Goal: Information Seeking & Learning: Learn about a topic

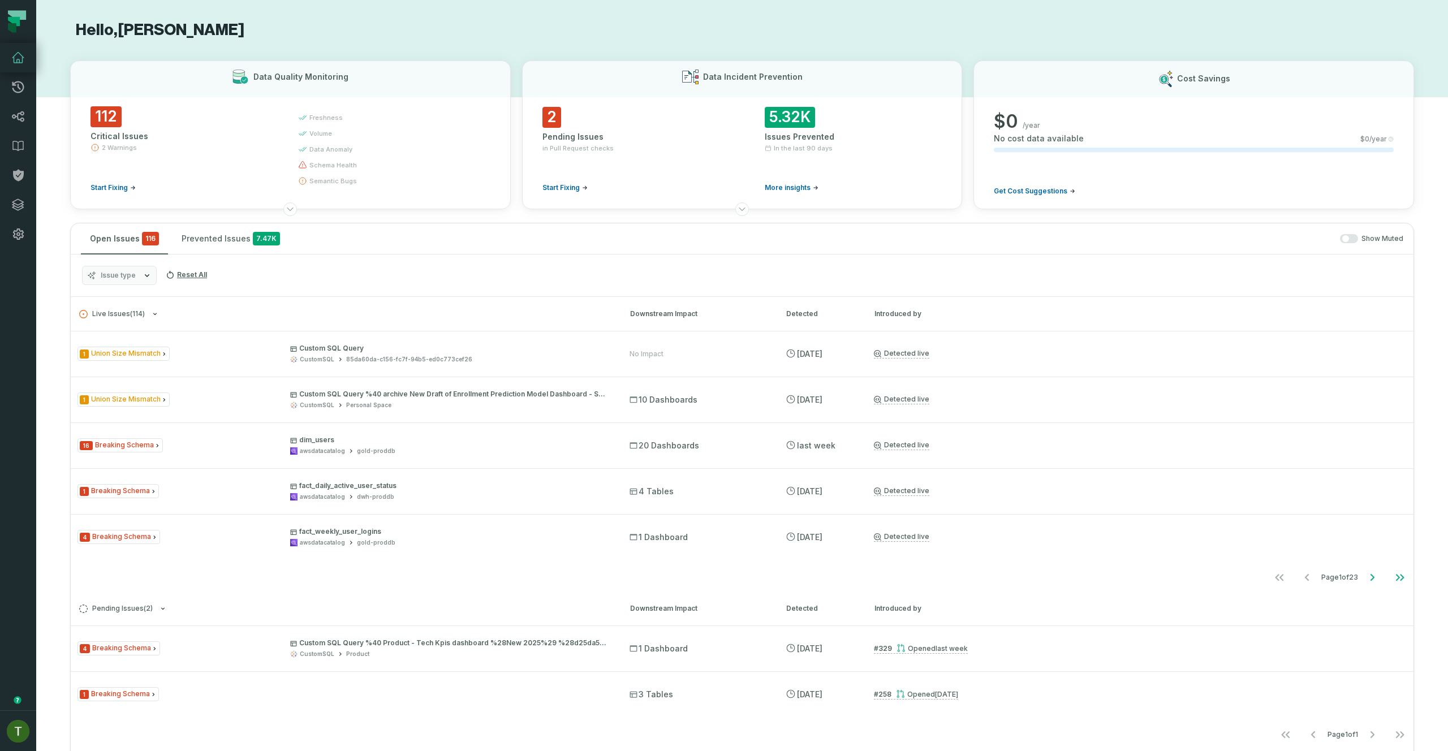
click at [298, 307] on h3 "Live Issues ( 114 ) Downstream Impact Detected Introduced by" at bounding box center [742, 314] width 1343 height 34
click at [135, 270] on button "Issue type" at bounding box center [119, 275] width 75 height 19
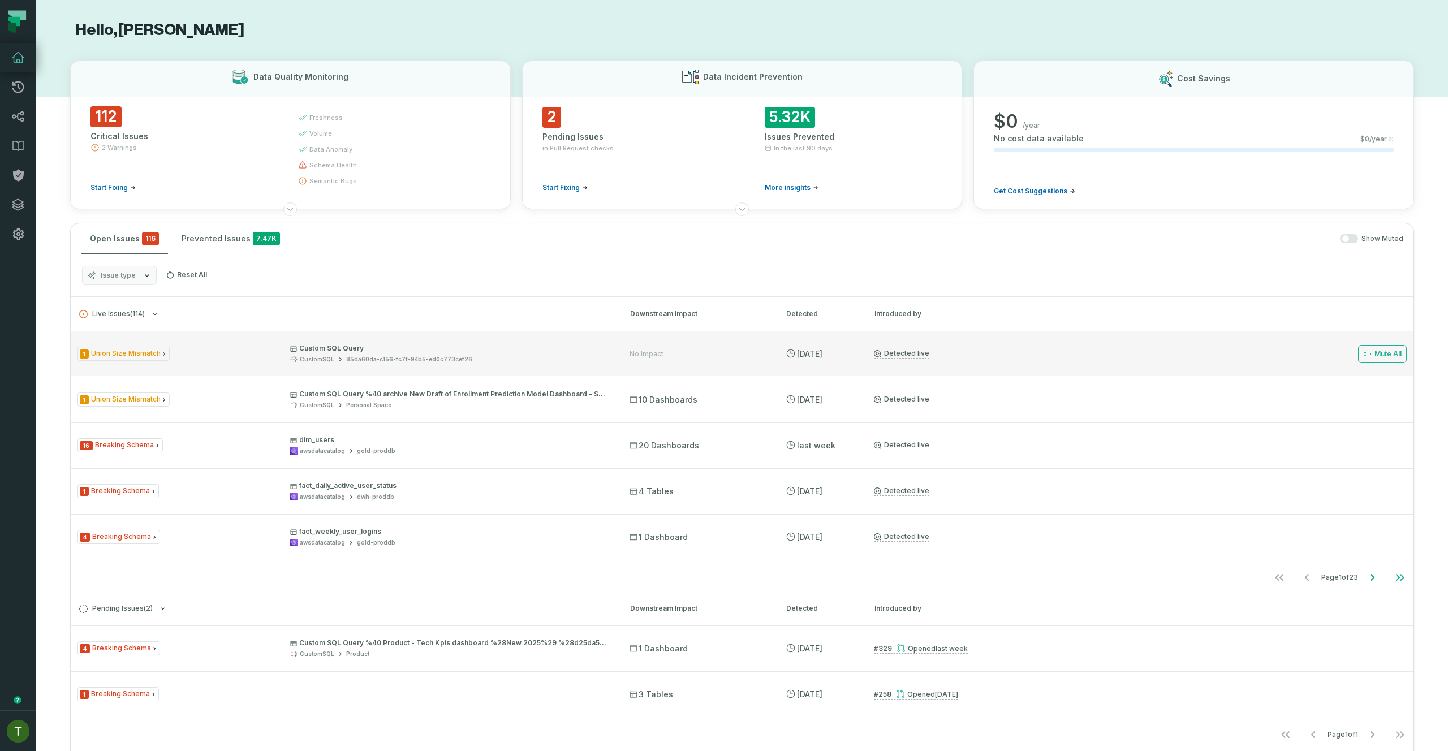
click at [231, 345] on div "1 Union Size Mismatch Custom SQL Query CustomSQL 85da60da-c156-fc7f-94b5-ed0c77…" at bounding box center [343, 354] width 532 height 20
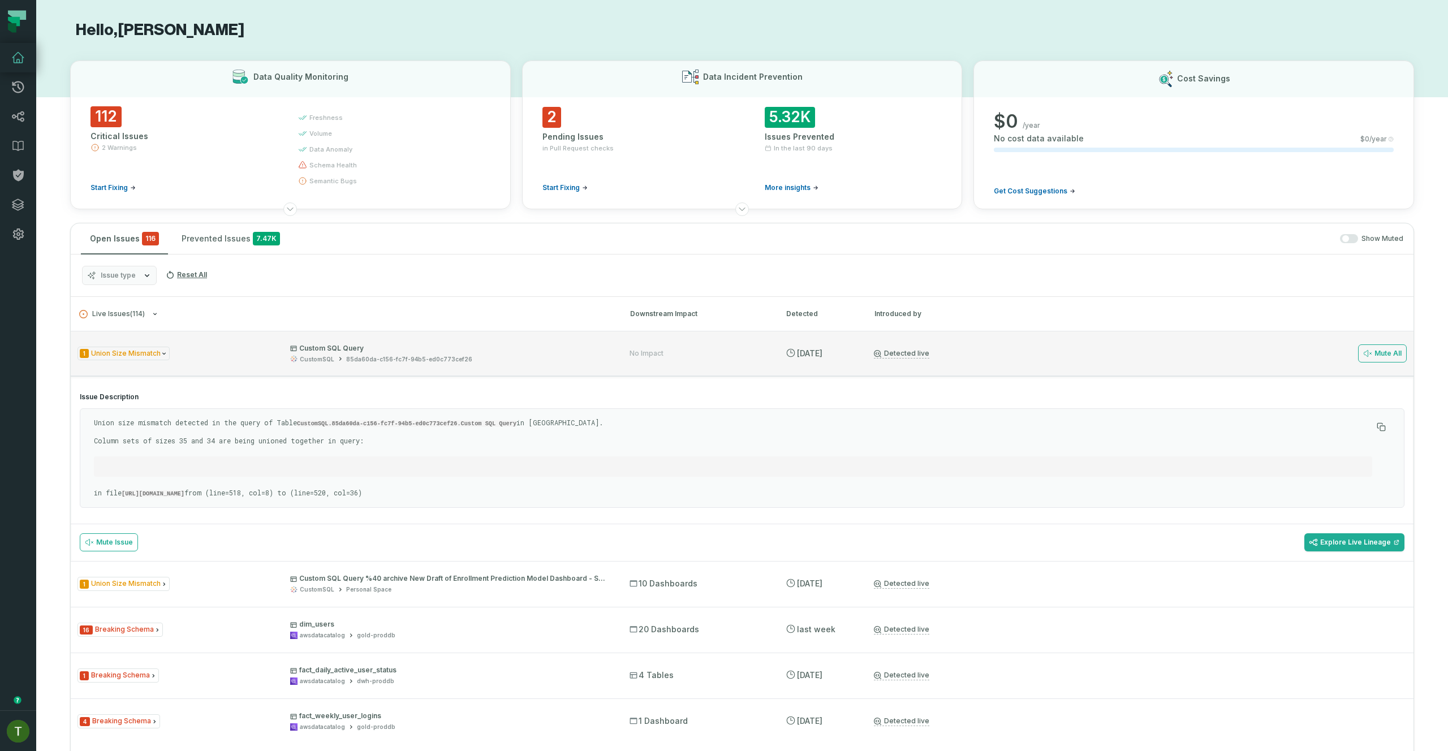
click at [231, 345] on div "1 Union Size Mismatch Custom SQL Query CustomSQL 85da60da-c156-fc7f-94b5-ed0c77…" at bounding box center [343, 354] width 532 height 20
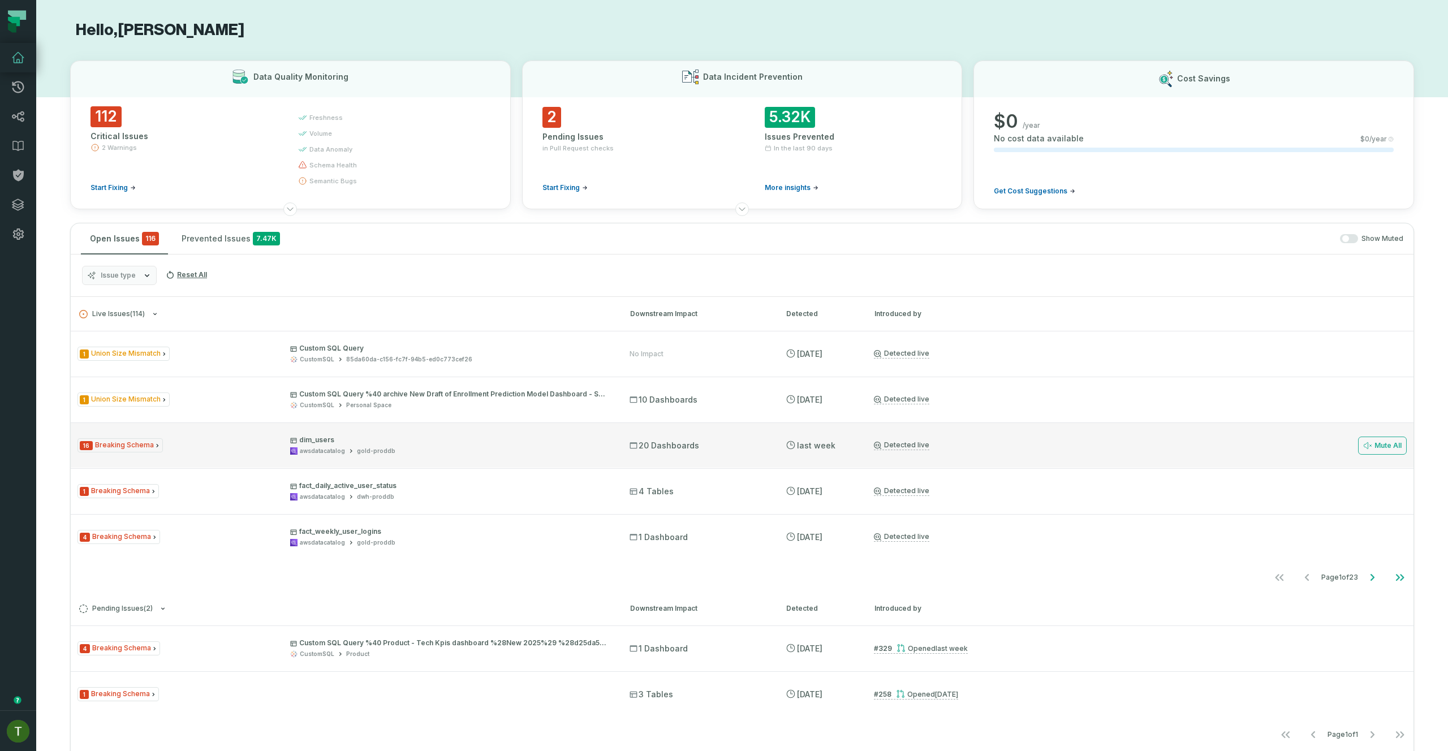
click at [355, 442] on p "dim_users" at bounding box center [449, 440] width 319 height 9
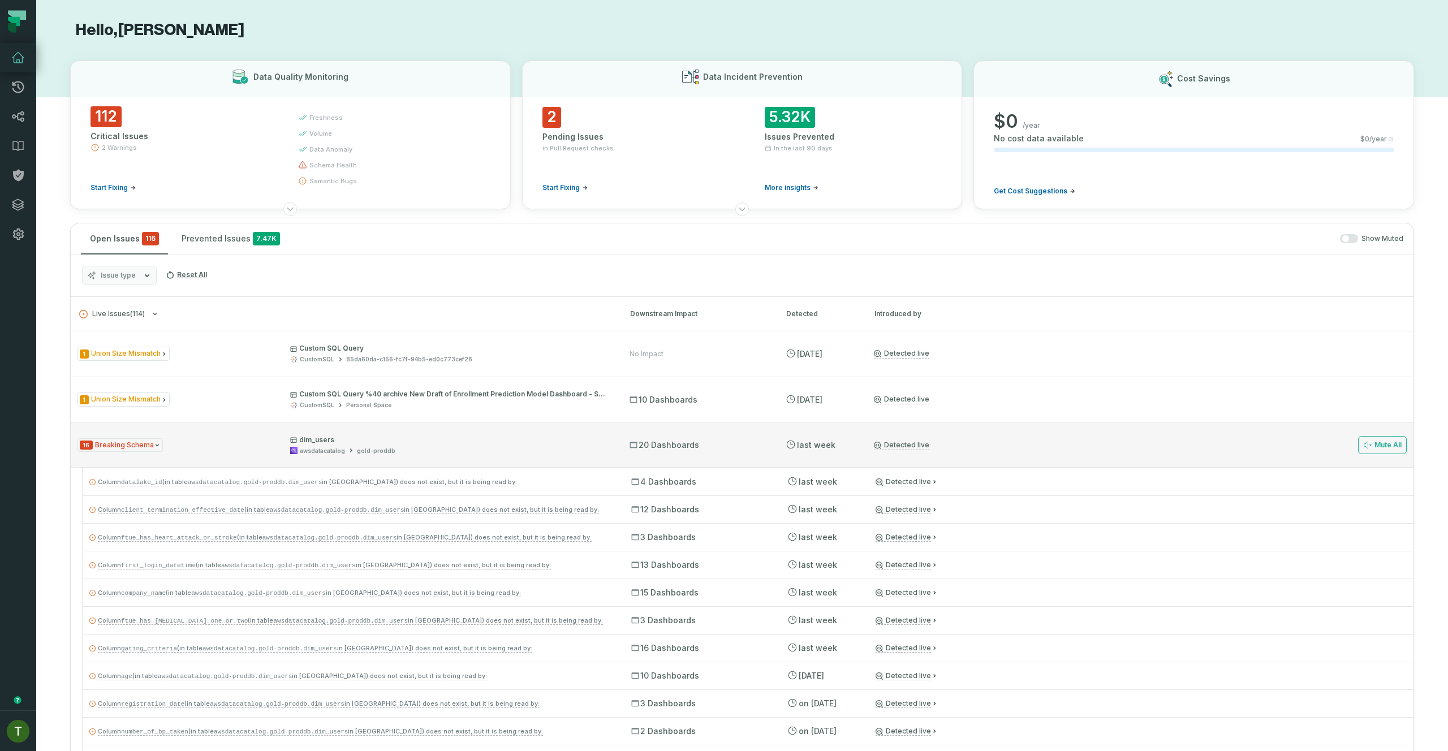
click at [355, 442] on p "dim_users" at bounding box center [449, 440] width 319 height 9
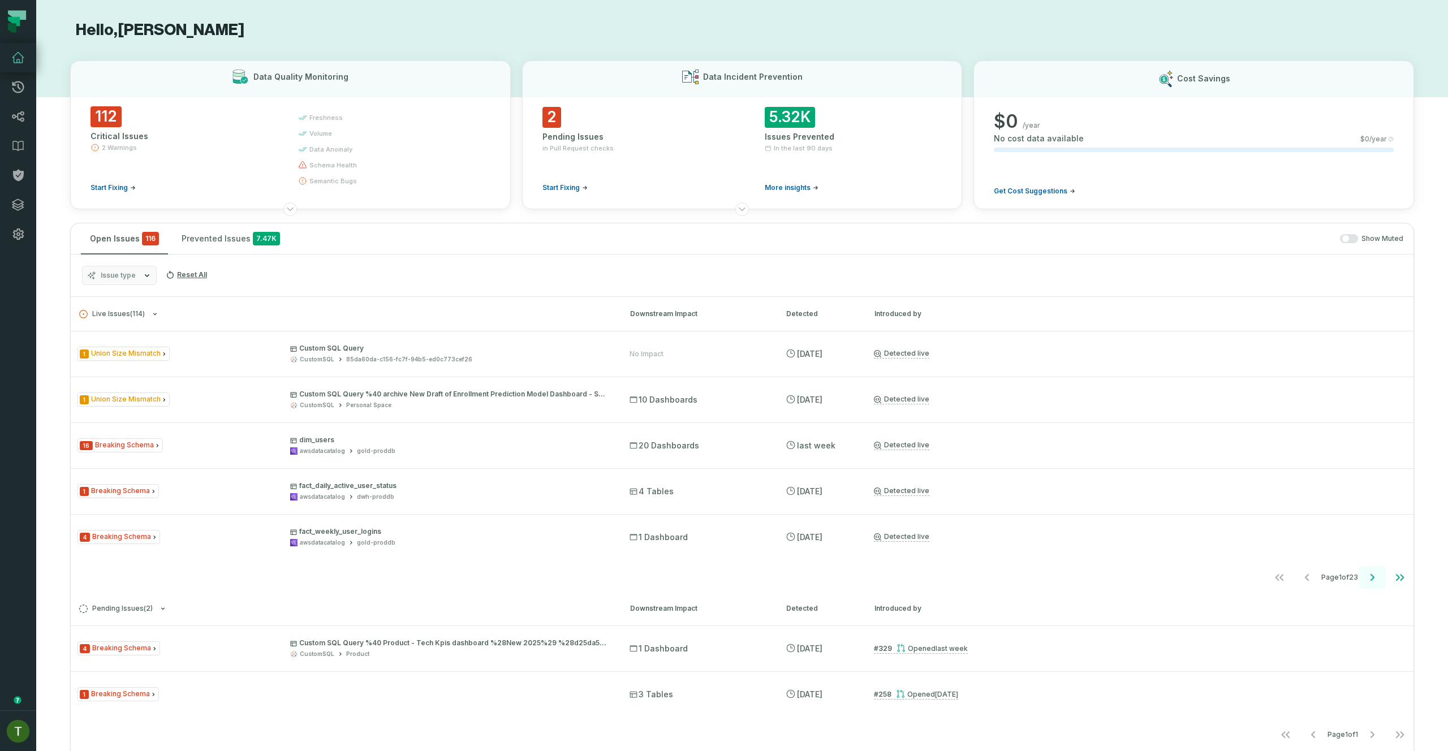
click at [1359, 580] on button "Go to next page" at bounding box center [1372, 577] width 27 height 23
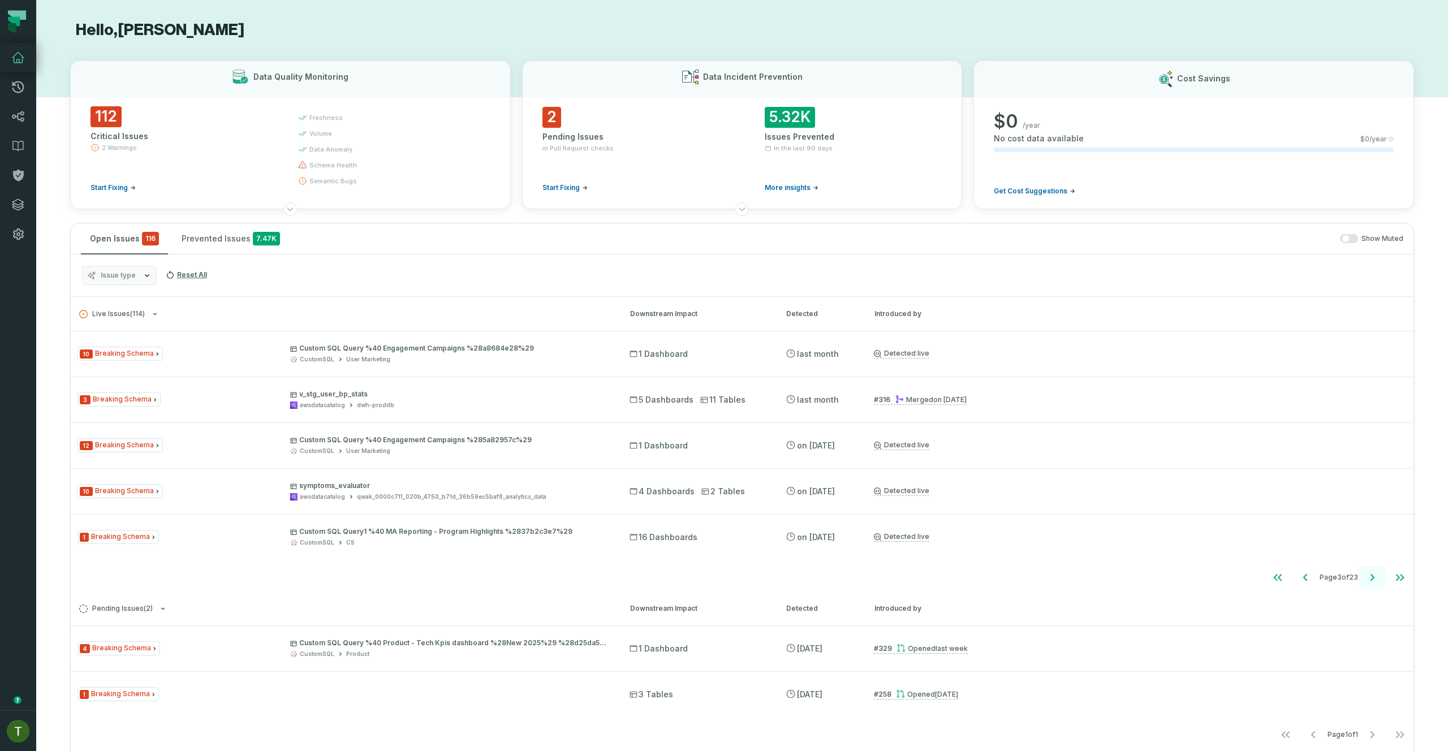
click at [1359, 580] on button "Go to next page" at bounding box center [1372, 577] width 27 height 23
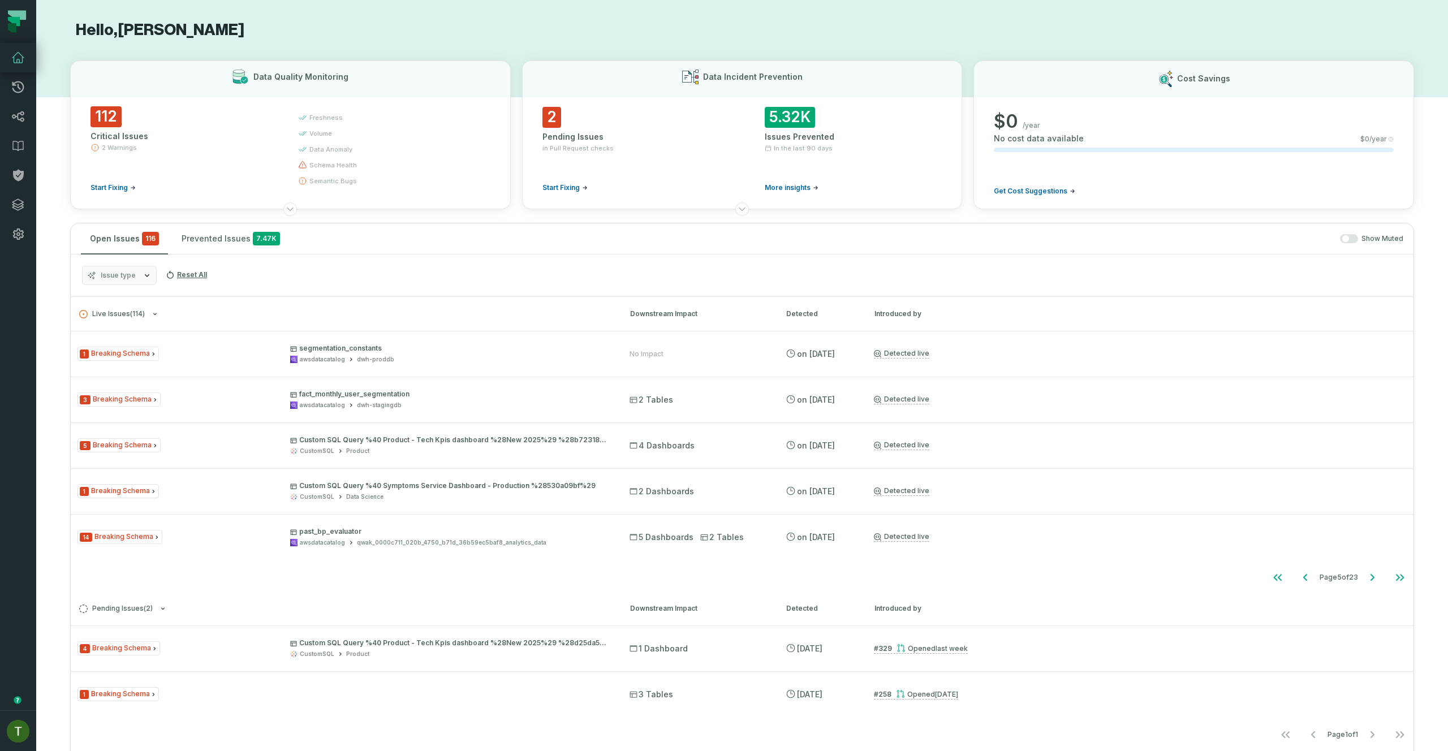
click at [111, 268] on button "Issue type" at bounding box center [119, 275] width 75 height 19
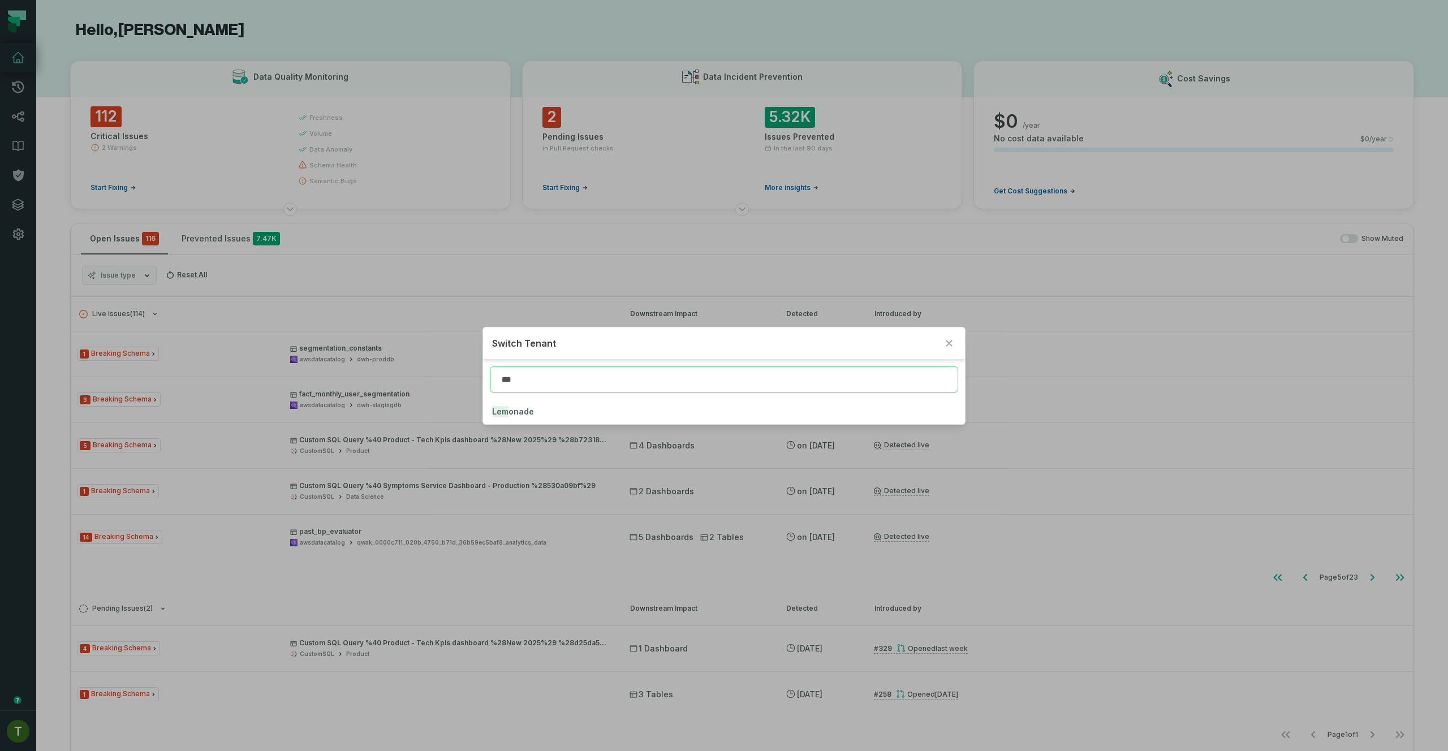
type input "***"
click button "Lem onade" at bounding box center [723, 411] width 481 height 25
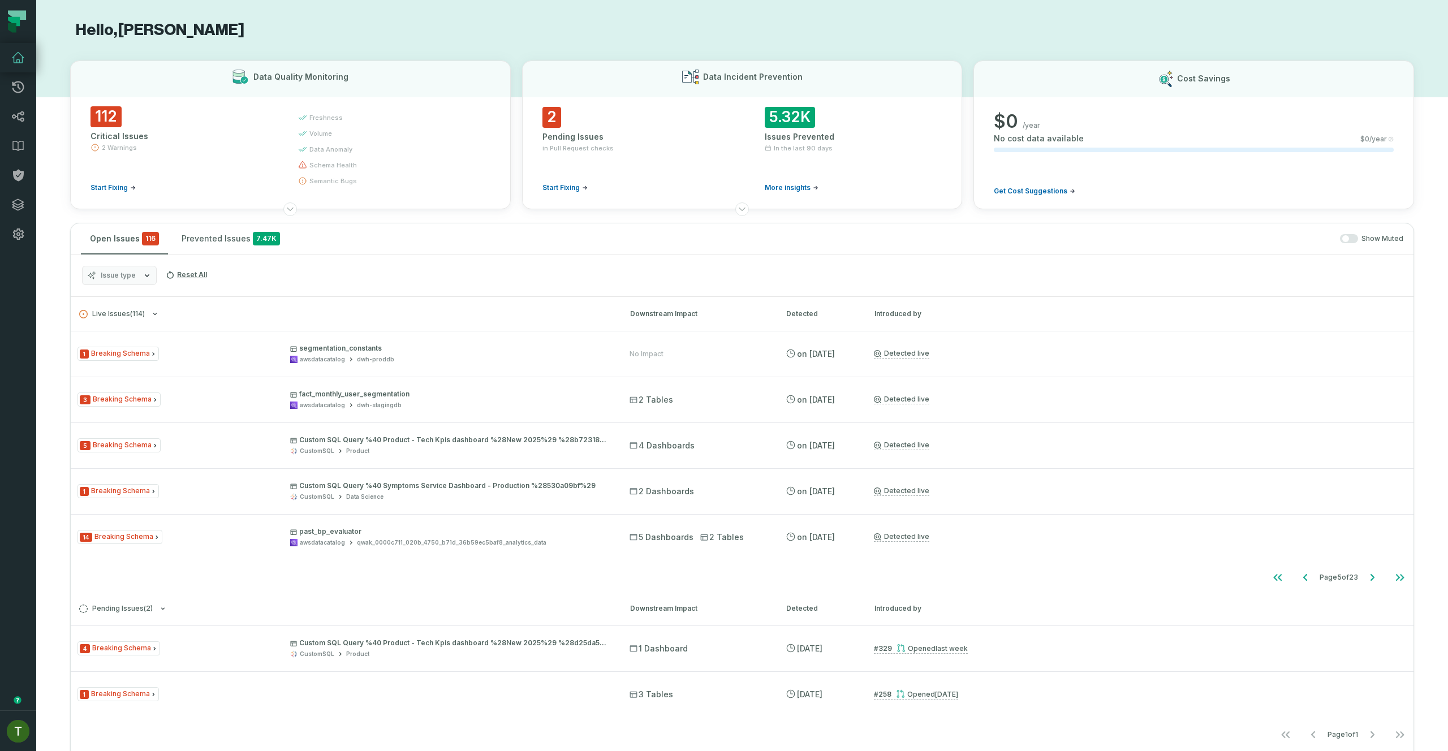
click at [139, 276] on button "Issue type" at bounding box center [119, 275] width 75 height 19
click at [115, 266] on button "Issue type" at bounding box center [119, 275] width 75 height 19
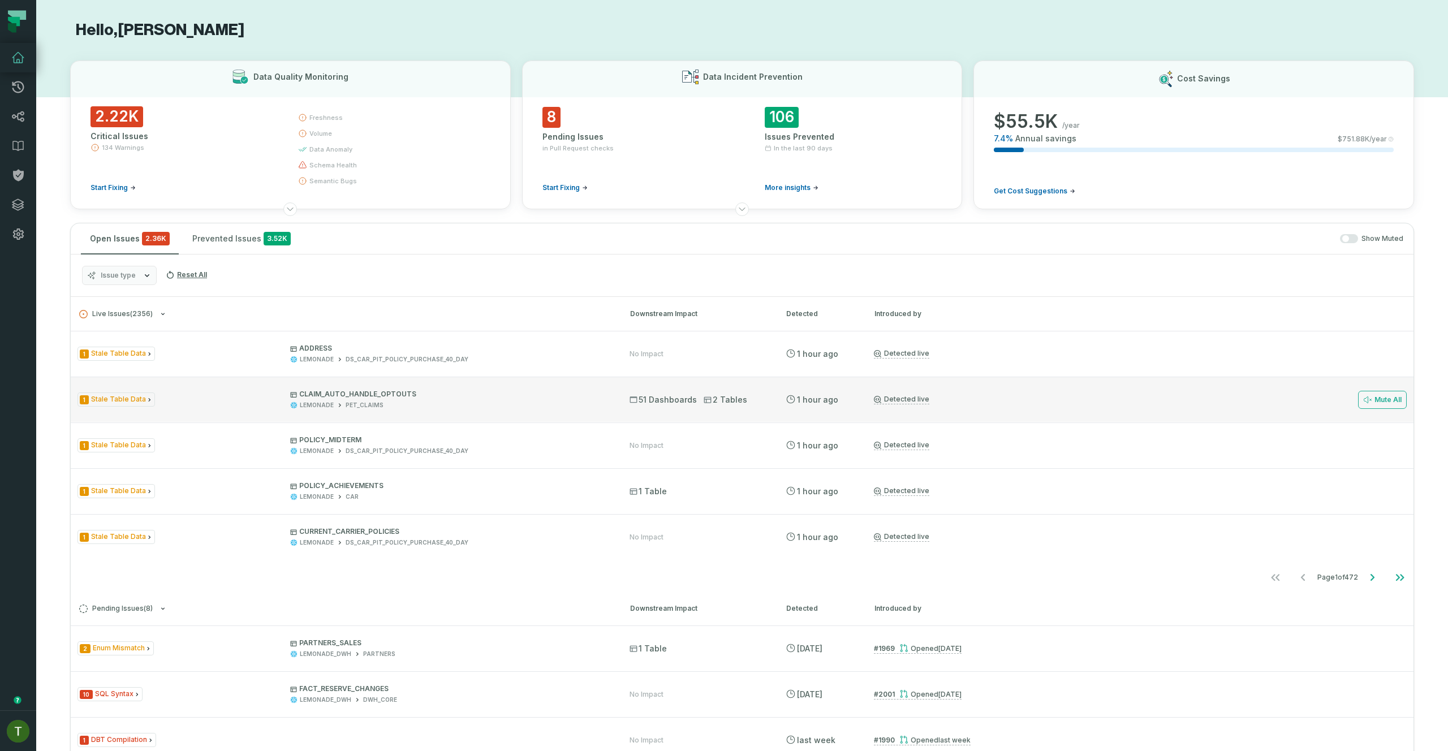
click at [588, 391] on p "CLAIM_AUTO_HANDLE_OPTOUTS" at bounding box center [449, 394] width 319 height 9
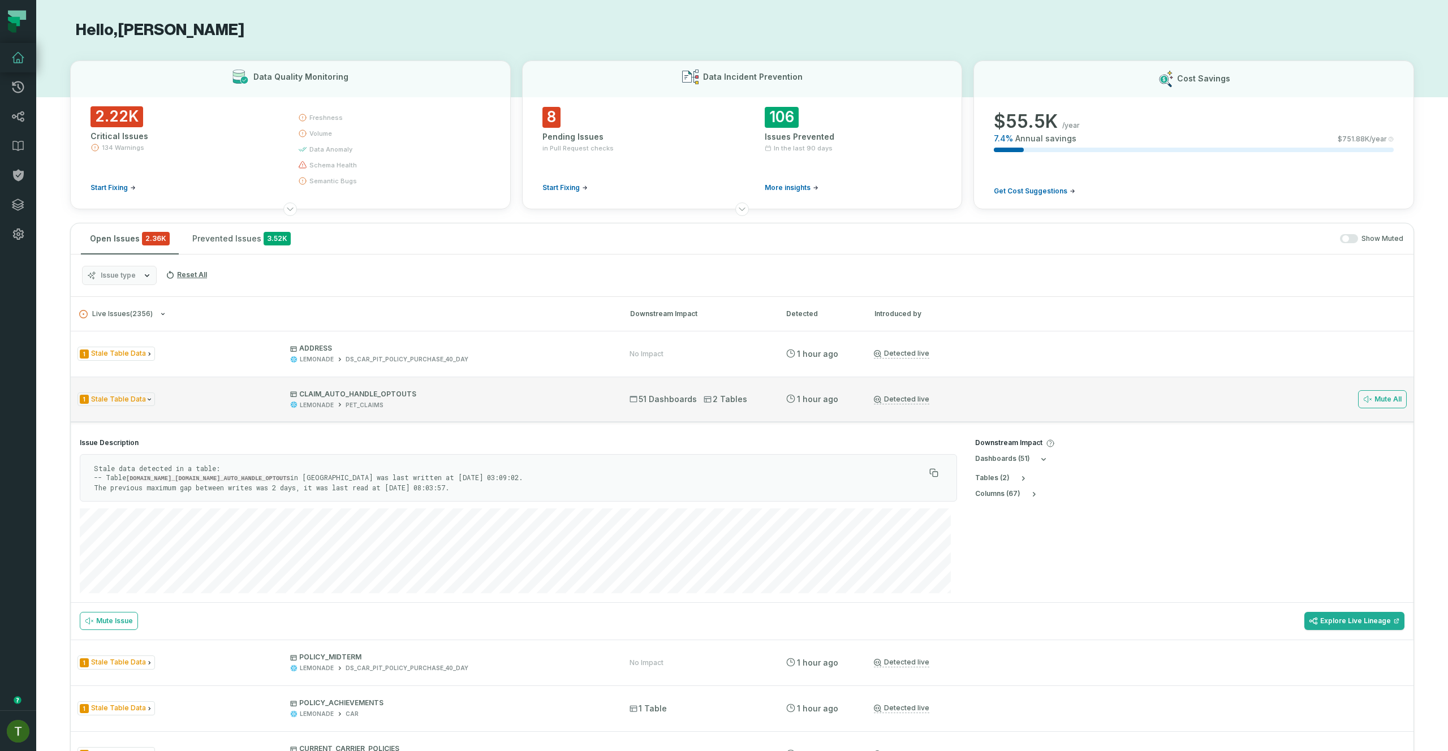
click at [587, 387] on div "1 Stale Table Data CLAIM_AUTO_HANDLE_OPTOUTS LEMONADE PET_CLAIMS 51 Dashboards …" at bounding box center [742, 399] width 1343 height 45
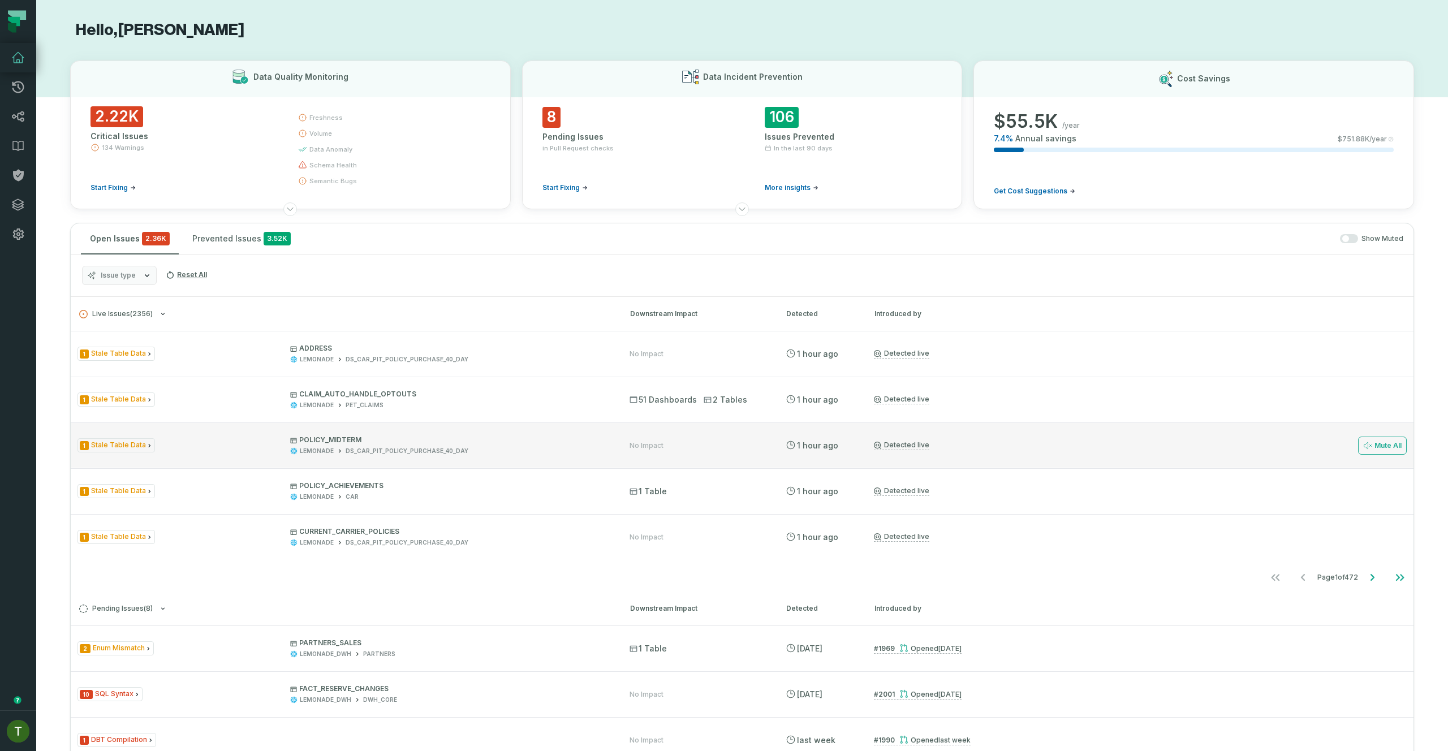
click at [473, 436] on p "POLICY_MIDTERM" at bounding box center [449, 440] width 319 height 9
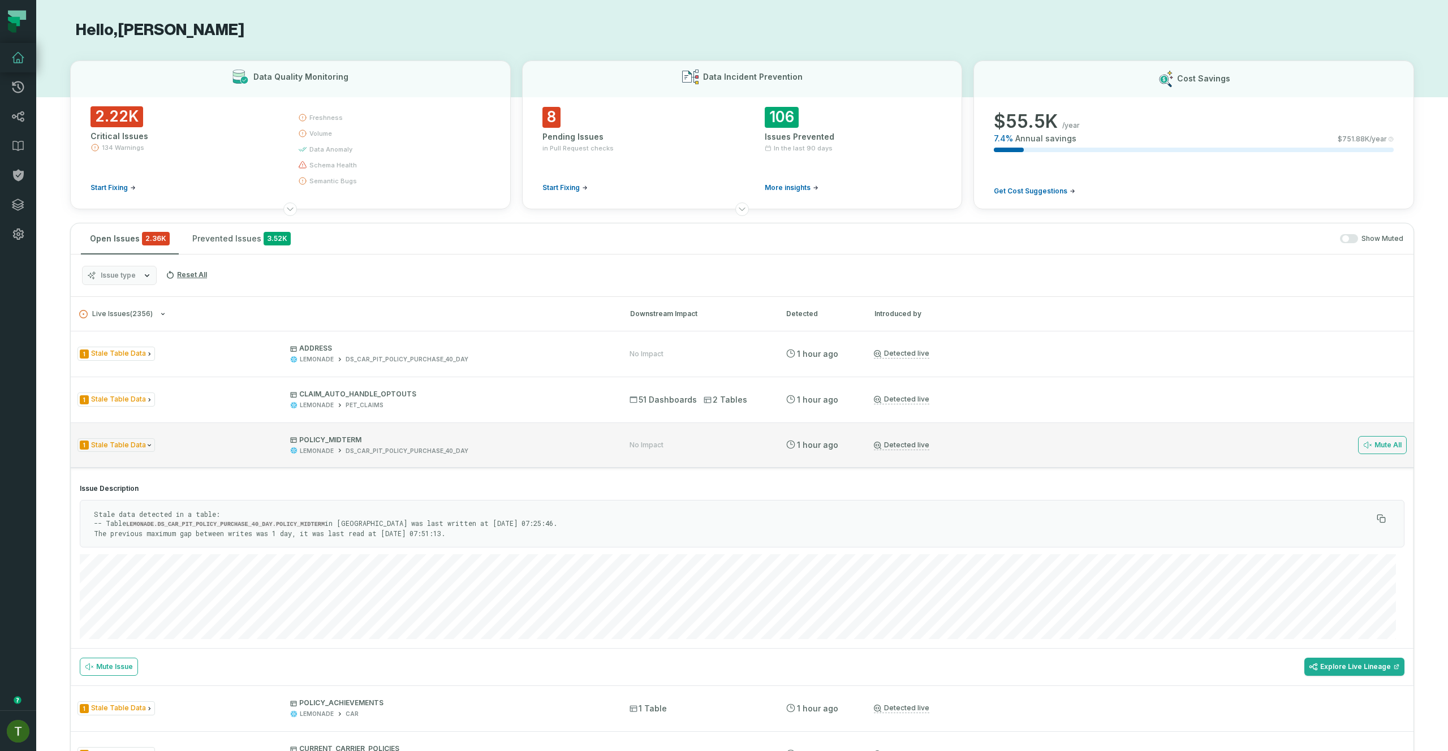
click at [488, 446] on span "POLICY_MIDTERM LEMONADE DS_CAR_PIT_POLICY_PURCHASE_40_DAY" at bounding box center [449, 446] width 319 height 20
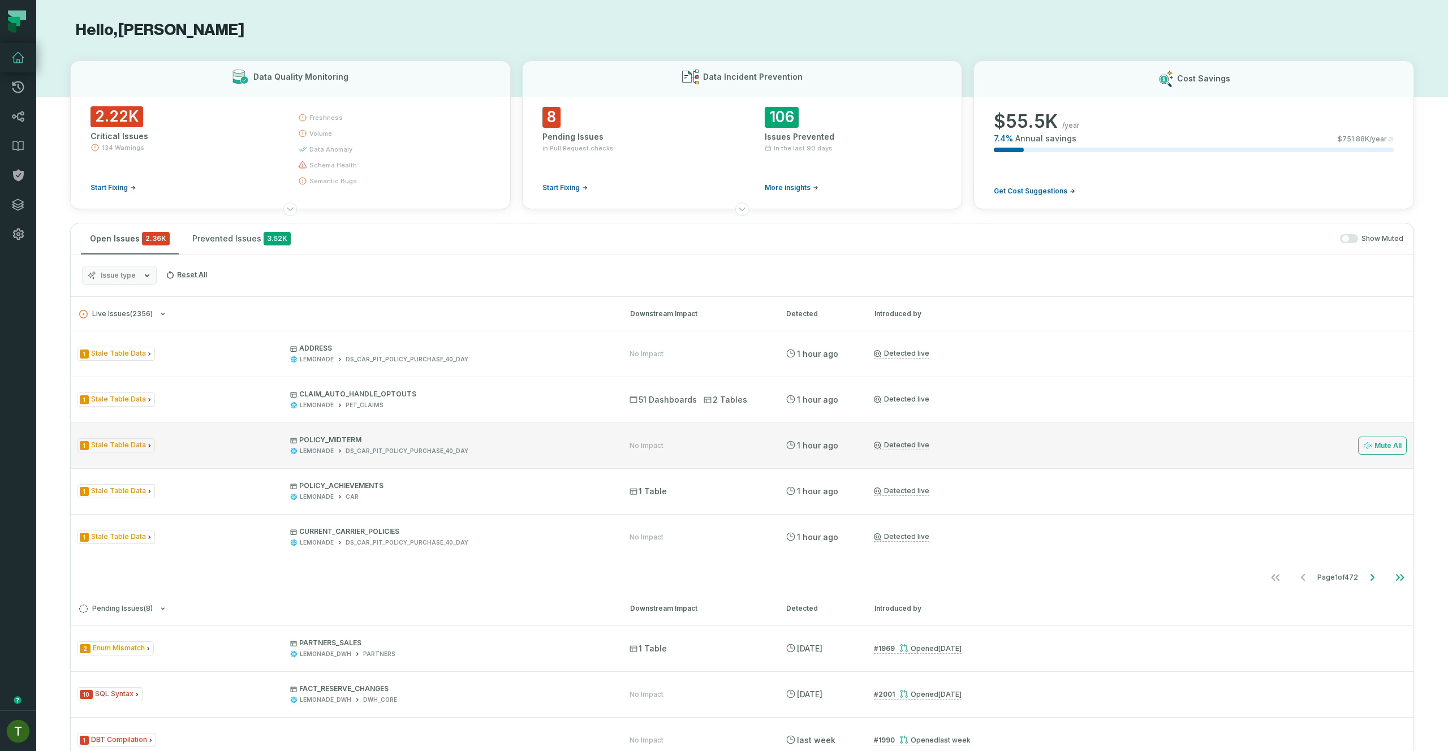
click at [392, 449] on div "DS_CAR_PIT_POLICY_PURCHASE_40_DAY" at bounding box center [407, 451] width 123 height 8
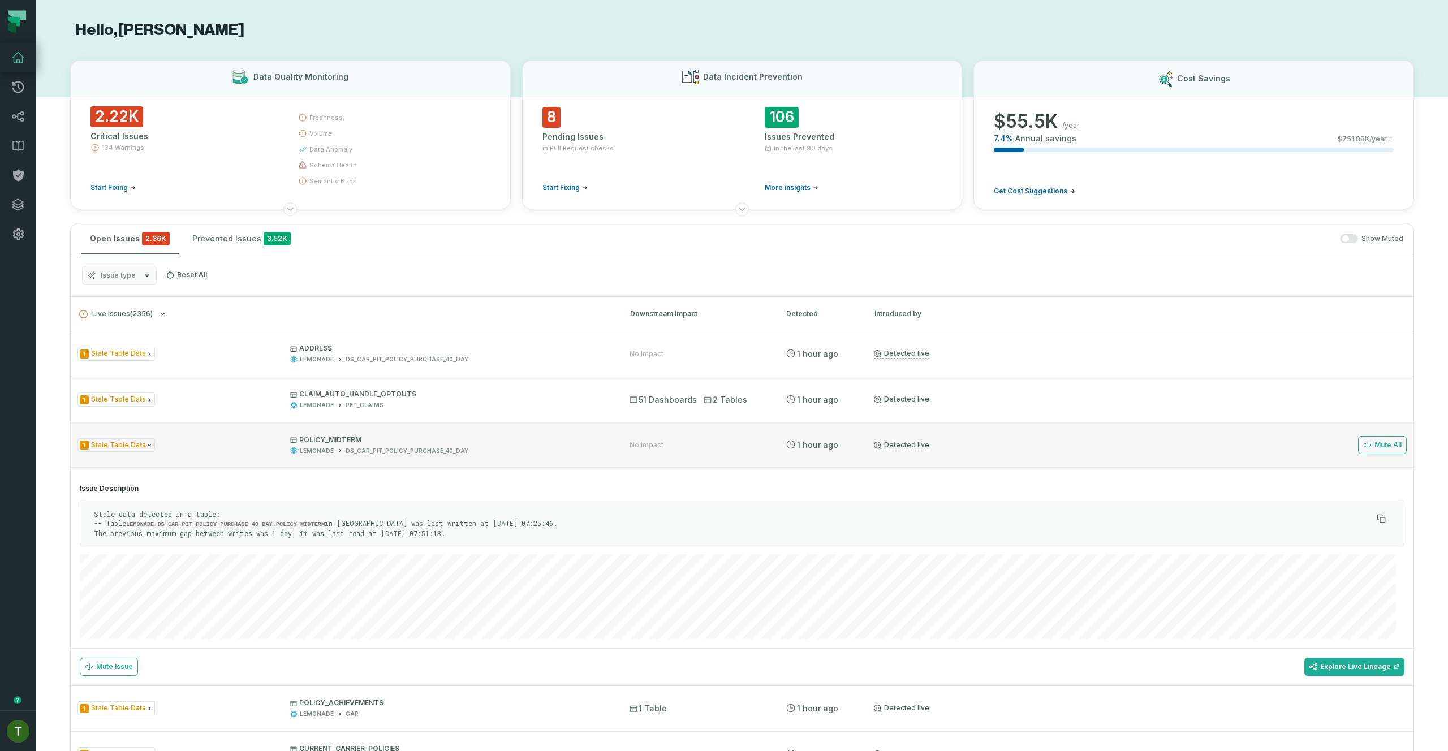
click at [393, 445] on span "POLICY_MIDTERM LEMONADE DS_CAR_PIT_POLICY_PURCHASE_40_DAY" at bounding box center [449, 446] width 319 height 20
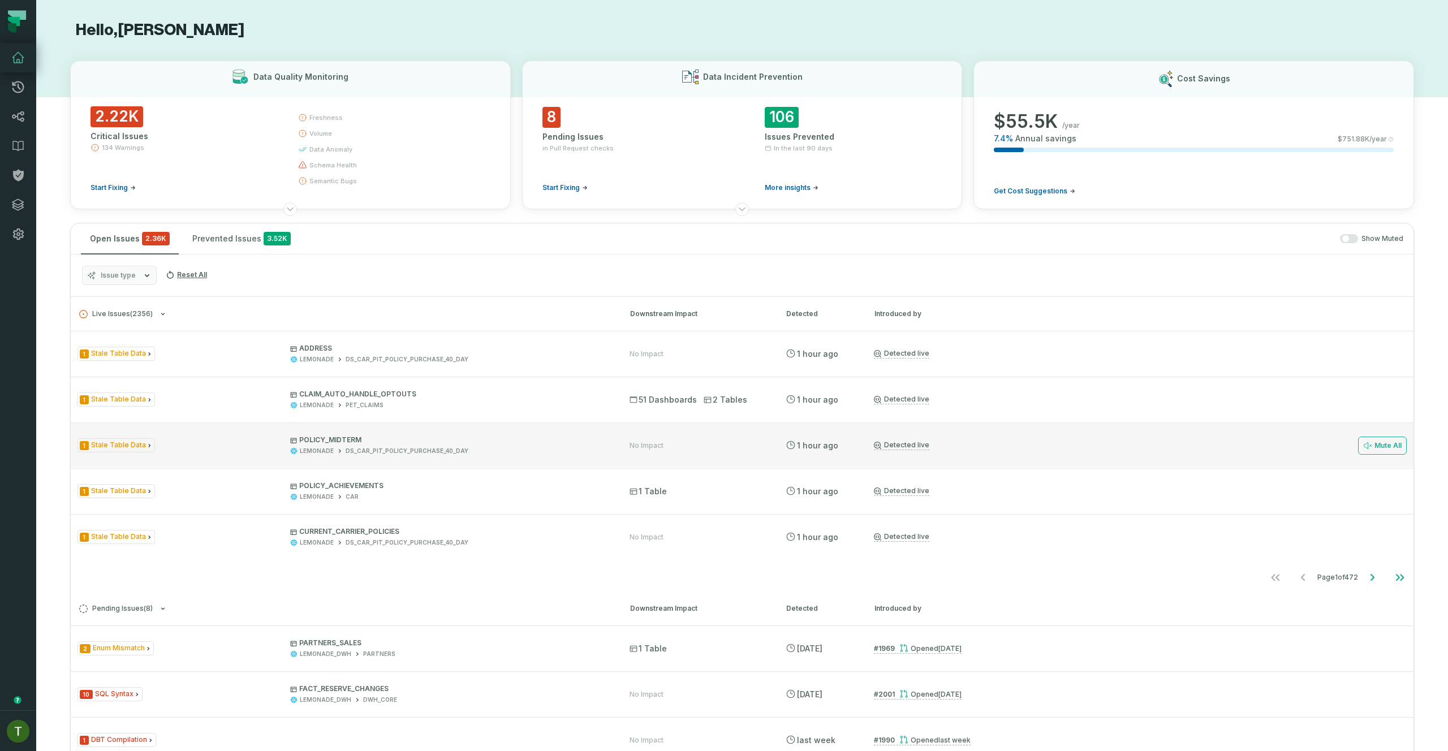
scroll to position [7, 0]
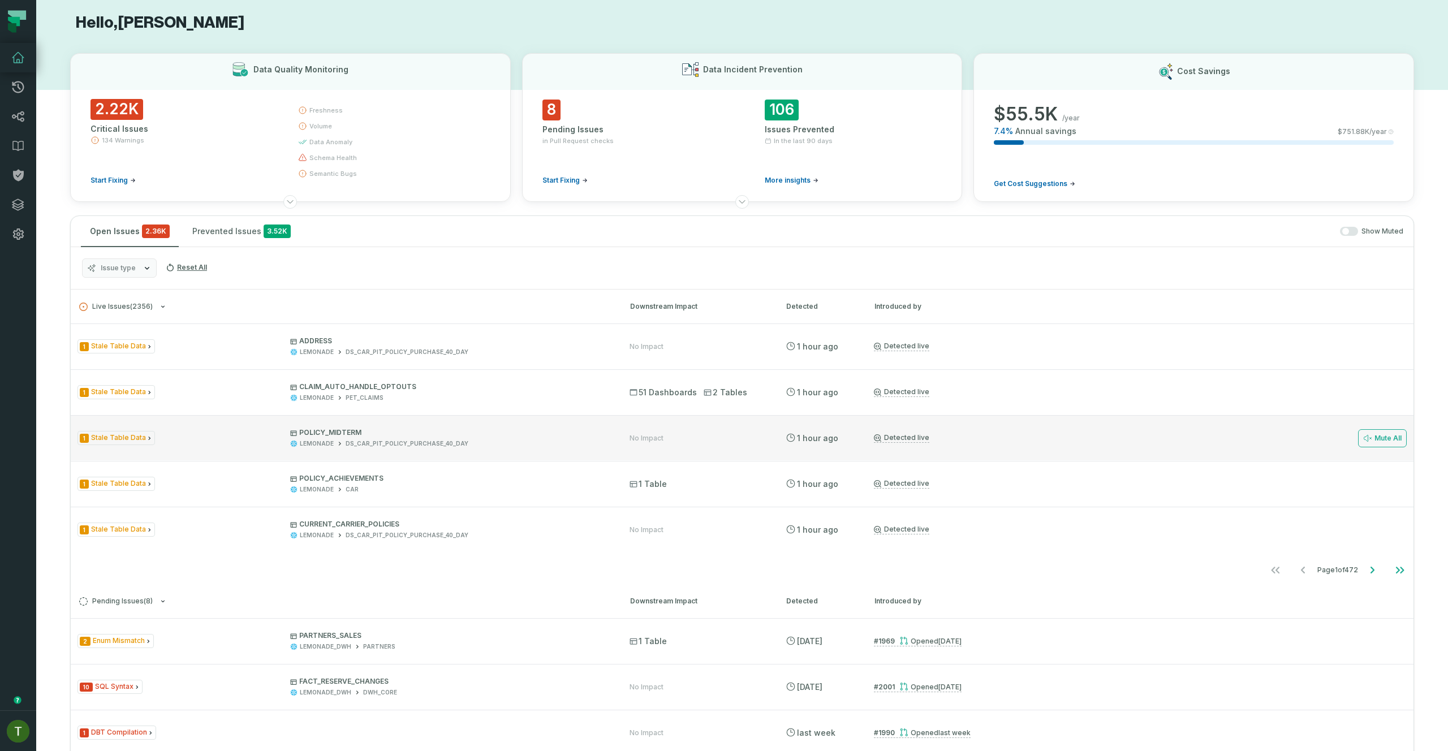
click at [449, 441] on div "DS_CAR_PIT_POLICY_PURCHASE_40_DAY" at bounding box center [407, 444] width 123 height 8
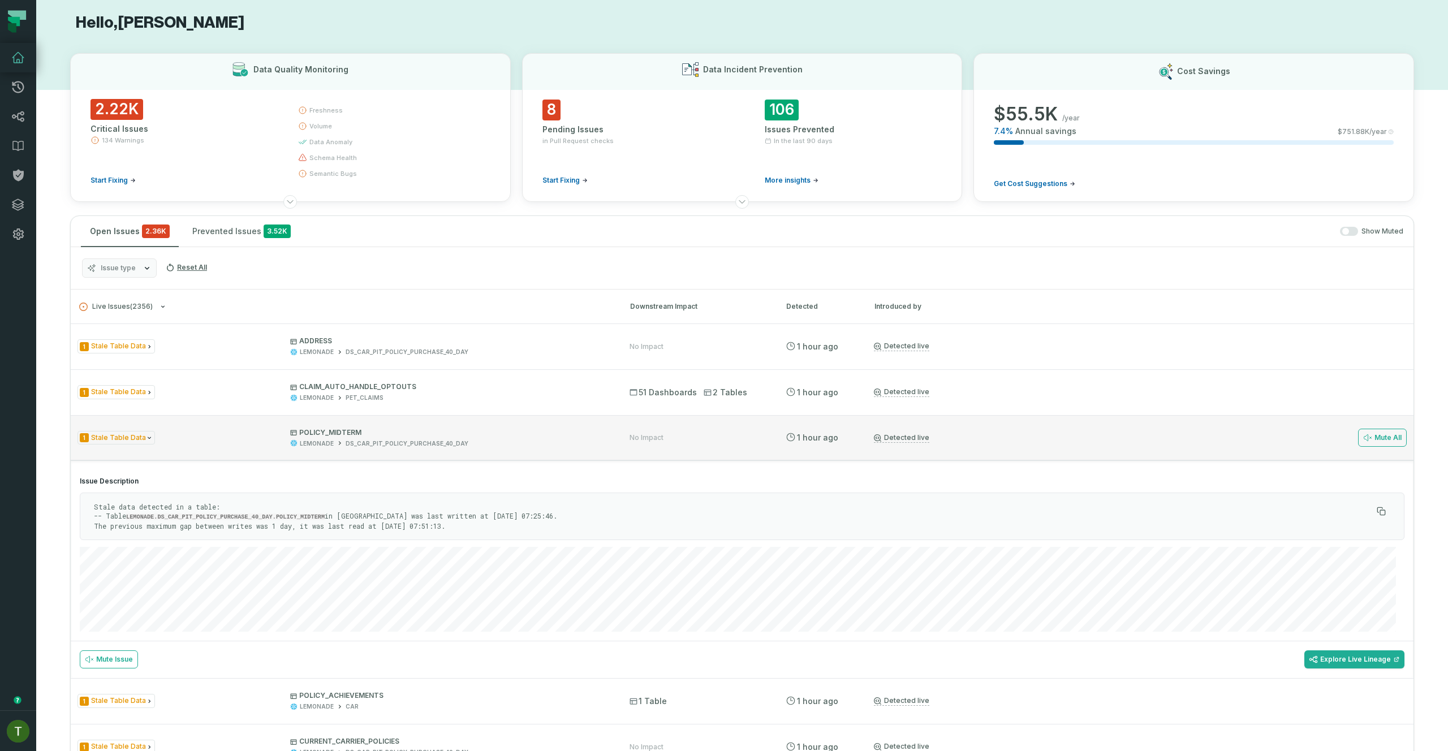
click at [449, 441] on div "DS_CAR_PIT_POLICY_PURCHASE_40_DAY" at bounding box center [407, 444] width 123 height 8
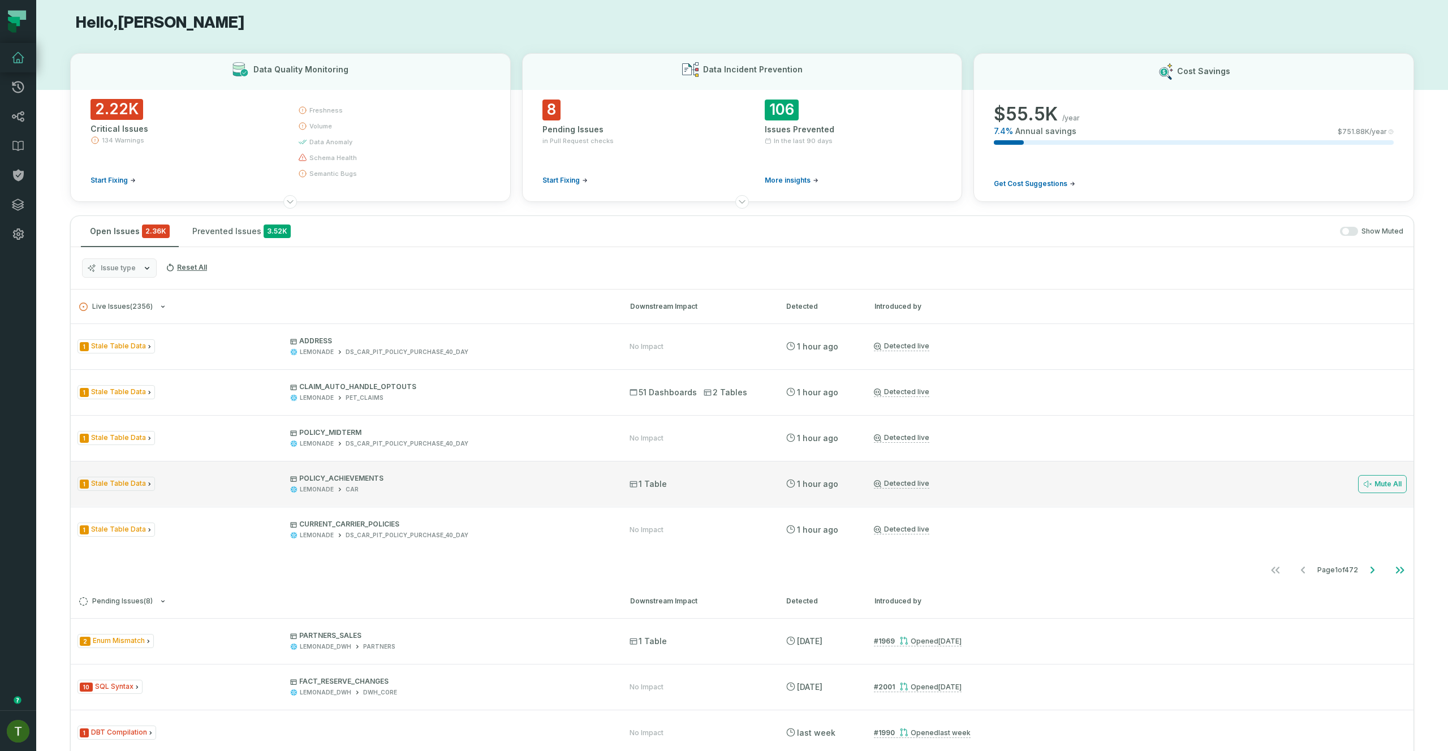
click at [444, 484] on span "POLICY_ACHIEVEMENTS LEMONADE CAR" at bounding box center [449, 484] width 319 height 20
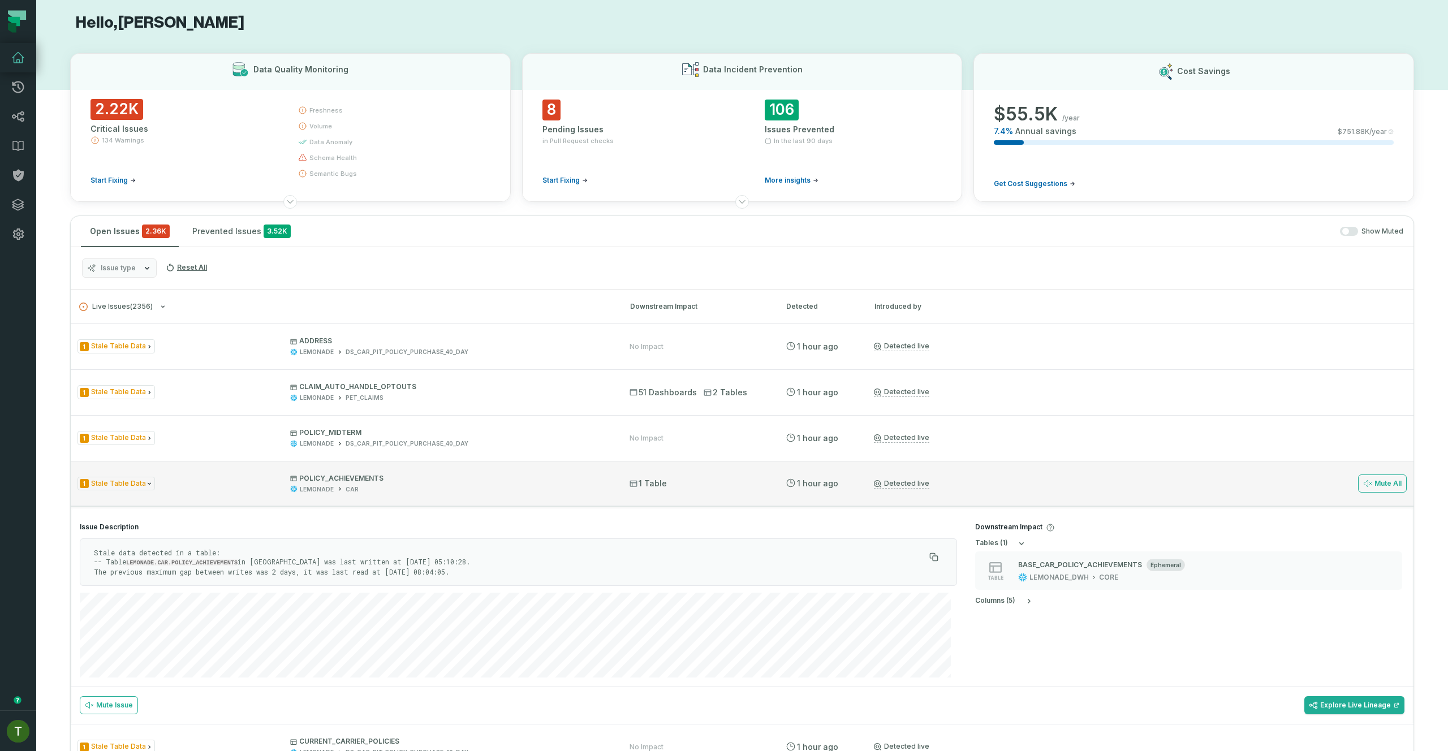
click at [442, 484] on span "POLICY_ACHIEVEMENTS LEMONADE CAR" at bounding box center [449, 484] width 319 height 20
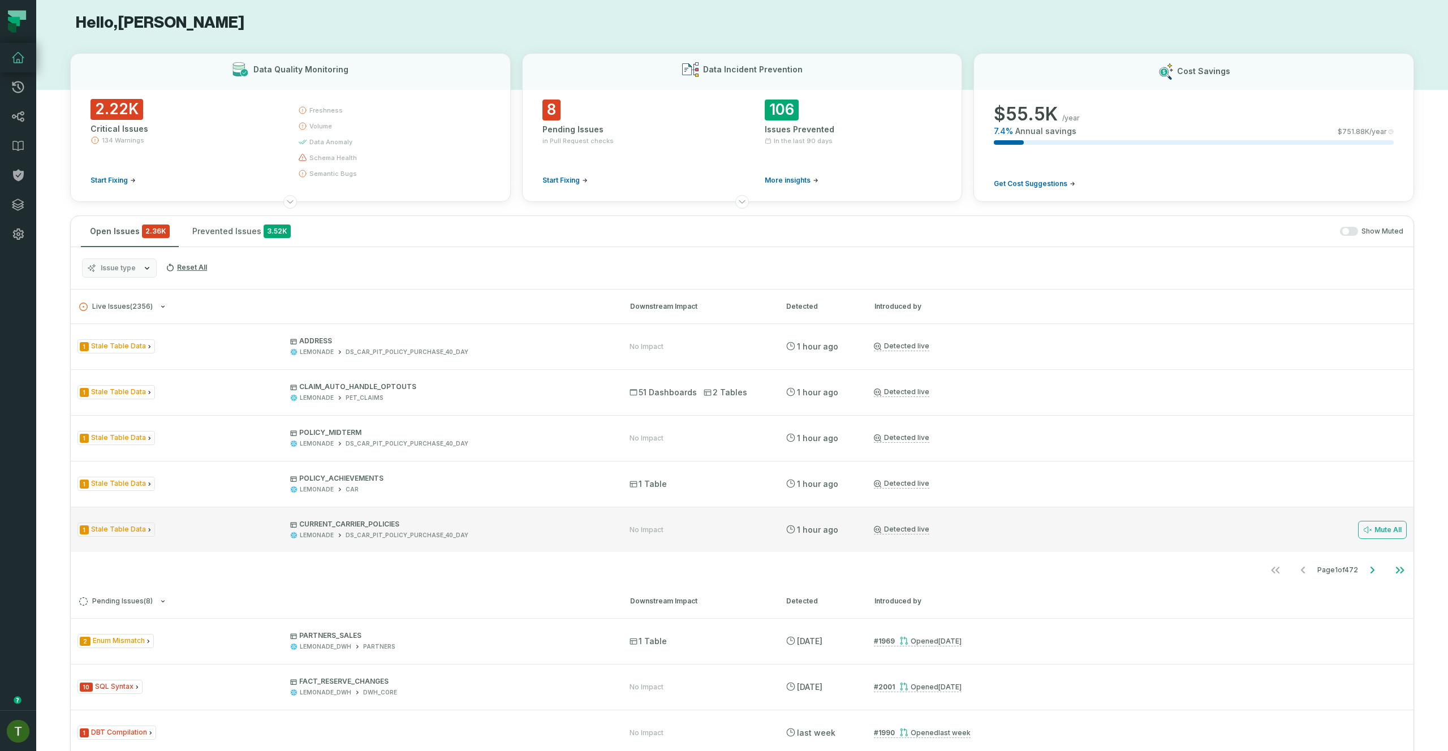
scroll to position [15, 0]
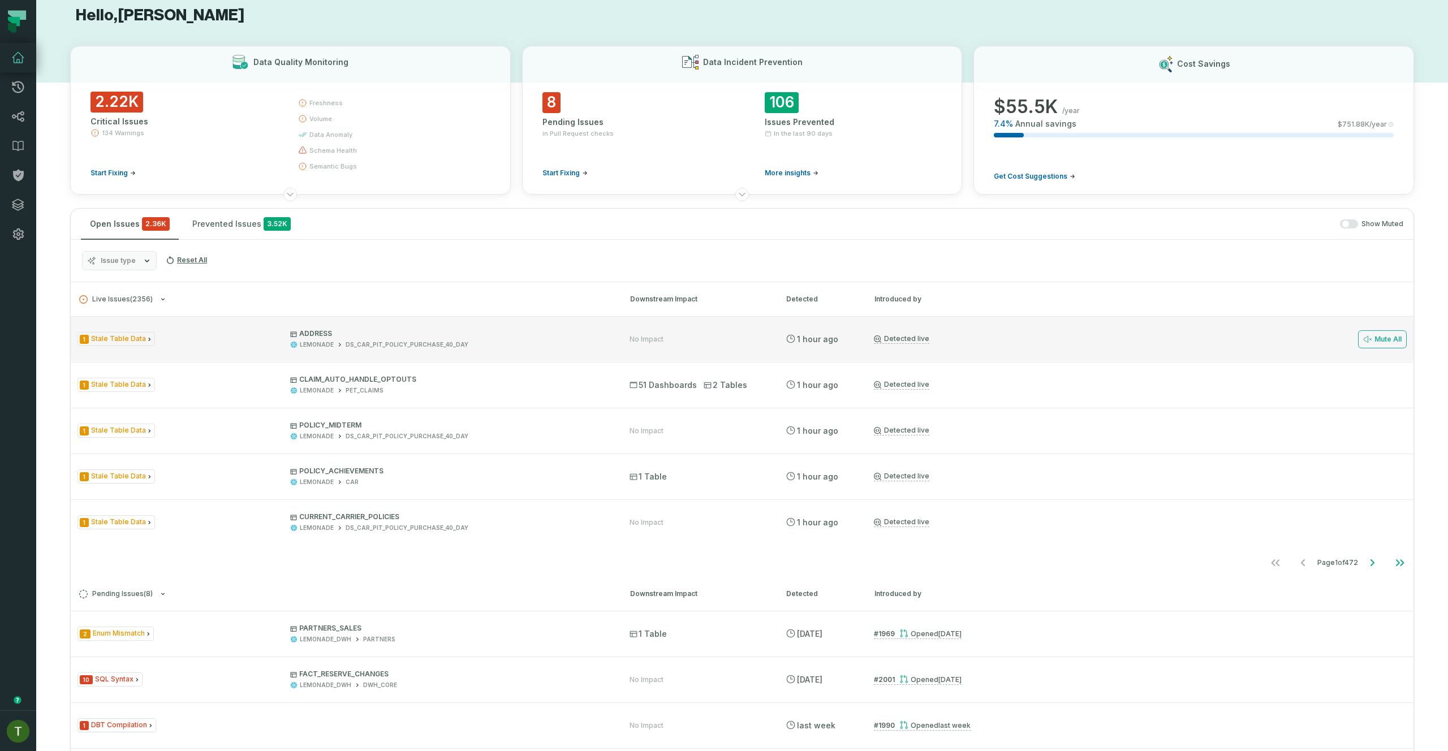
click at [644, 347] on div "1 Stale Table Data ADDRESS LEMONADE DS_CAR_PIT_POLICY_PURCHASE_40_DAY No Impact…" at bounding box center [742, 338] width 1343 height 45
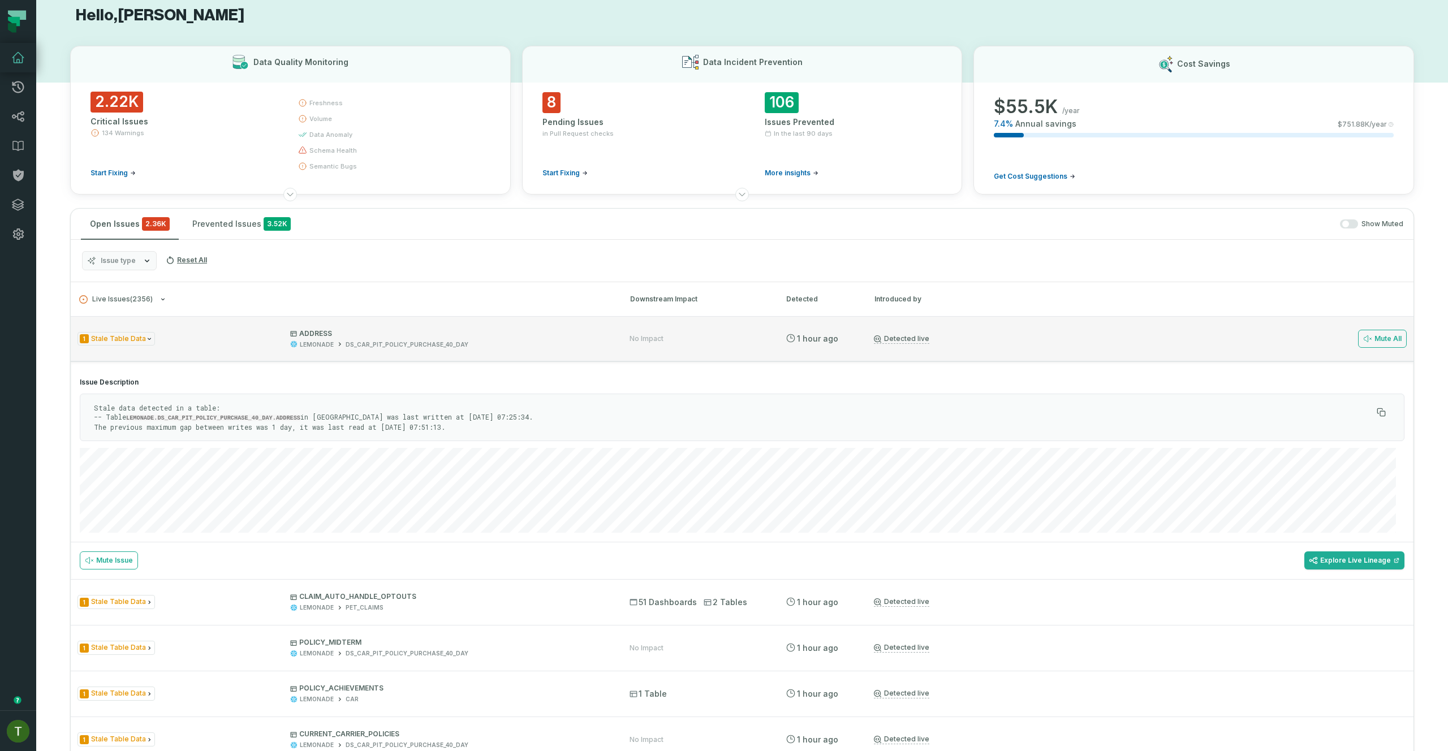
click at [660, 345] on div "1 Stale Table Data ADDRESS LEMONADE DS_CAR_PIT_POLICY_PURCHASE_40_DAY No Impact…" at bounding box center [742, 338] width 1343 height 45
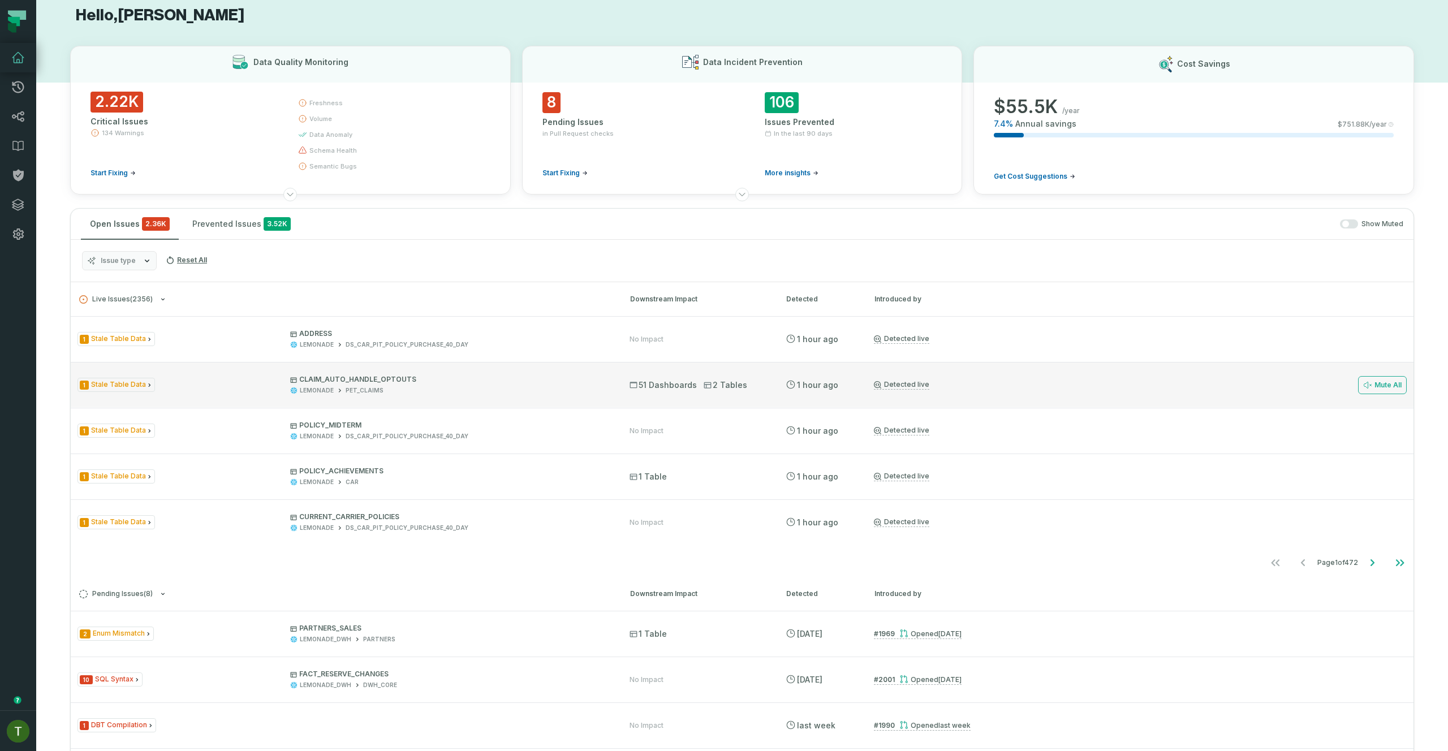
click at [658, 378] on div "1 Stale Table Data CLAIM_AUTO_HANDLE_OPTOUTS LEMONADE PET_CLAIMS 51 Dashboards …" at bounding box center [742, 384] width 1343 height 45
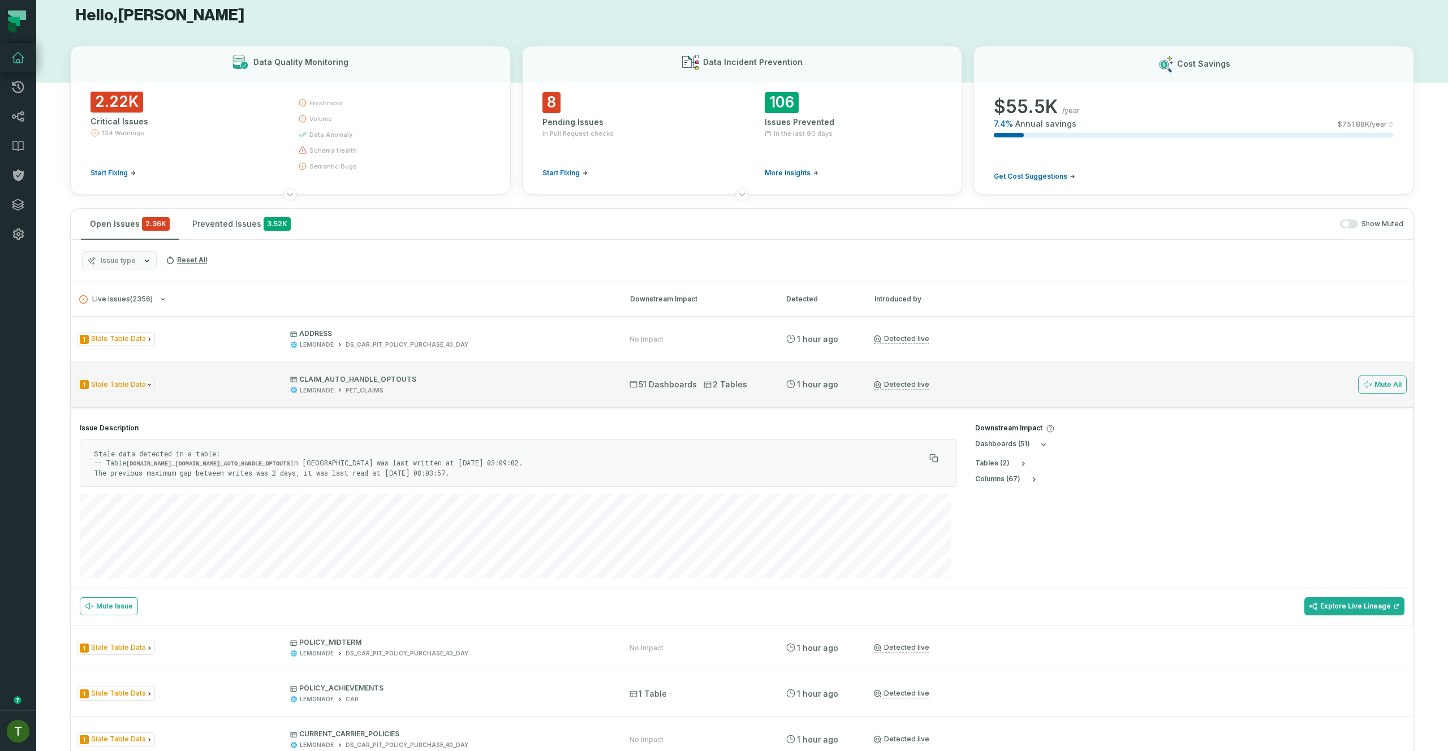
click at [658, 376] on div "1 Stale Table Data CLAIM_AUTO_HANDLE_OPTOUTS LEMONADE PET_CLAIMS 51 Dashboards …" at bounding box center [742, 384] width 1343 height 45
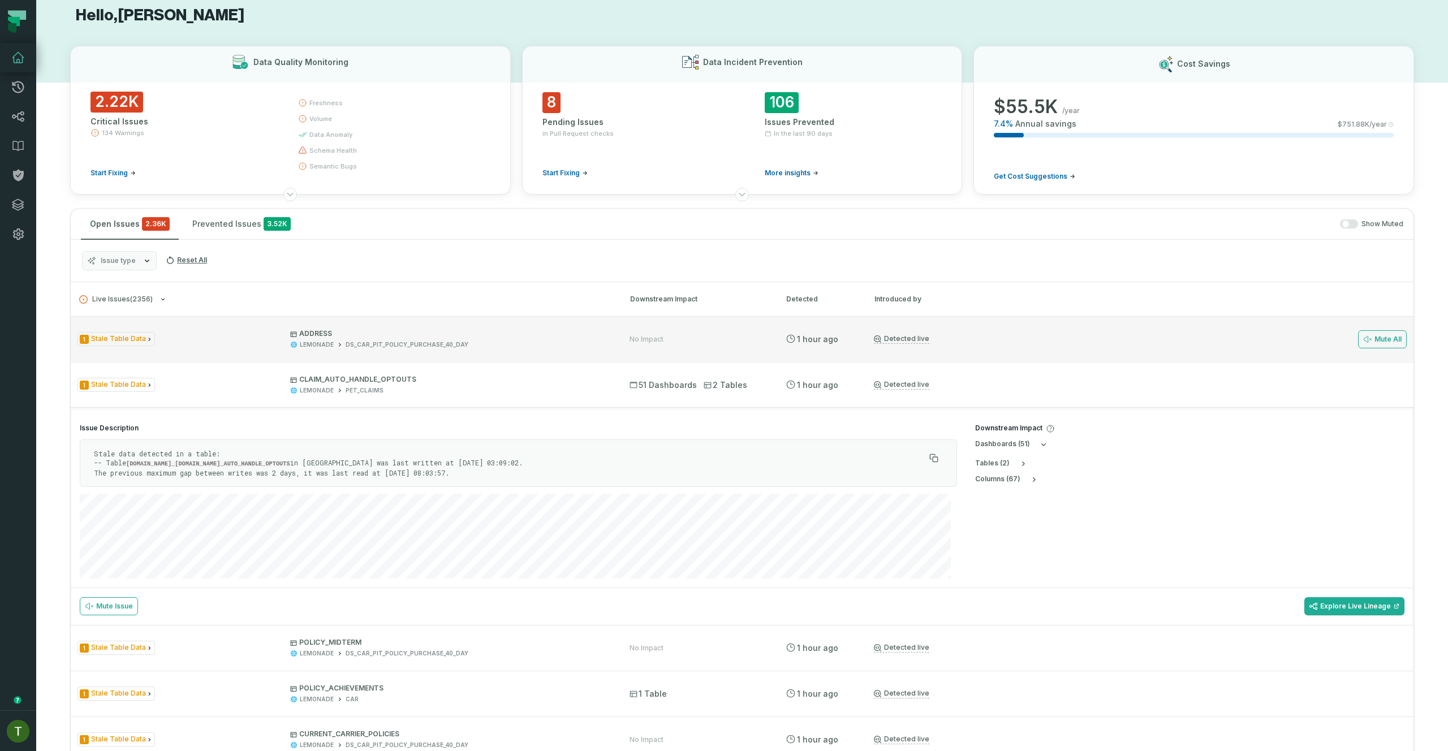
click at [662, 341] on div "No Impact" at bounding box center [698, 339] width 136 height 9
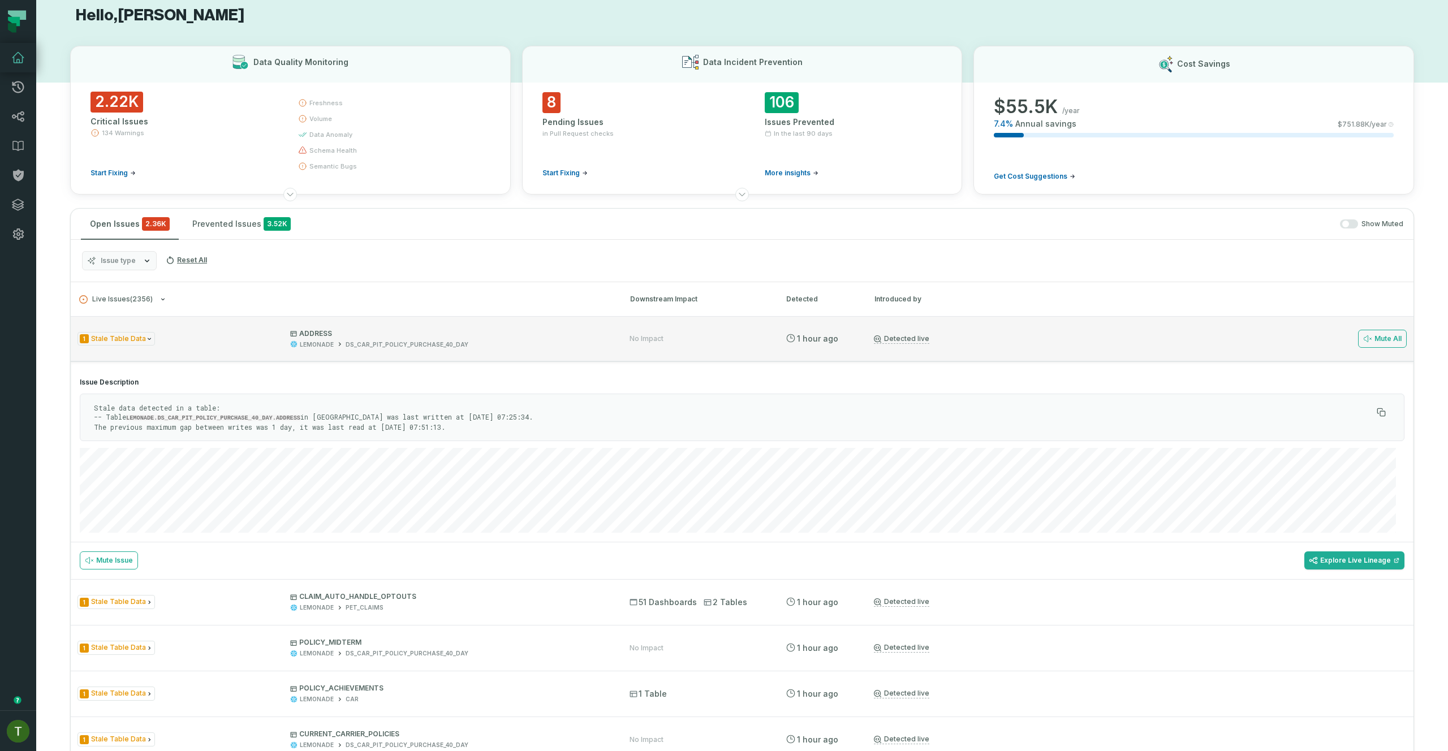
click at [665, 338] on div "No Impact" at bounding box center [698, 338] width 136 height 9
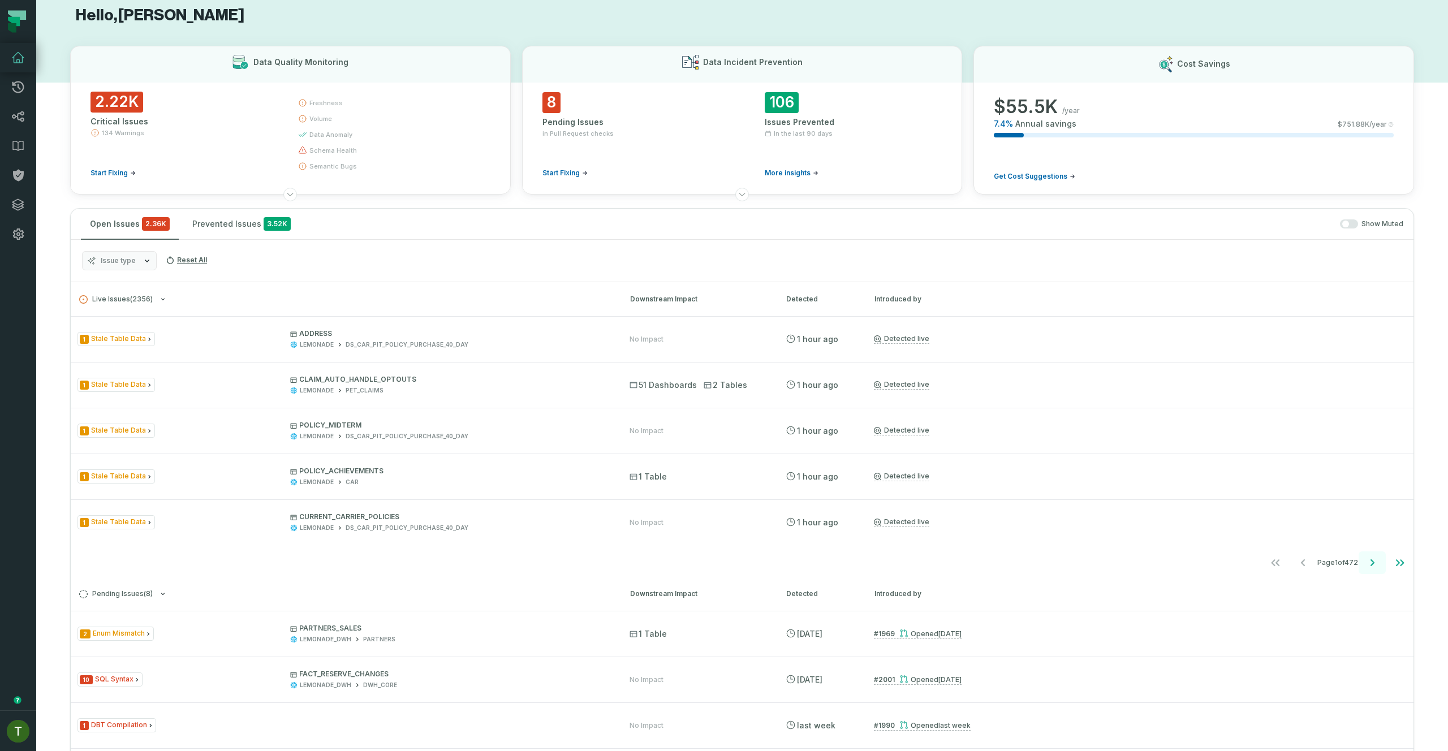
click at [1359, 566] on button "Go to next page" at bounding box center [1372, 563] width 27 height 23
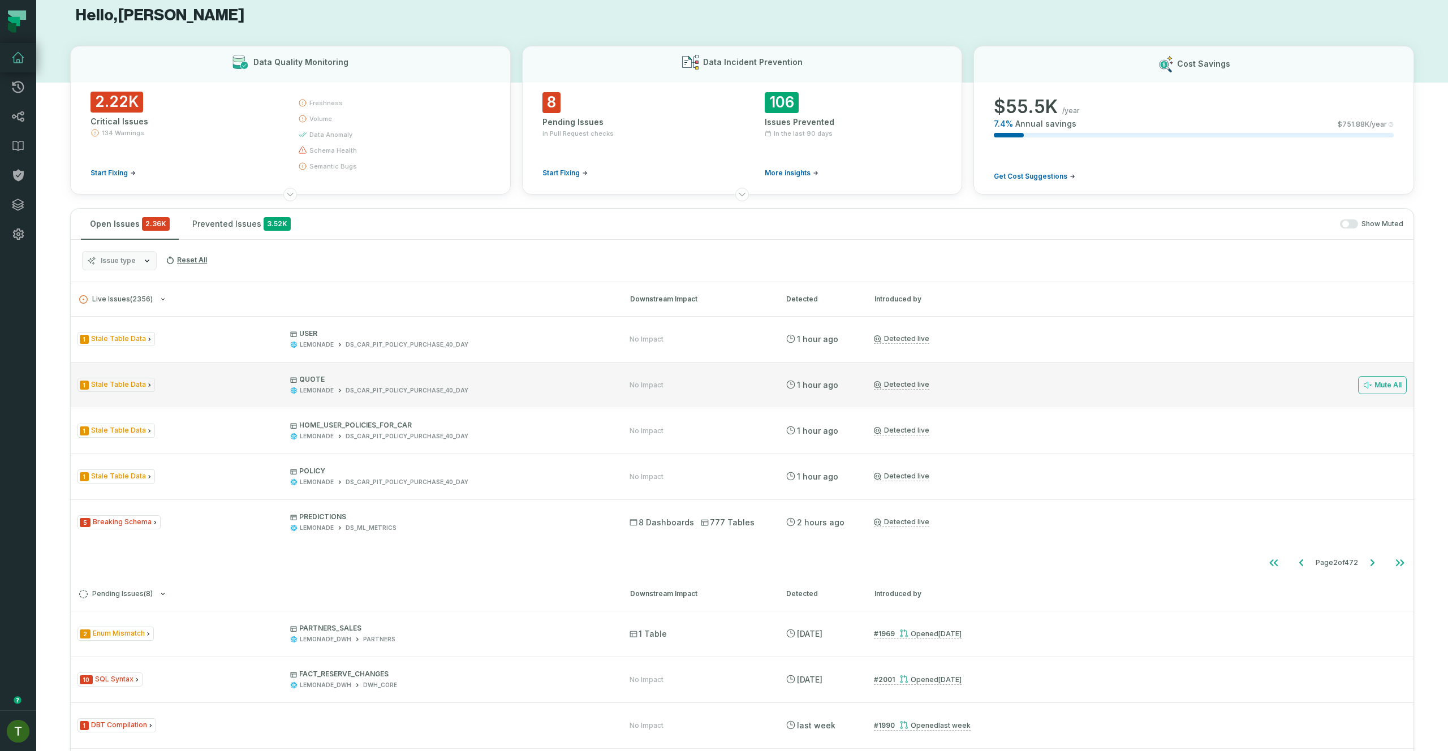
click at [386, 399] on div "1 Stale Table Data QUOTE LEMONADE DS_CAR_PIT_POLICY_PURCHASE_40_DAY No Impact […" at bounding box center [742, 384] width 1343 height 45
click at [388, 394] on div "DS_CAR_PIT_POLICY_PURCHASE_40_DAY" at bounding box center [407, 390] width 123 height 8
click at [389, 394] on div "DS_CAR_PIT_POLICY_PURCHASE_40_DAY" at bounding box center [407, 390] width 123 height 8
click at [391, 385] on span "QUOTE LEMONADE DS_CAR_PIT_POLICY_PURCHASE_40_DAY" at bounding box center [449, 385] width 319 height 20
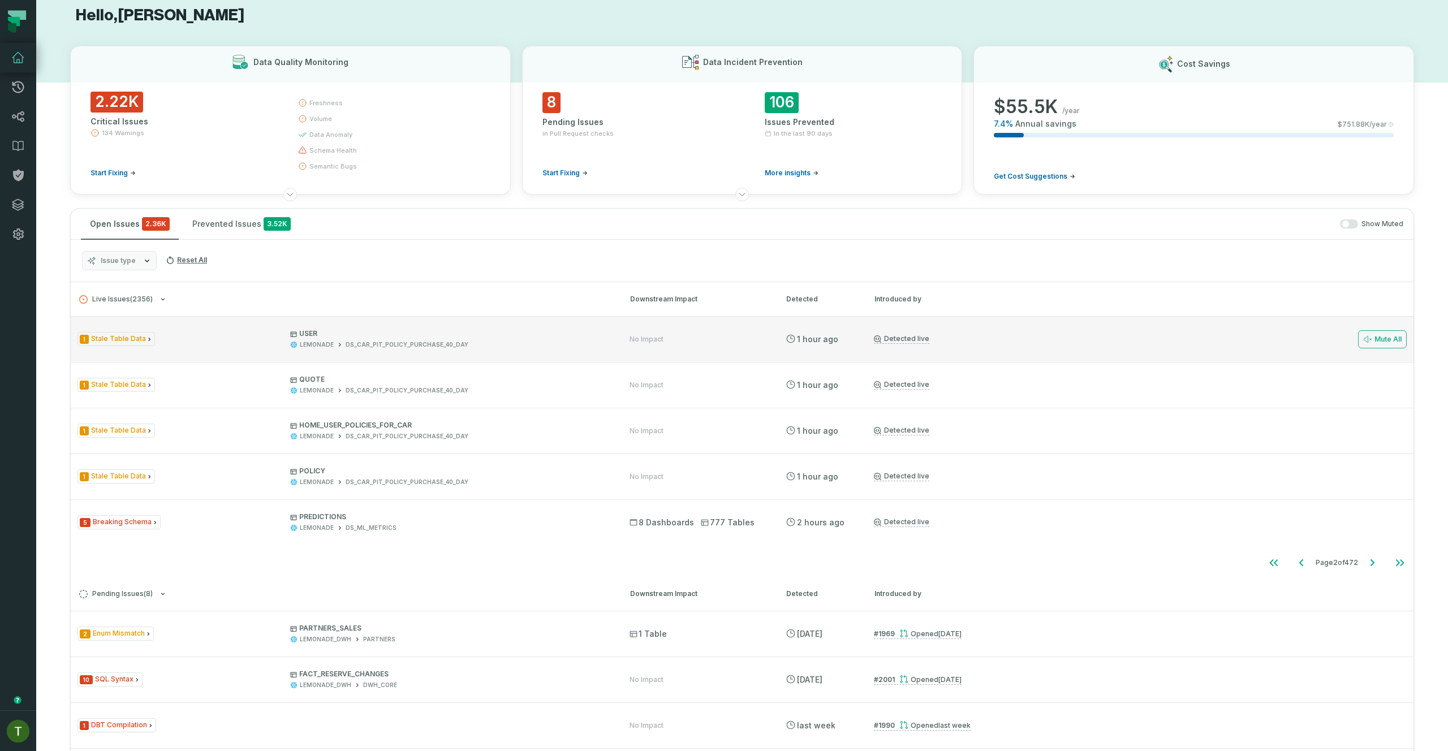
click at [416, 351] on div "1 Stale Table Data USER LEMONADE DS_CAR_PIT_POLICY_PURCHASE_40_DAY No Impact [D…" at bounding box center [742, 338] width 1343 height 45
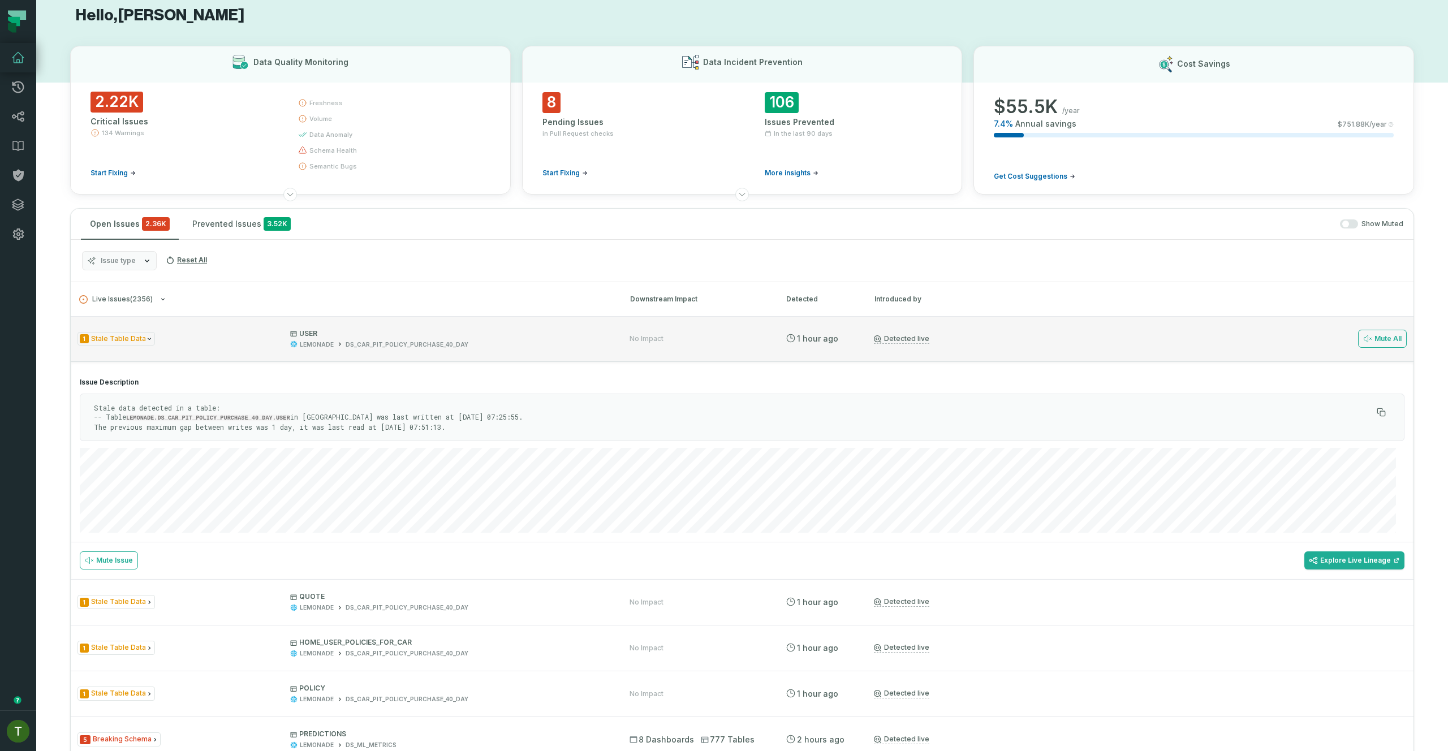
click at [416, 351] on div "1 Stale Table Data USER LEMONADE DS_CAR_PIT_POLICY_PURCHASE_40_DAY No Impact [D…" at bounding box center [742, 338] width 1343 height 45
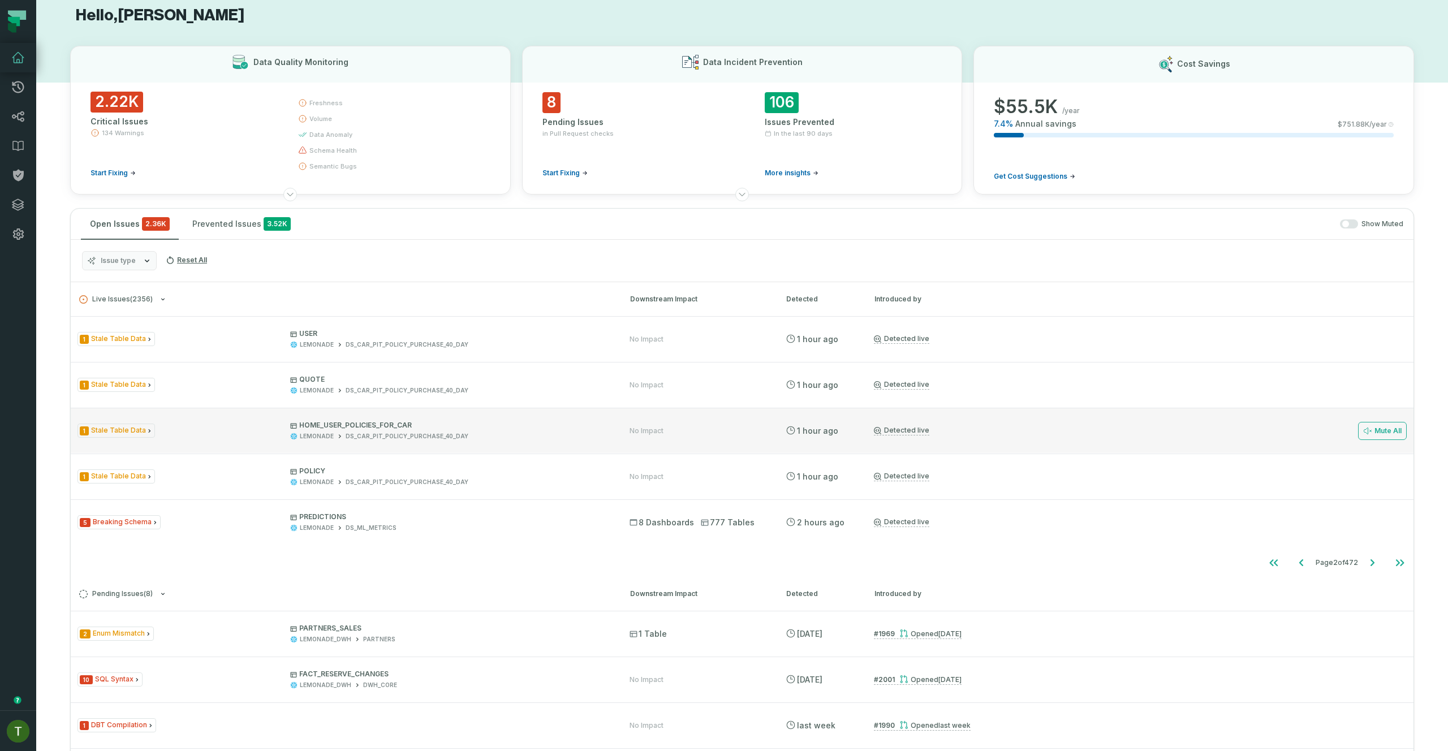
click at [406, 440] on div "DS_CAR_PIT_POLICY_PURCHASE_40_DAY" at bounding box center [407, 436] width 123 height 8
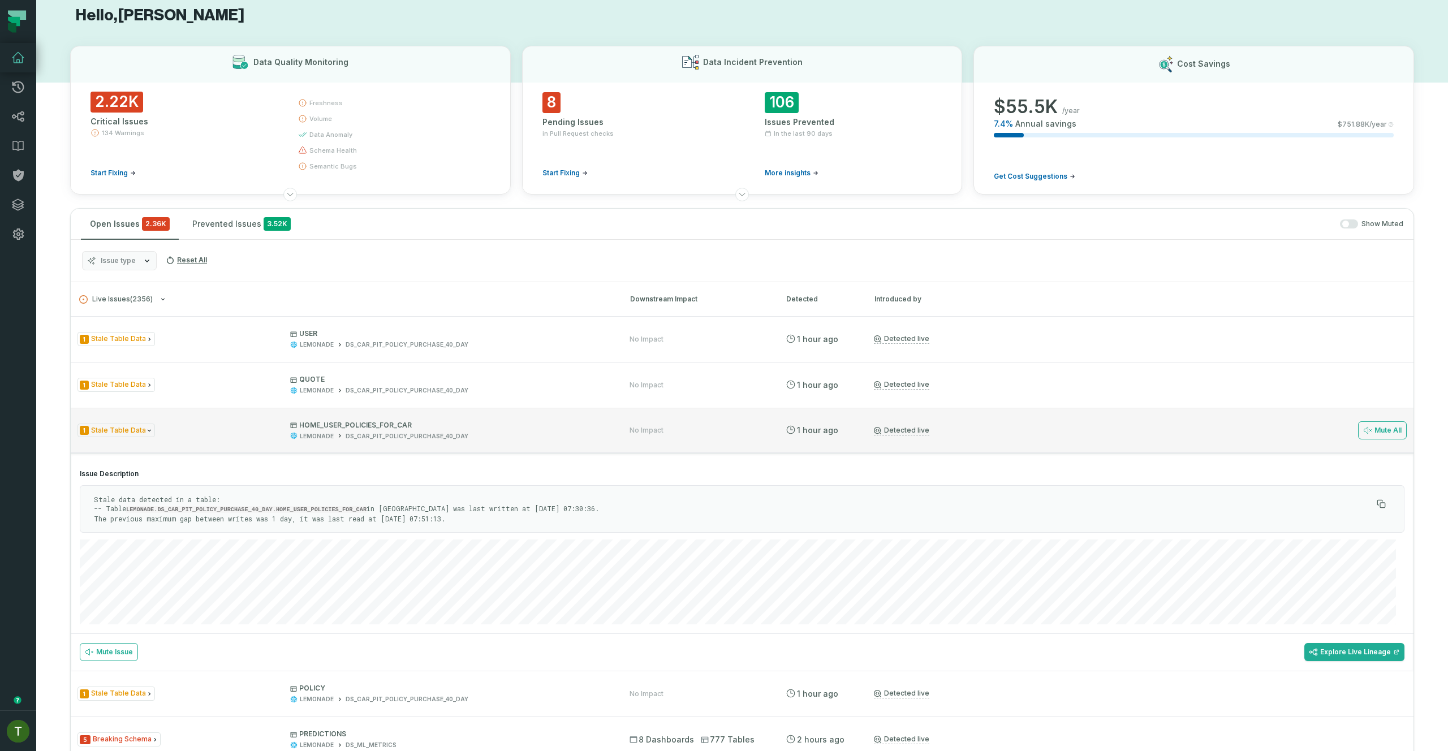
click at [488, 421] on p "HOME_USER_POLICIES_FOR_CAR" at bounding box center [449, 425] width 319 height 9
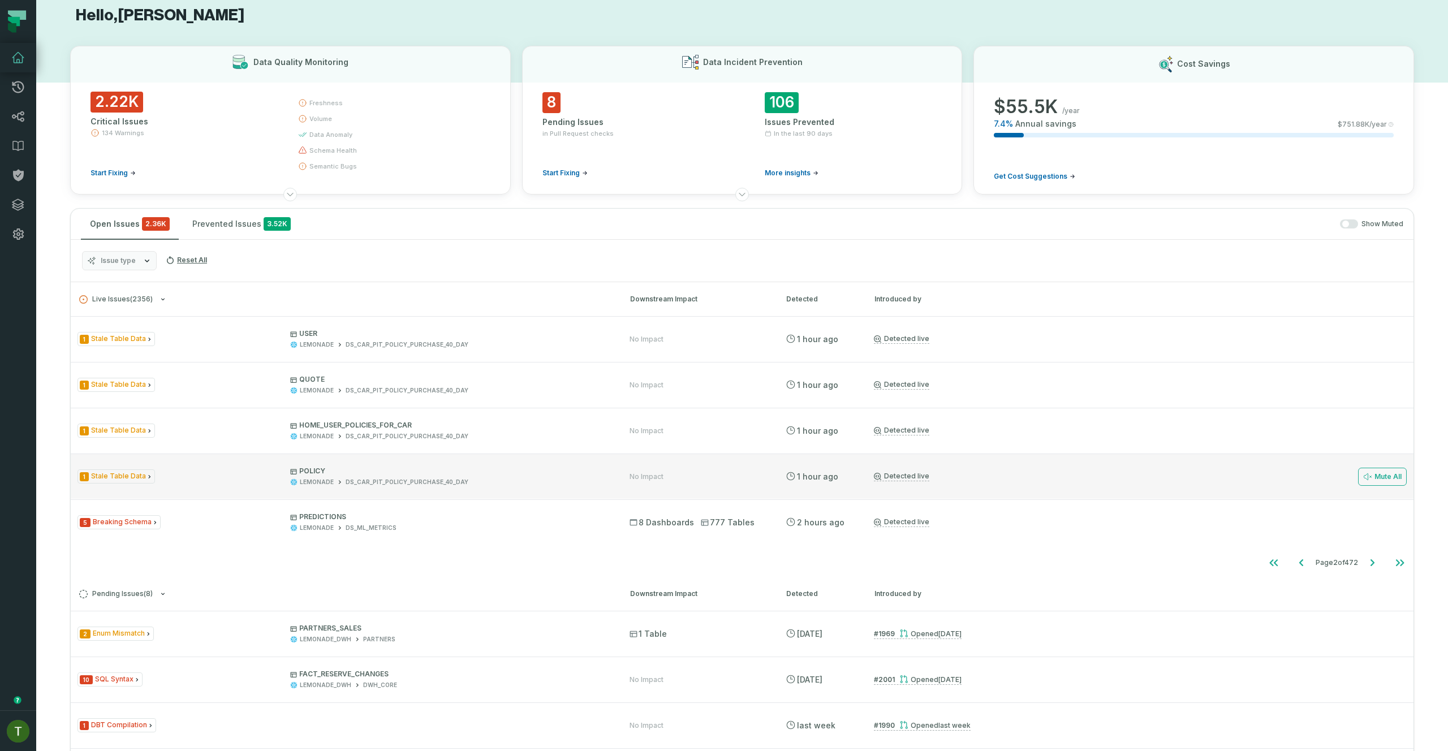
click at [506, 473] on p "POLICY" at bounding box center [449, 471] width 319 height 9
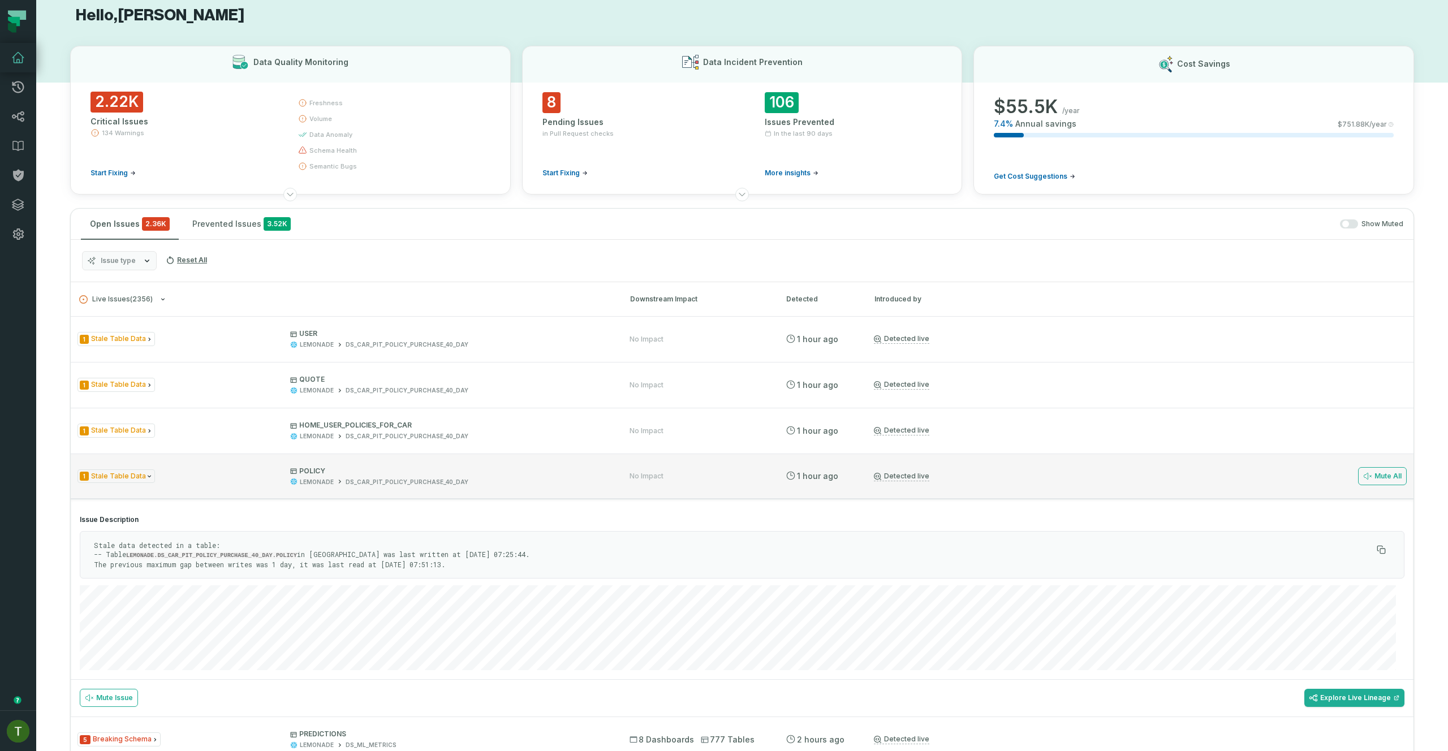
click at [506, 473] on p "POLICY" at bounding box center [449, 471] width 319 height 9
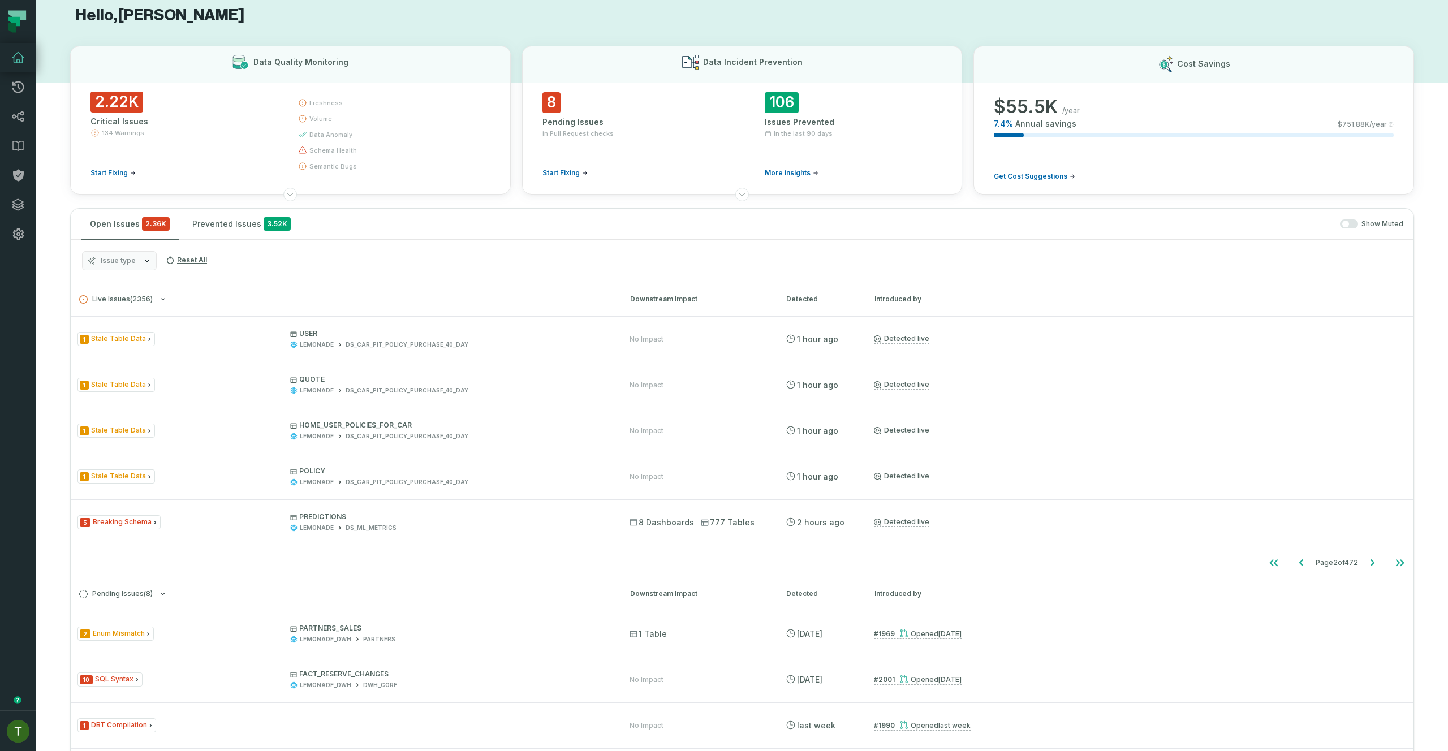
click at [140, 260] on button "Issue type" at bounding box center [119, 260] width 75 height 19
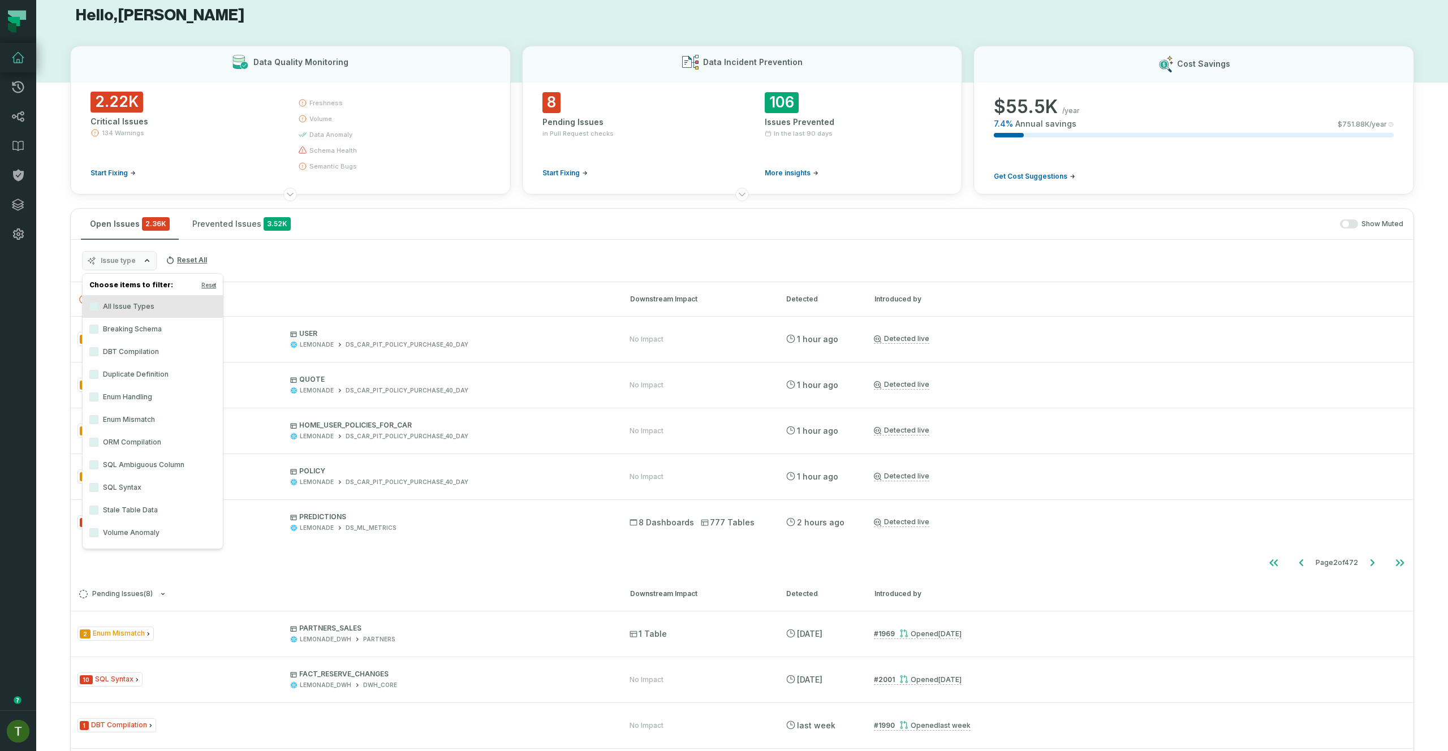
click at [140, 515] on label "Stale Table Data" at bounding box center [153, 510] width 140 height 23
click at [98, 515] on button "Stale Table Data" at bounding box center [93, 510] width 9 height 9
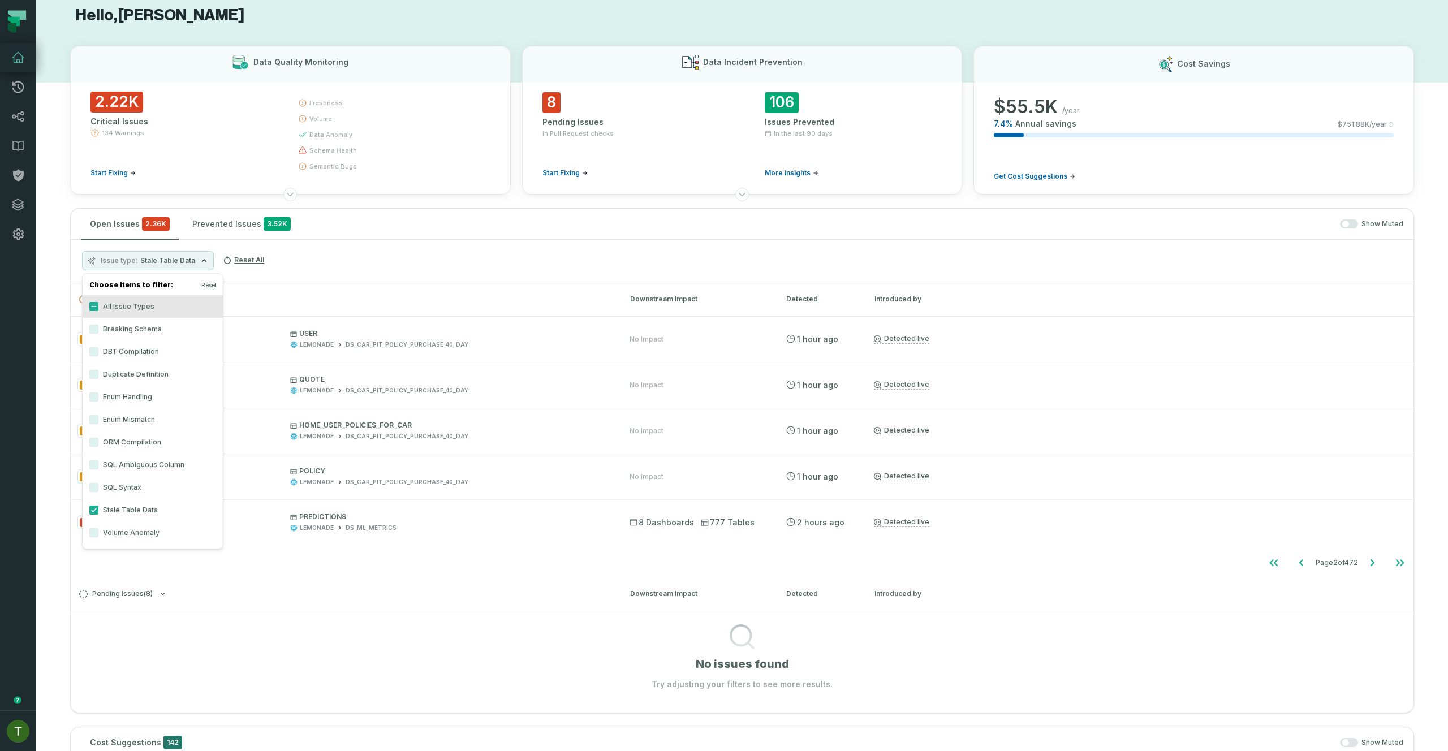
click at [140, 535] on label "Volume Anomaly" at bounding box center [153, 533] width 140 height 23
click at [98, 535] on button "Volume Anomaly" at bounding box center [93, 532] width 9 height 9
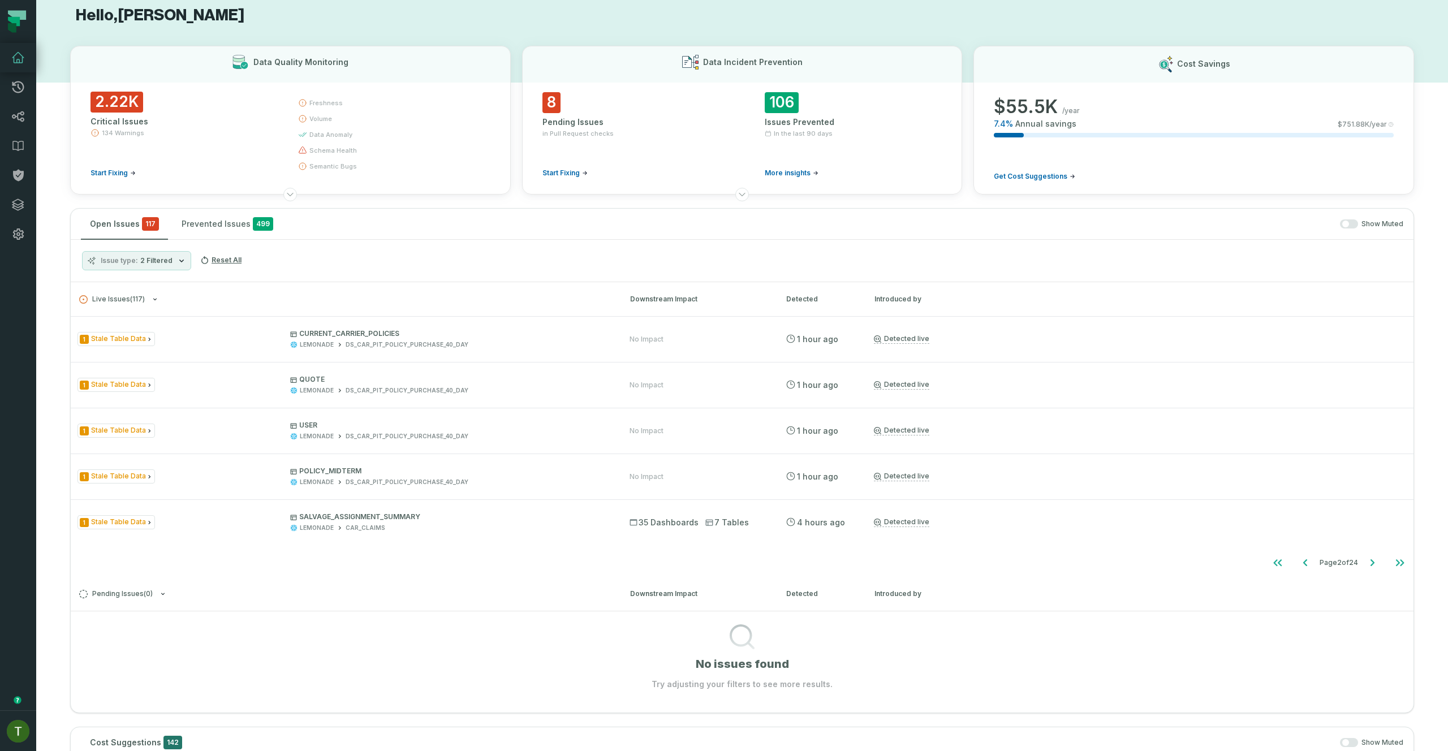
click at [678, 559] on nav "Page 2 of 24" at bounding box center [742, 563] width 1343 height 23
click at [1370, 564] on icon "Go to next page" at bounding box center [1373, 563] width 14 height 14
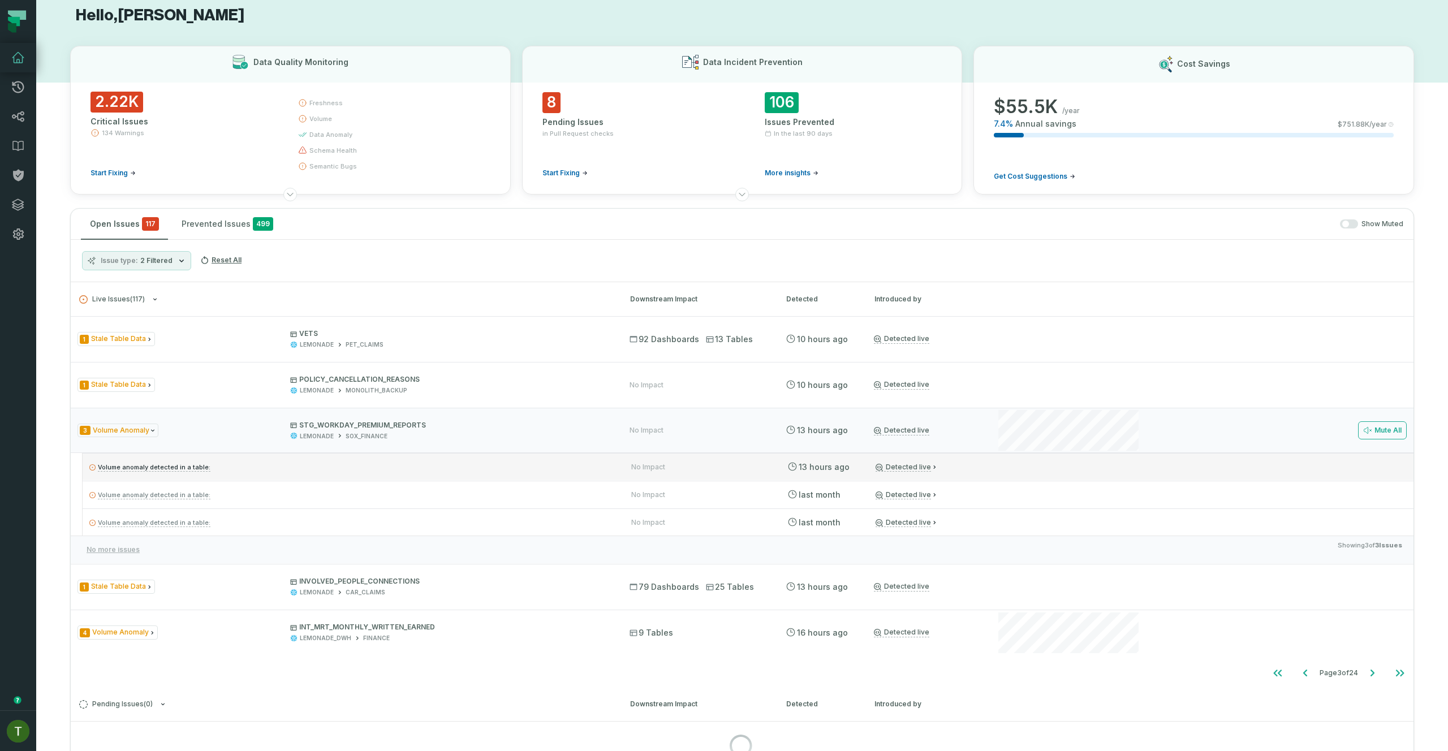
click at [1034, 477] on div "Volume anomaly detected in a table: No Impact [DATE] 1:26:32 AM Detected live" at bounding box center [748, 466] width 1331 height 27
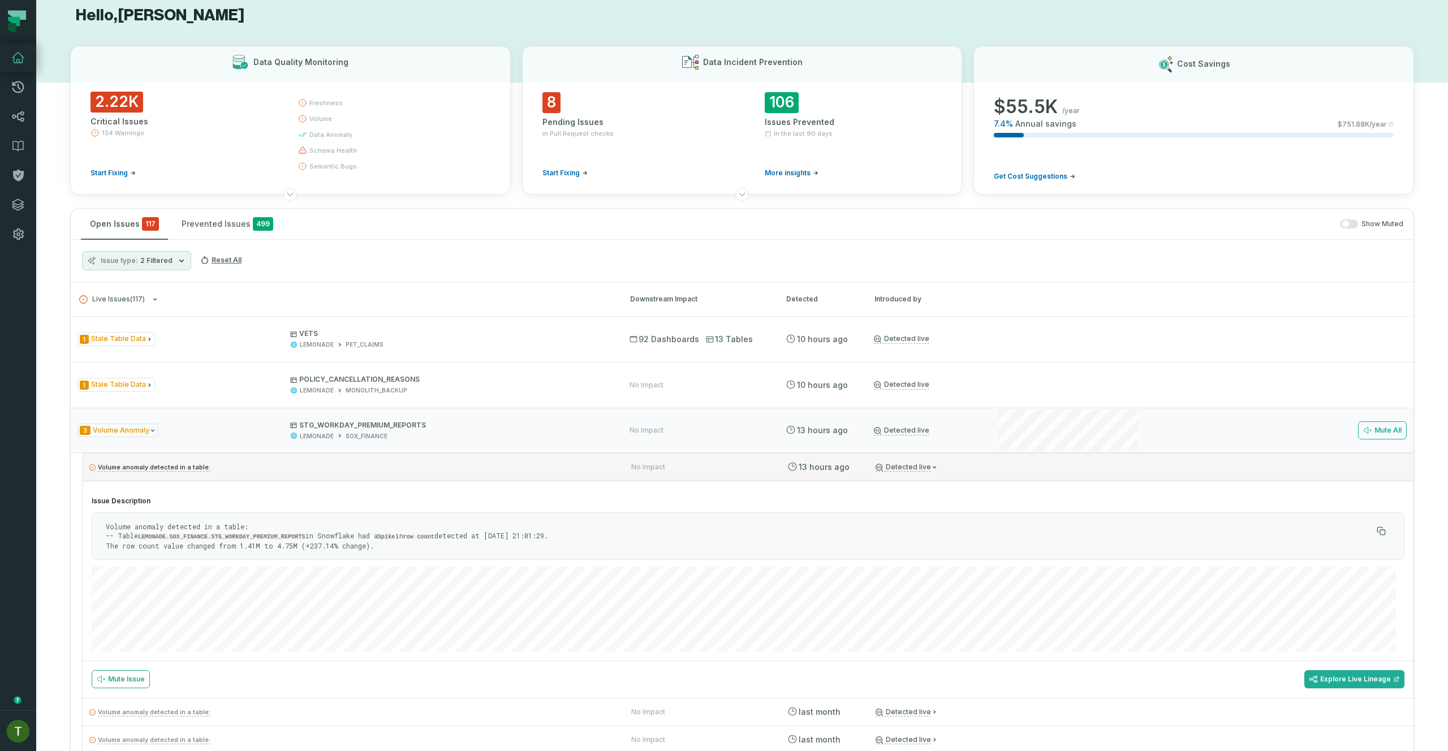
click at [1034, 477] on div "Volume anomaly detected in a table: No Impact [DATE] 1:26:32 AM Detected live" at bounding box center [748, 466] width 1331 height 27
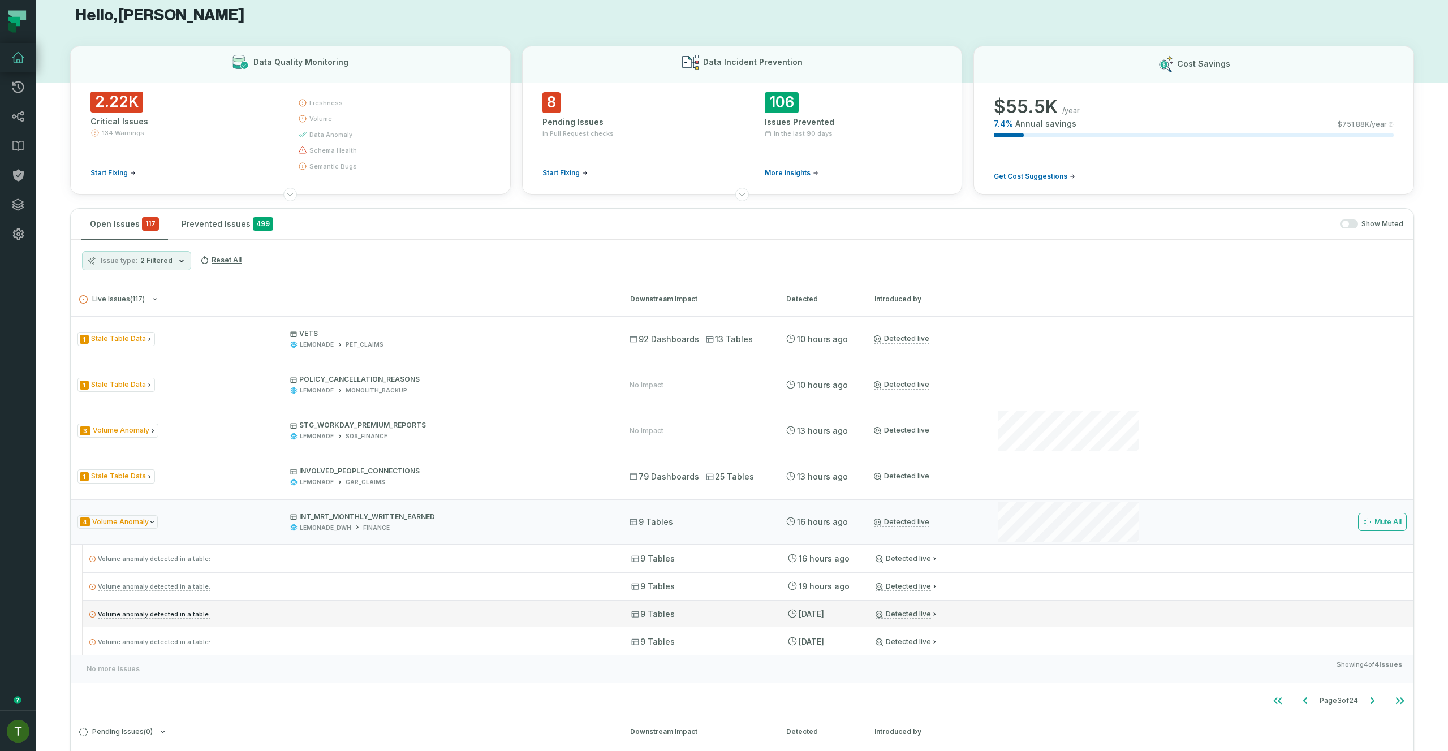
click at [1086, 626] on div "Volume anomaly detected in a table: 9 Tables [DATE] 4:36:31 PM Detected live" at bounding box center [748, 613] width 1331 height 27
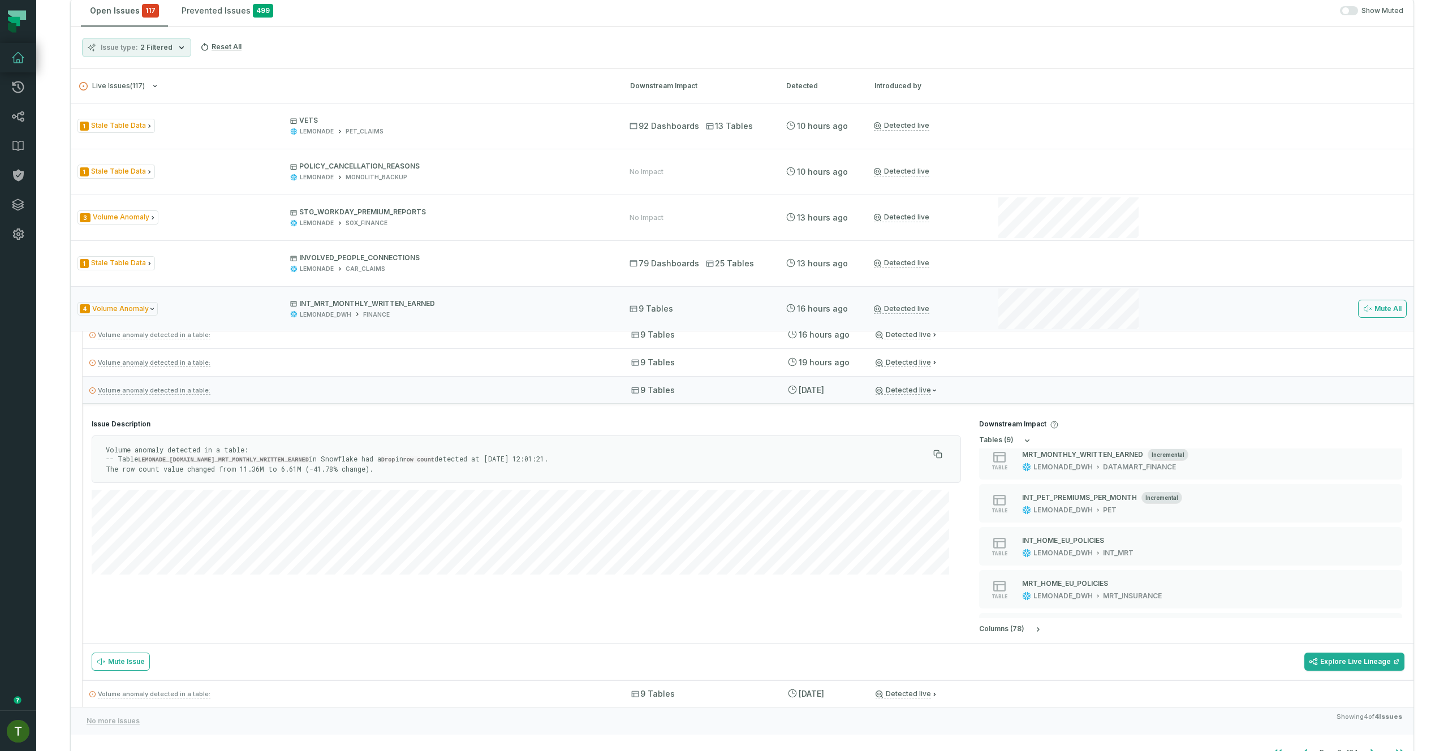
scroll to position [286, 0]
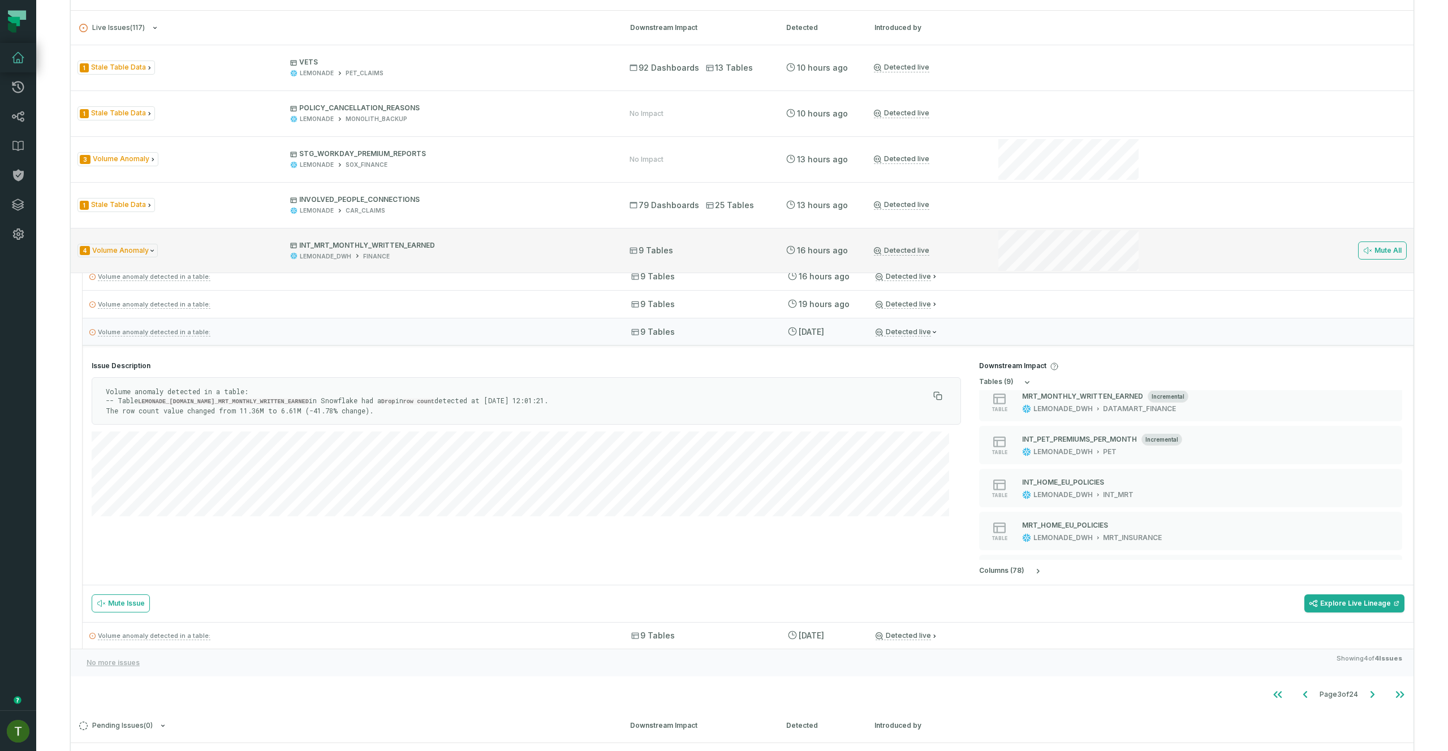
click at [1252, 261] on div "Mute All" at bounding box center [1201, 250] width 411 height 45
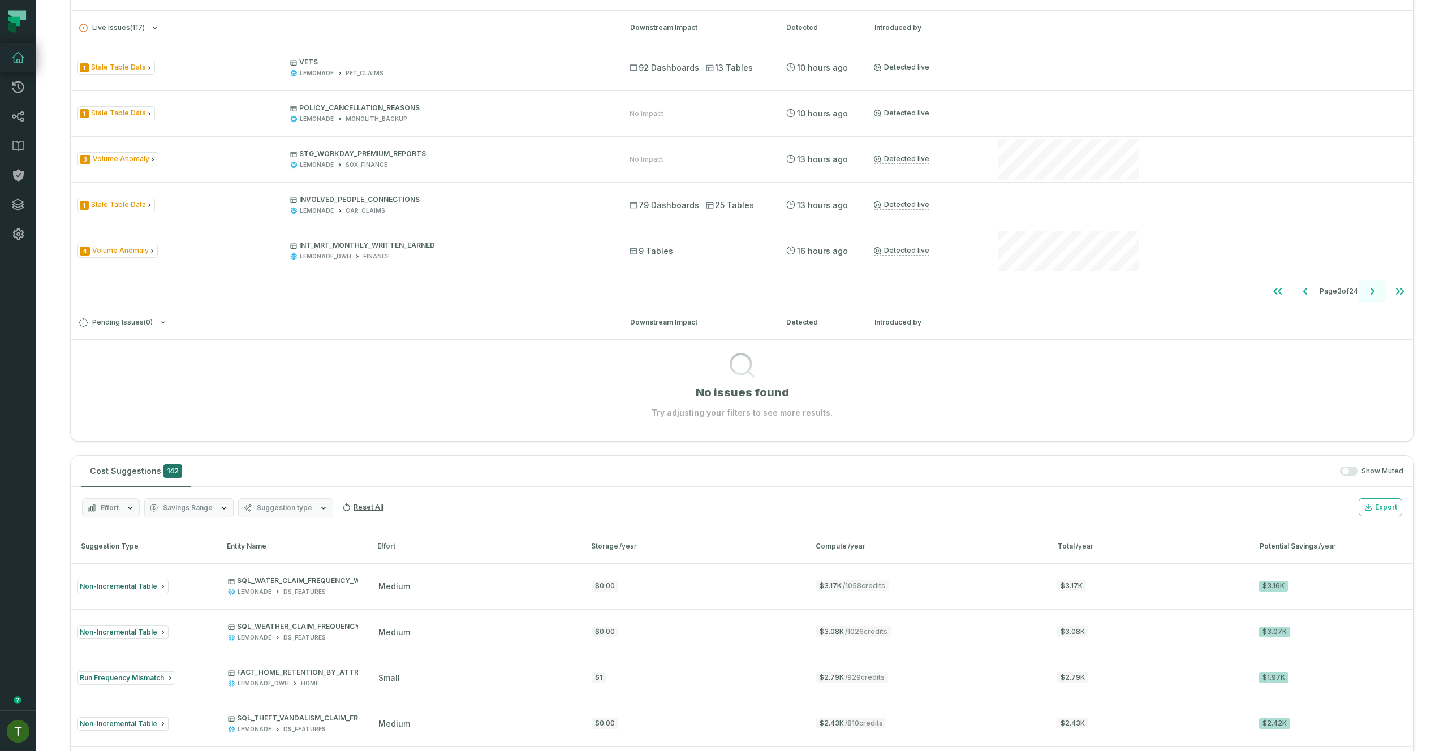
click at [1371, 284] on button "Go to next page" at bounding box center [1372, 291] width 27 height 23
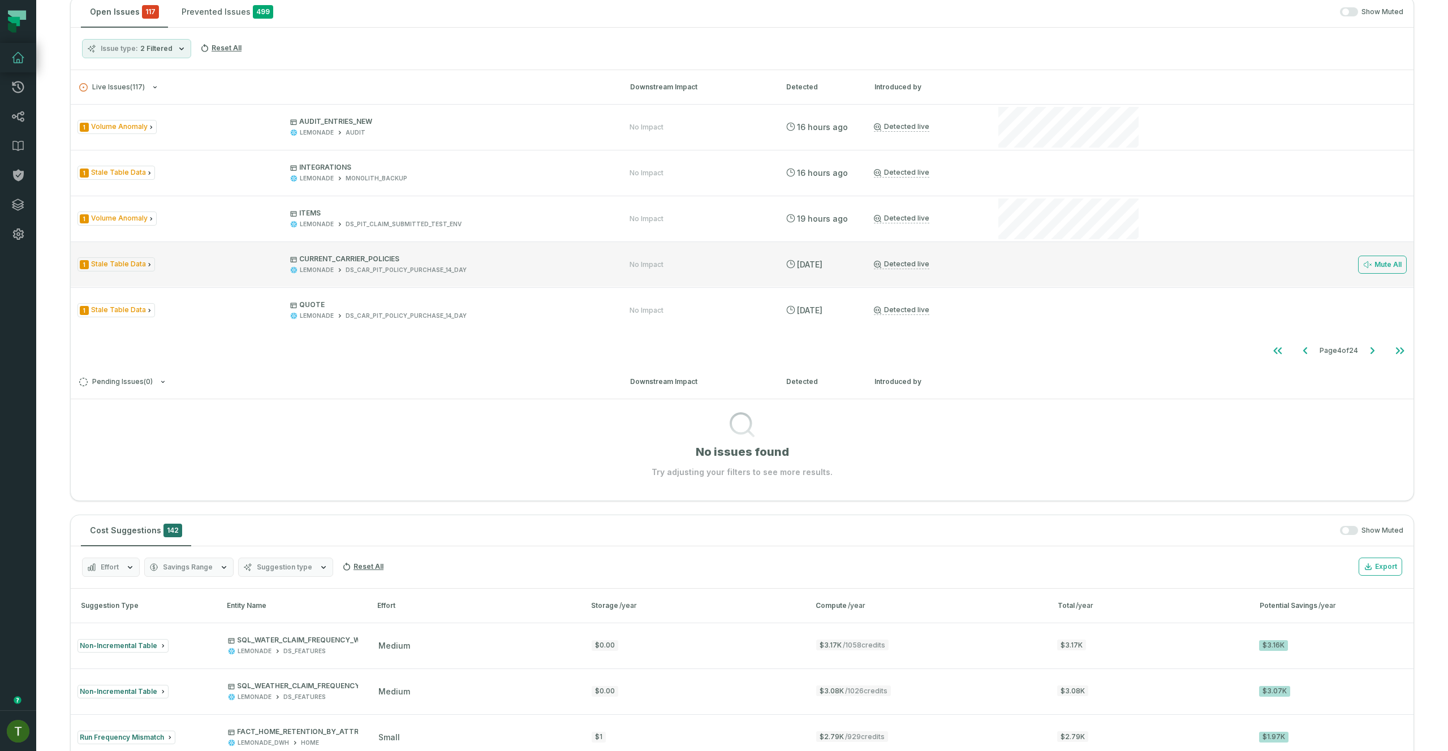
scroll to position [212, 0]
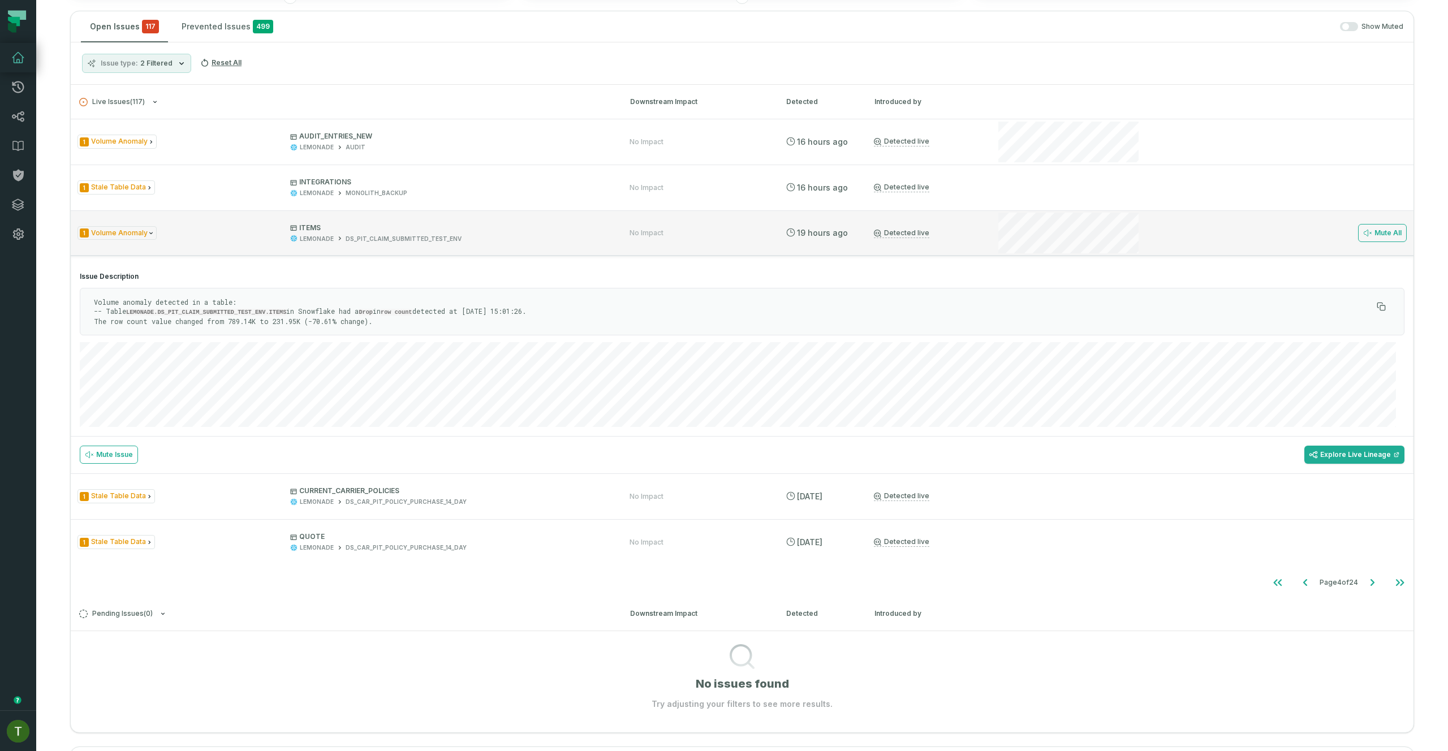
drag, startPoint x: 1165, startPoint y: 260, endPoint x: 1162, endPoint y: 247, distance: 13.3
click at [1165, 260] on div "Issue Description Volume anomaly detected in a table: -- Table LEMONADE.DS_PIT_…" at bounding box center [742, 346] width 1343 height 180
click at [1161, 244] on div "Mute All" at bounding box center [1201, 232] width 411 height 45
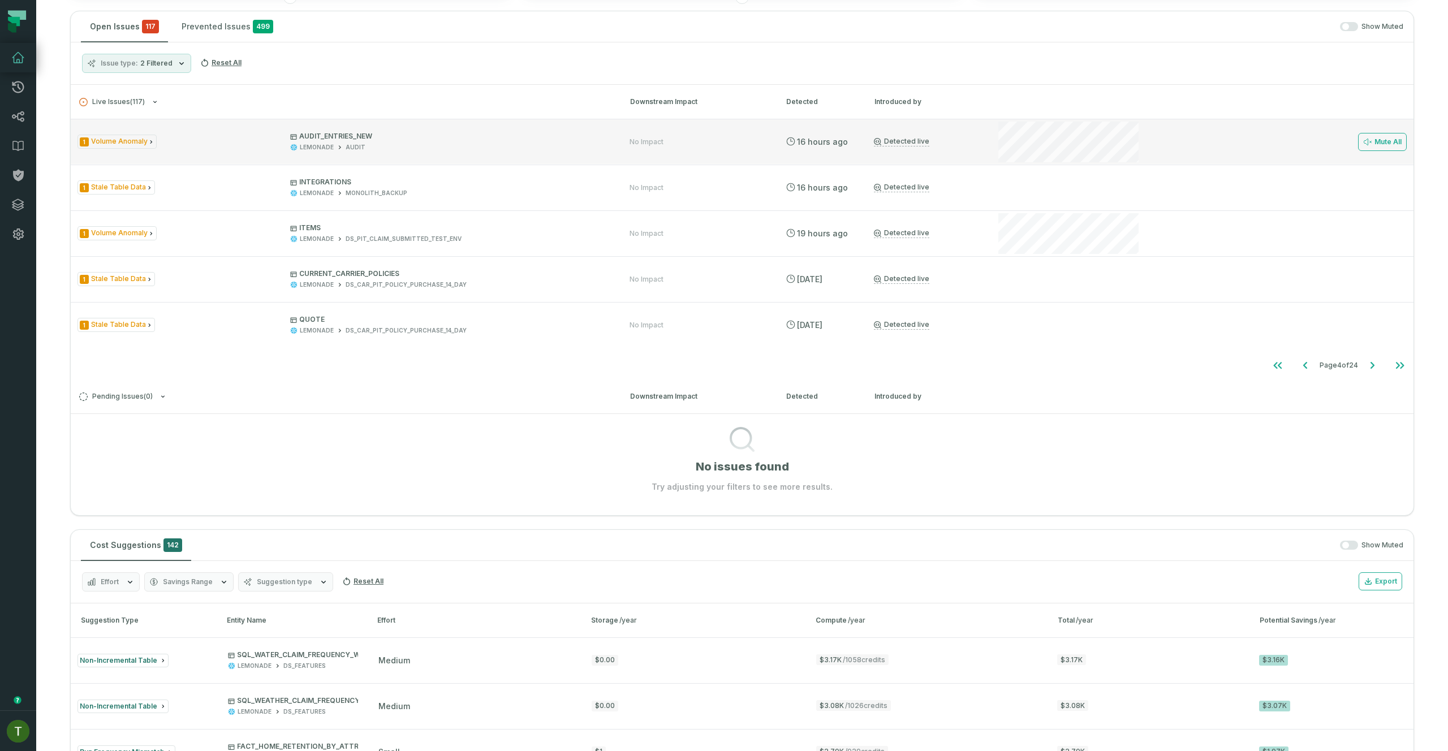
click at [1146, 149] on div "Mute All" at bounding box center [1201, 141] width 411 height 45
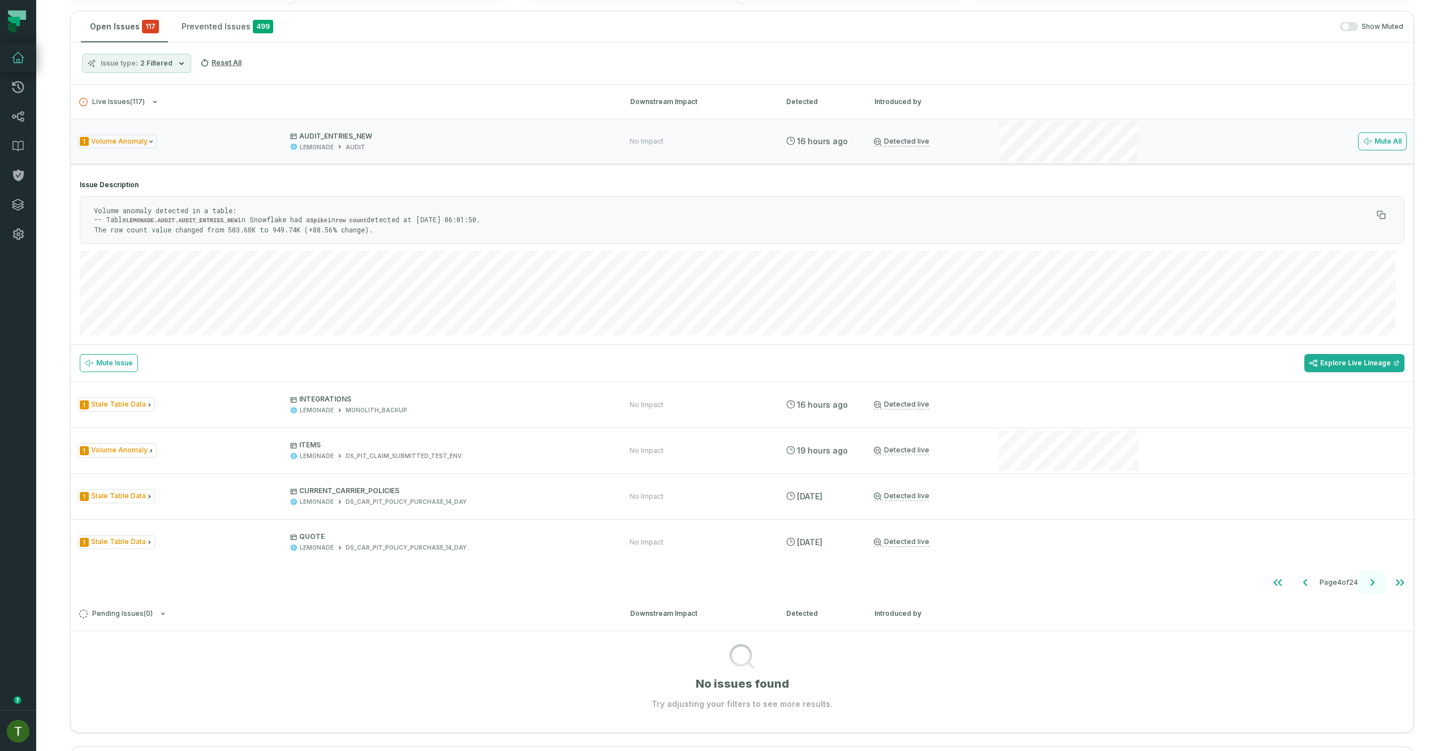
click at [1366, 578] on icon "Go to next page" at bounding box center [1373, 583] width 14 height 14
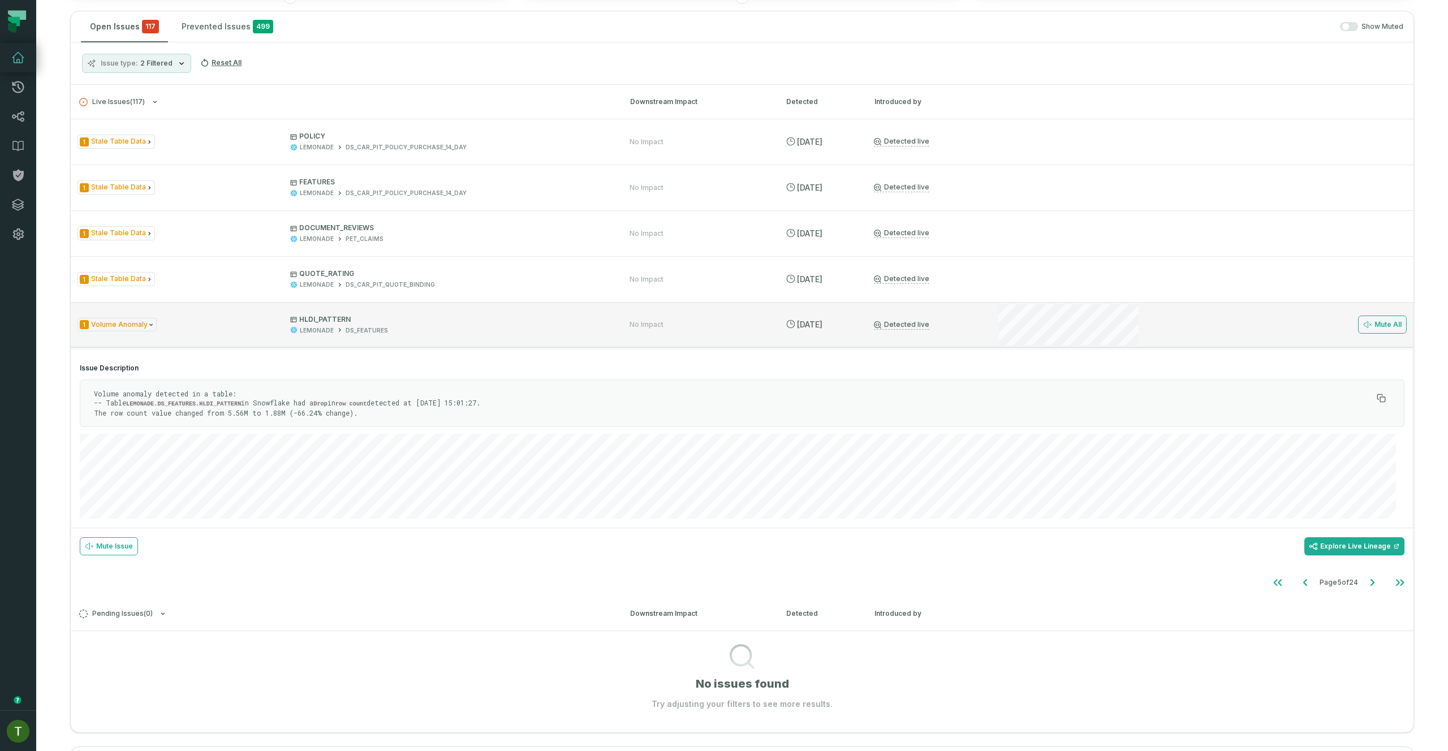
click at [1191, 342] on div "Mute All" at bounding box center [1201, 324] width 411 height 45
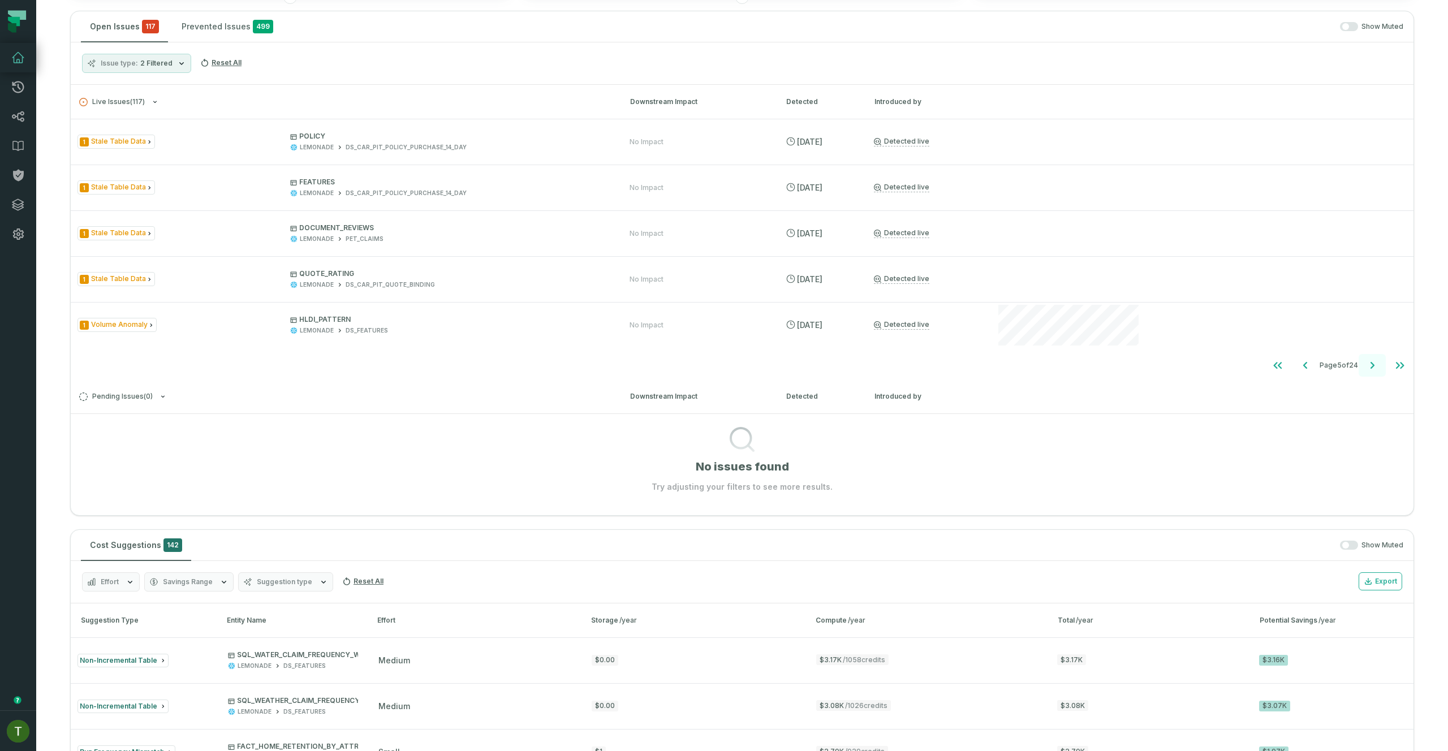
drag, startPoint x: 1349, startPoint y: 358, endPoint x: 1354, endPoint y: 361, distance: 6.4
click at [1349, 358] on ul "Page 5 of 24" at bounding box center [1338, 365] width 149 height 23
click at [1359, 361] on button "Go to next page" at bounding box center [1372, 365] width 27 height 23
click at [1366, 360] on icon "Go to next page" at bounding box center [1373, 366] width 14 height 14
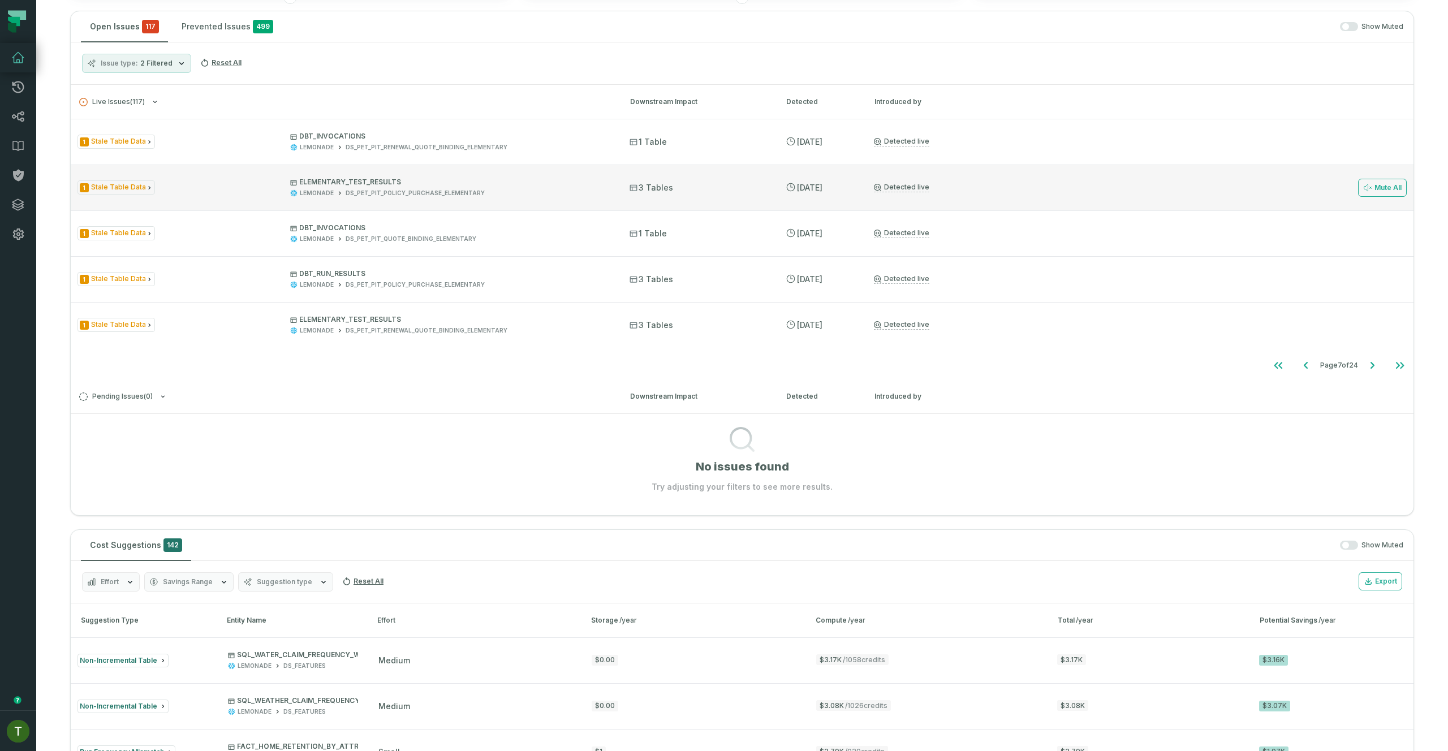
click at [721, 196] on div "1 Stale Table Data ELEMENTARY_TEST_RESULTS LEMONADE DS_PET_PIT_POLICY_PURCHASE_…" at bounding box center [742, 187] width 1343 height 45
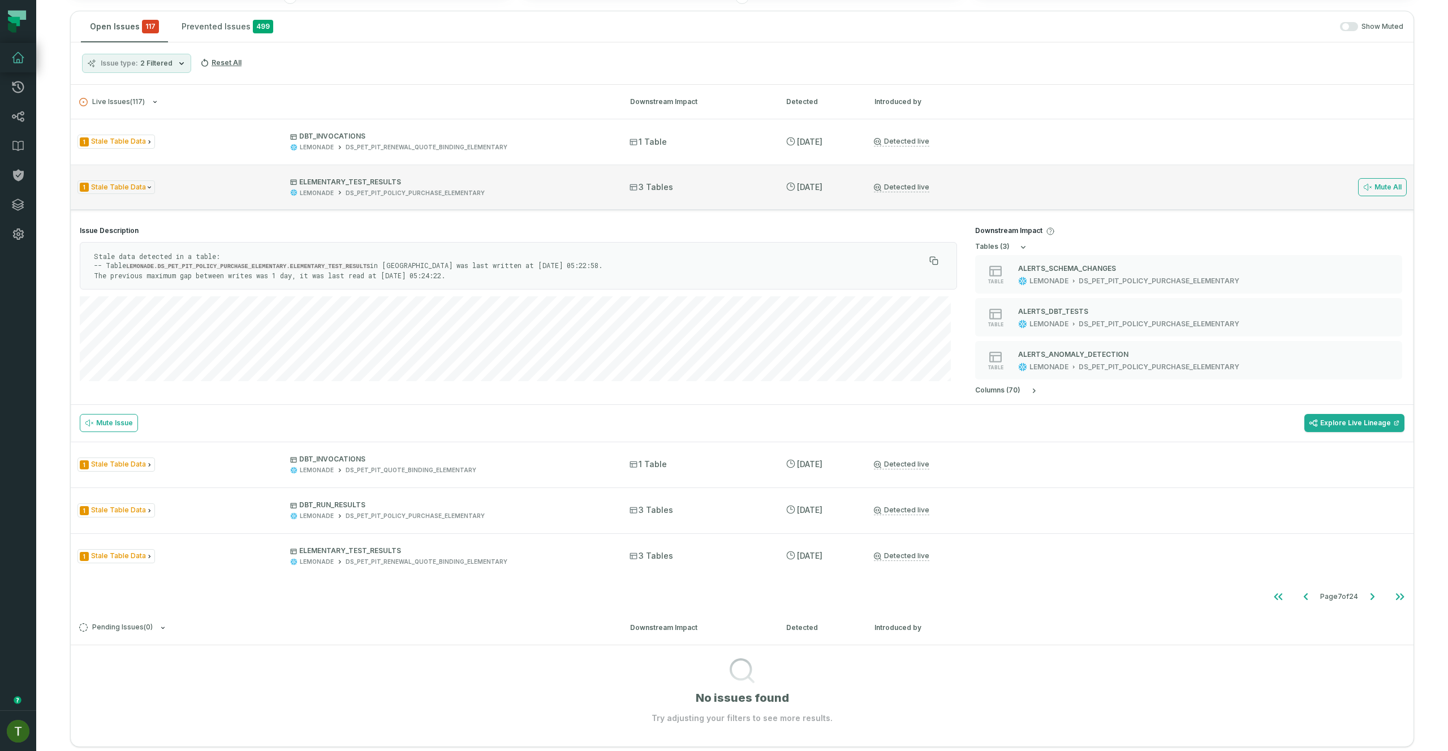
click at [721, 181] on div "1 Stale Table Data ELEMENTARY_TEST_RESULTS LEMONADE DS_PET_PIT_POLICY_PURCHASE_…" at bounding box center [742, 187] width 1343 height 45
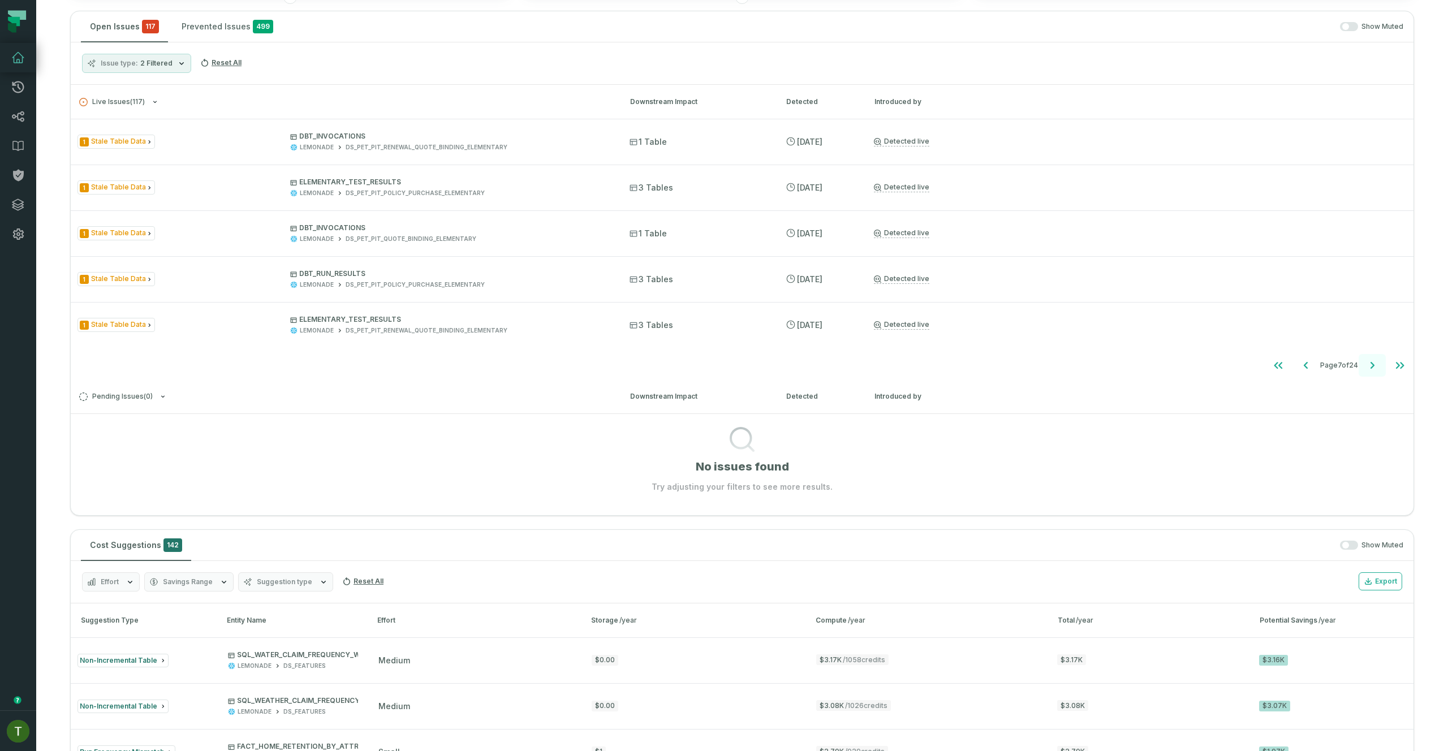
click at [1359, 360] on button "Go to next page" at bounding box center [1372, 365] width 27 height 23
click at [1366, 359] on icon "Go to next page" at bounding box center [1373, 366] width 14 height 14
click at [1371, 363] on icon "Go to next page" at bounding box center [1373, 365] width 4 height 7
click at [1371, 362] on icon "Go to next page" at bounding box center [1373, 365] width 4 height 7
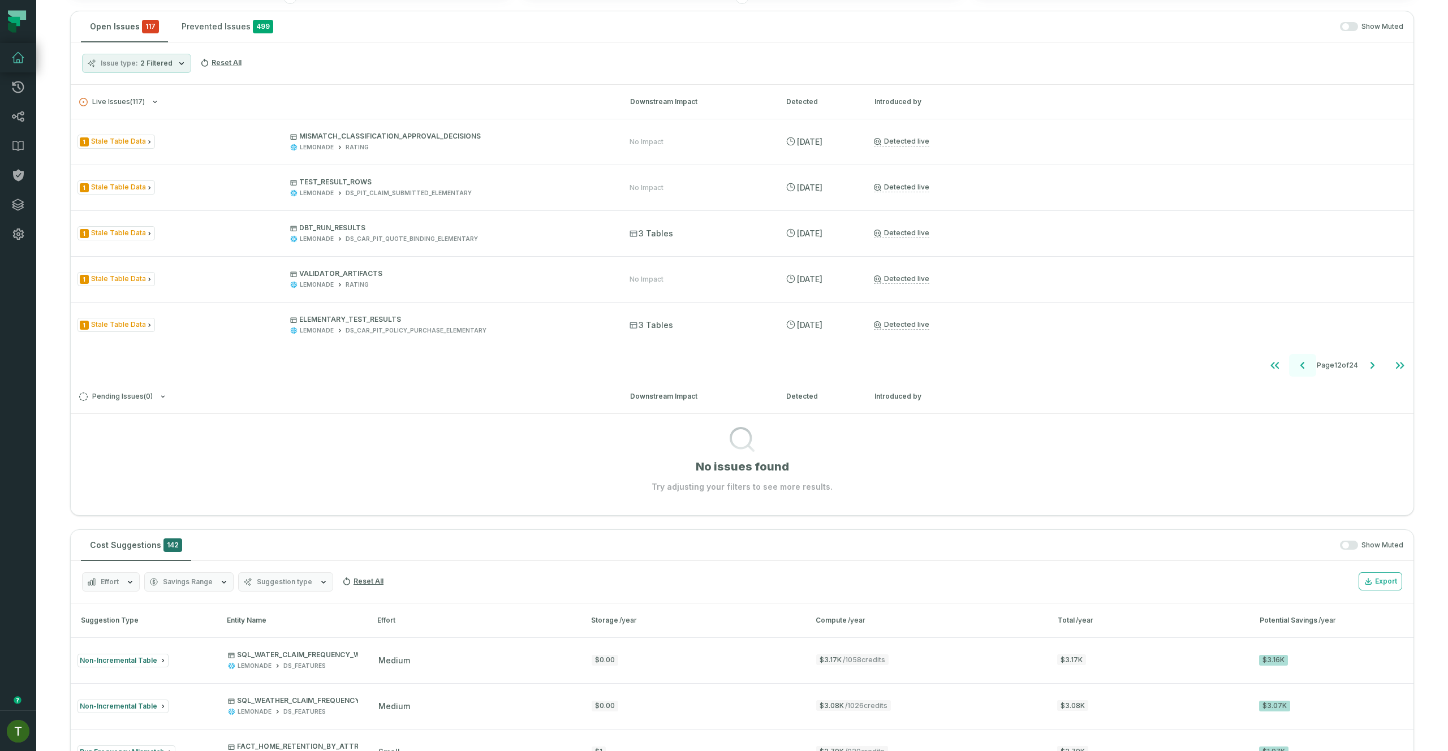
click at [1289, 374] on button "Go to previous page" at bounding box center [1302, 365] width 27 height 23
click at [1298, 372] on icon "Go to previous page" at bounding box center [1305, 366] width 14 height 14
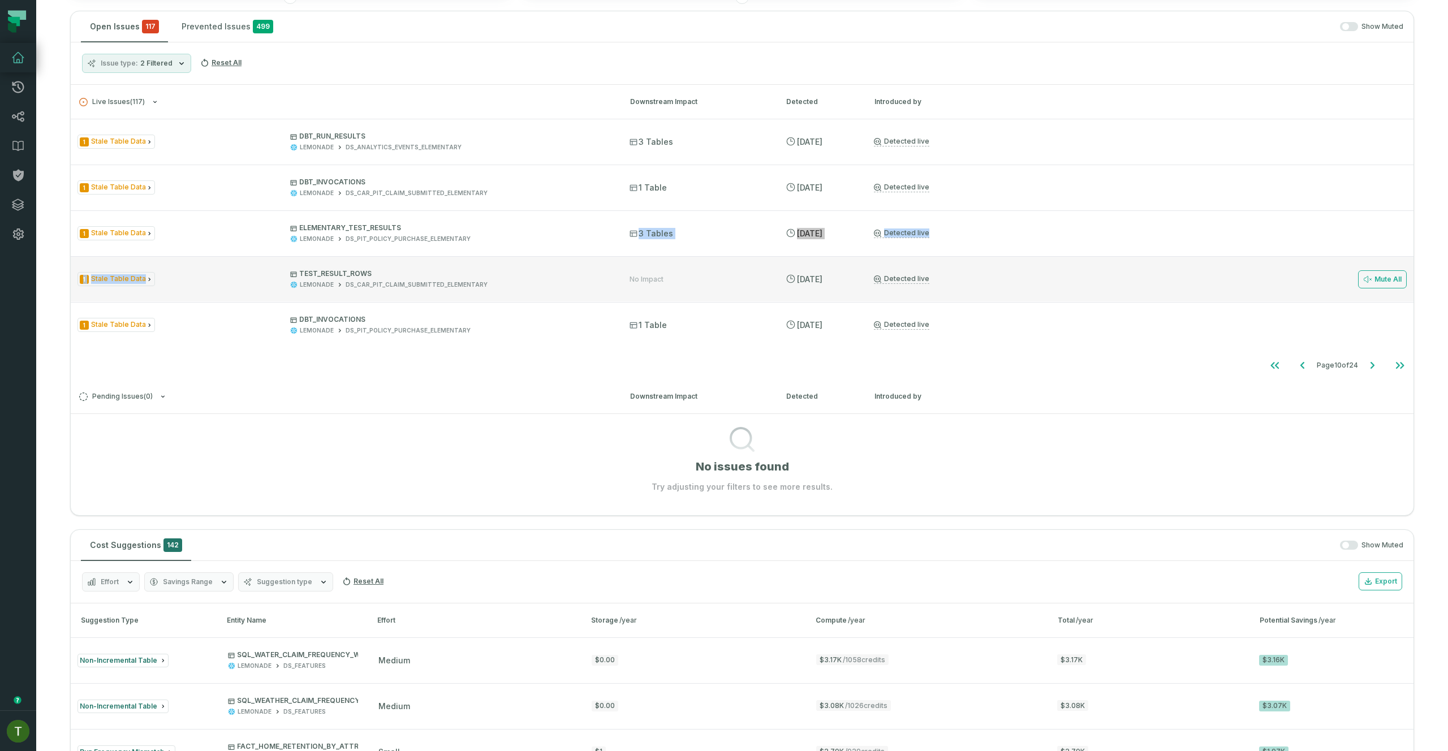
drag, startPoint x: 476, startPoint y: 247, endPoint x: 487, endPoint y: 273, distance: 28.2
click at [486, 269] on ul "1 Stale Table Data DBT_RUN_RESULTS LEMONADE DS_ANALYTICS_EVENTS_ELEMENTARY 3 Ta…" at bounding box center [742, 233] width 1343 height 229
click at [488, 275] on p "TEST_RESULT_ROWS" at bounding box center [449, 273] width 319 height 9
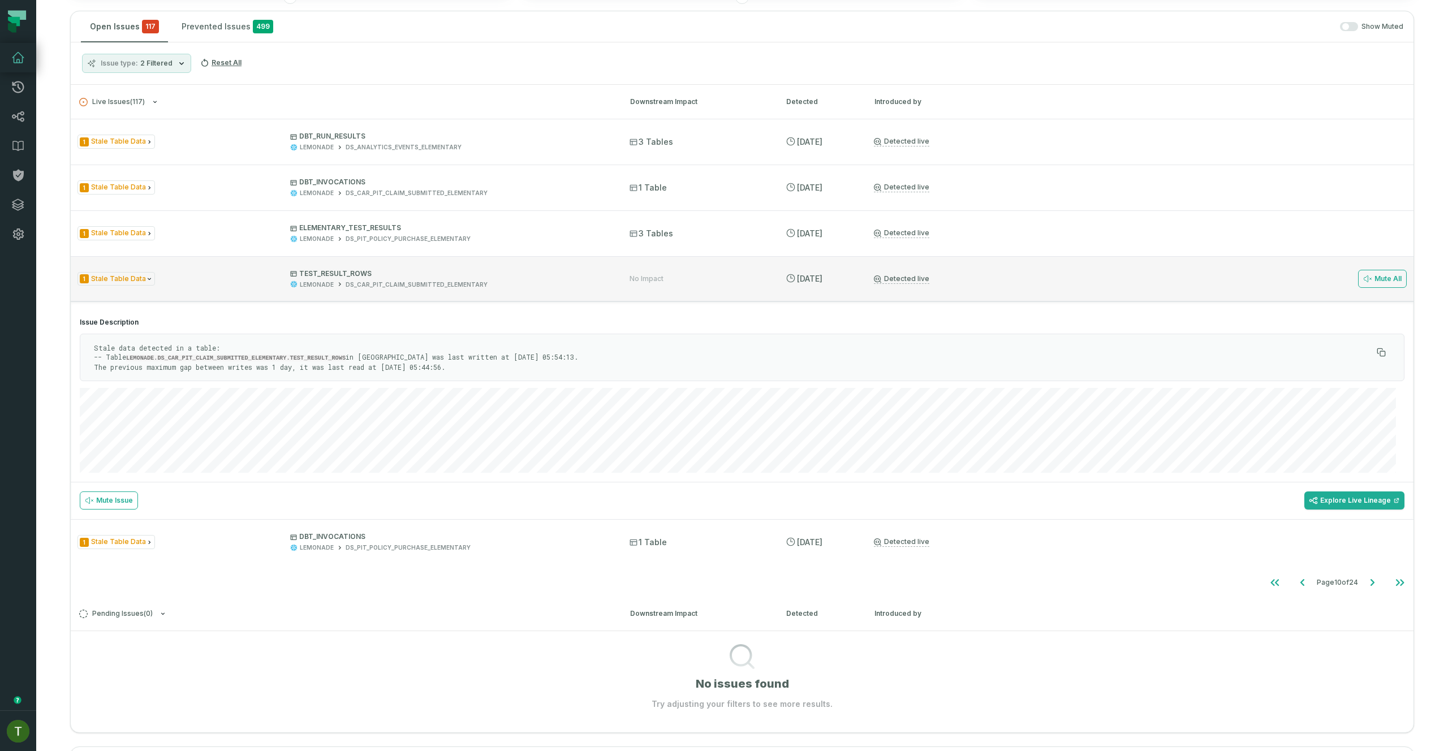
click at [488, 275] on p "TEST_RESULT_ROWS" at bounding box center [449, 273] width 319 height 9
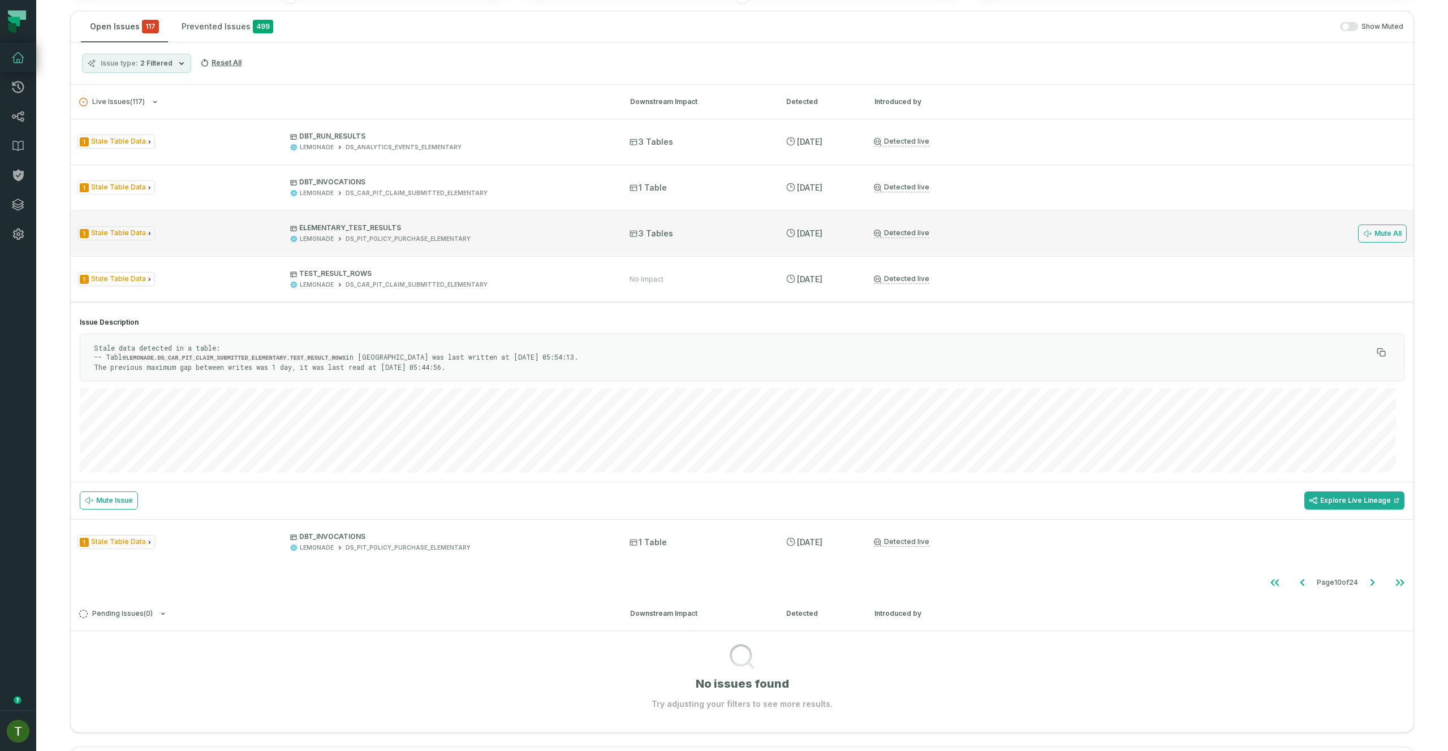
click at [487, 236] on div "LEMONADE DS_PIT_POLICY_PURCHASE_ELEMENTARY" at bounding box center [449, 239] width 319 height 8
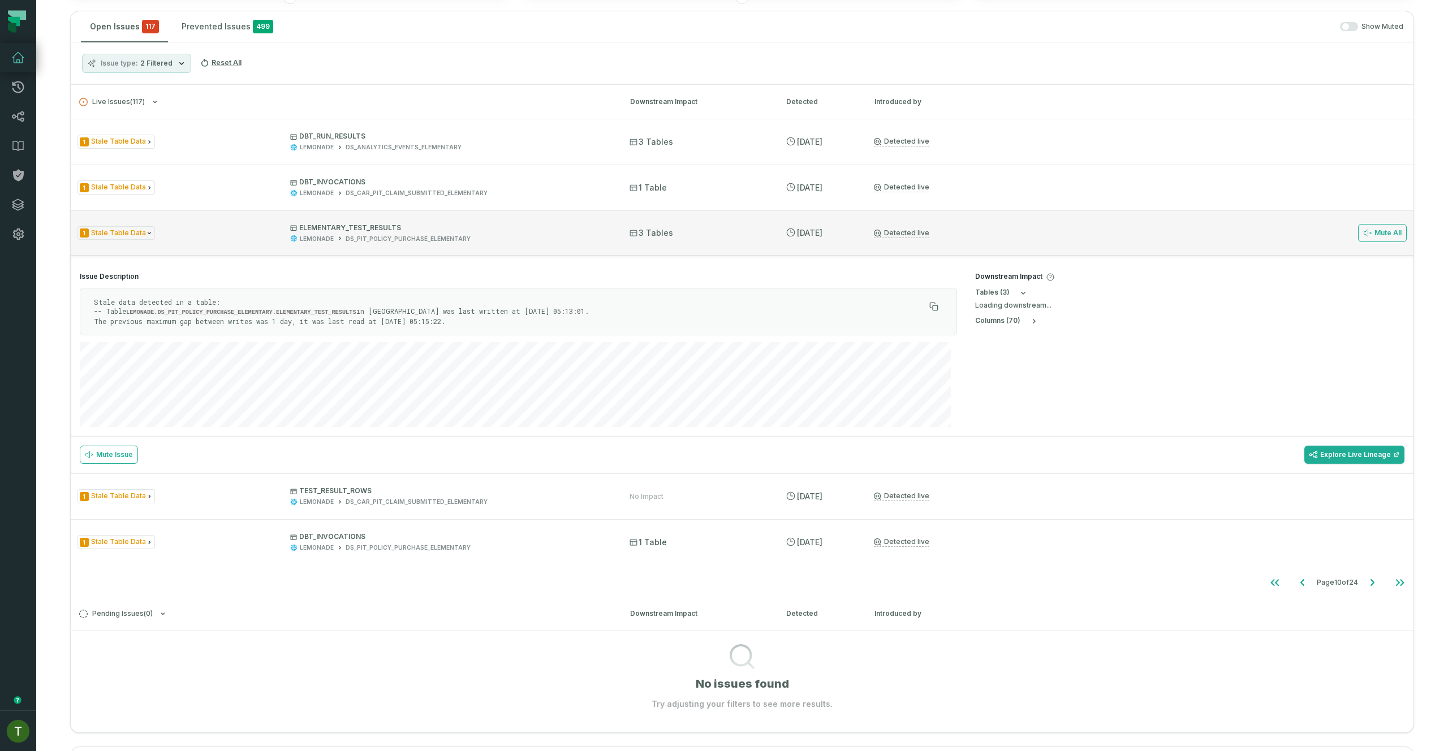
click at [486, 233] on span "ELEMENTARY_TEST_RESULTS LEMONADE DS_PIT_POLICY_PURCHASE_ELEMENTARY" at bounding box center [449, 233] width 319 height 20
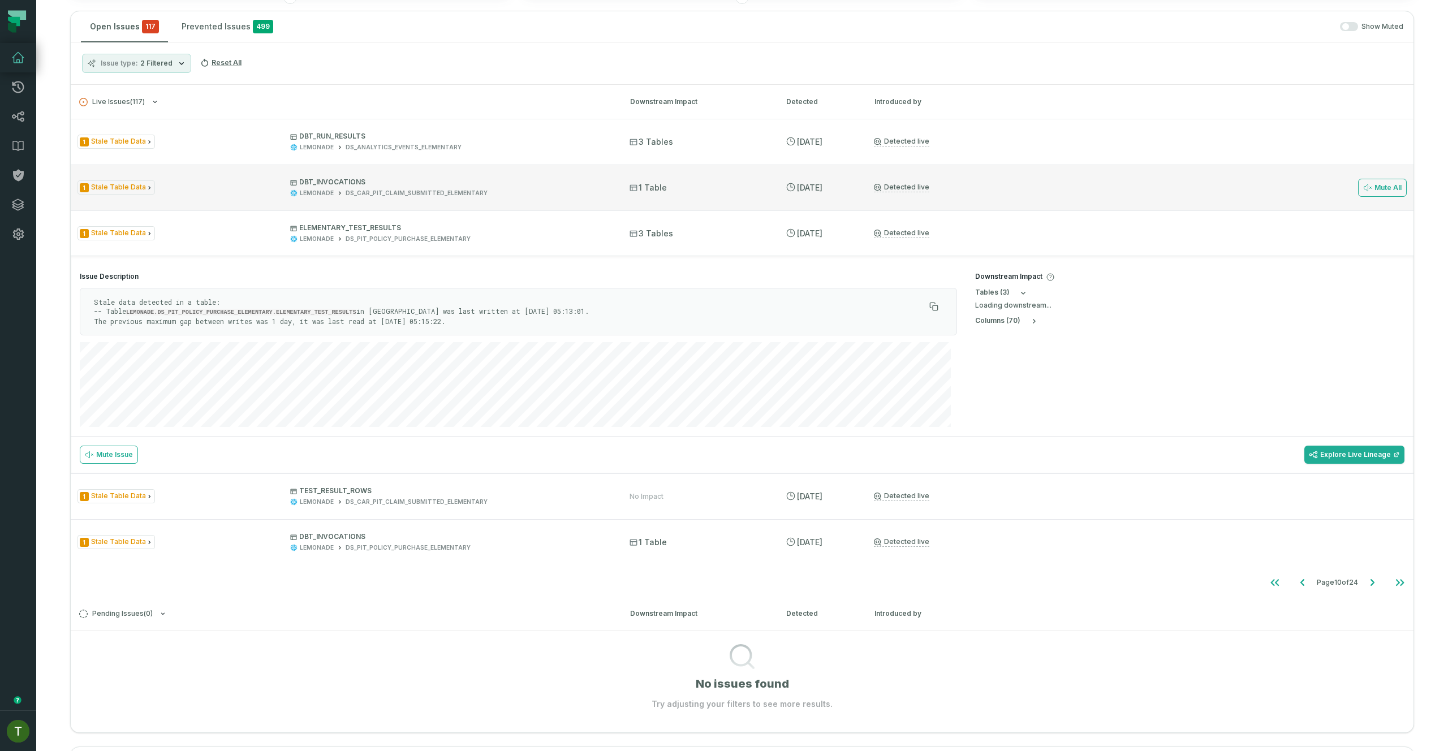
click at [492, 183] on p "DBT_INVOCATIONS" at bounding box center [449, 182] width 319 height 9
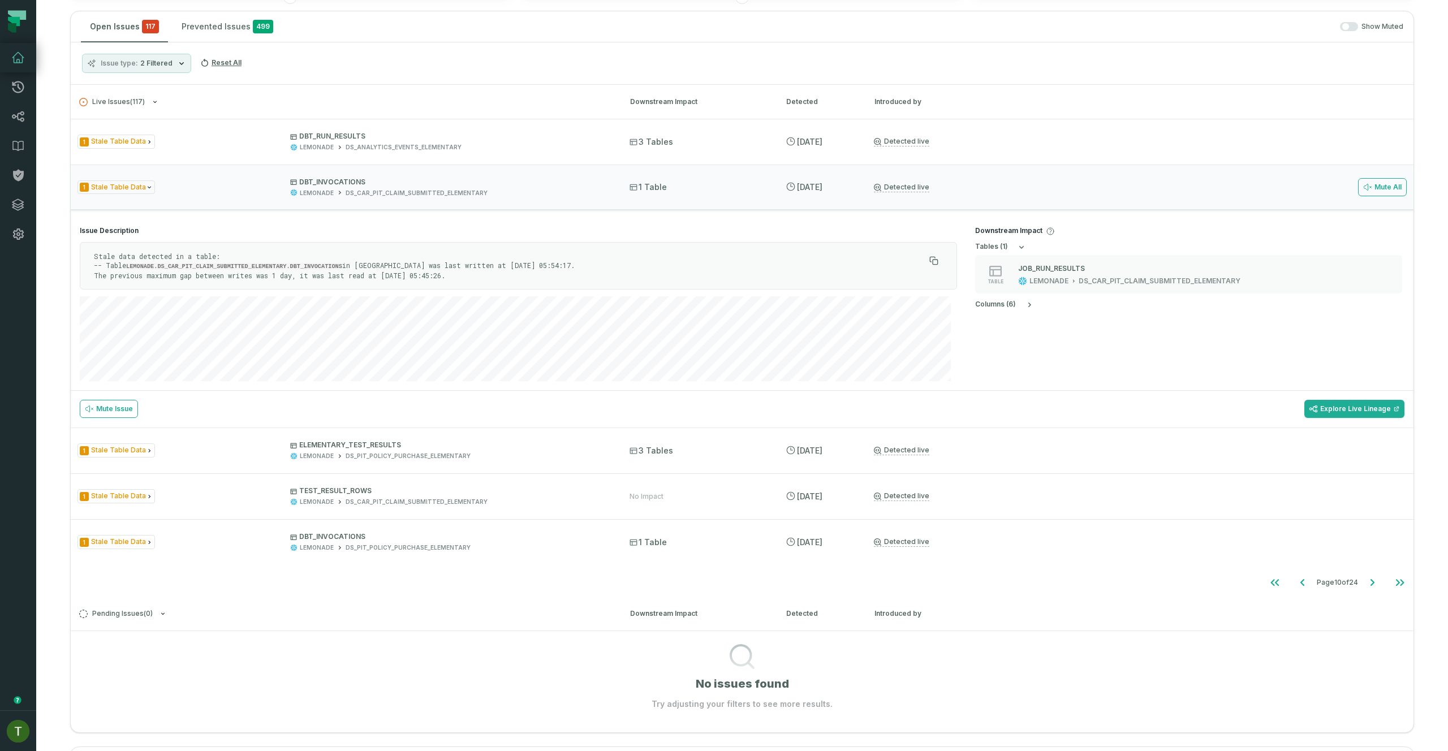
click at [1369, 583] on icon "Go to next page" at bounding box center [1373, 583] width 14 height 14
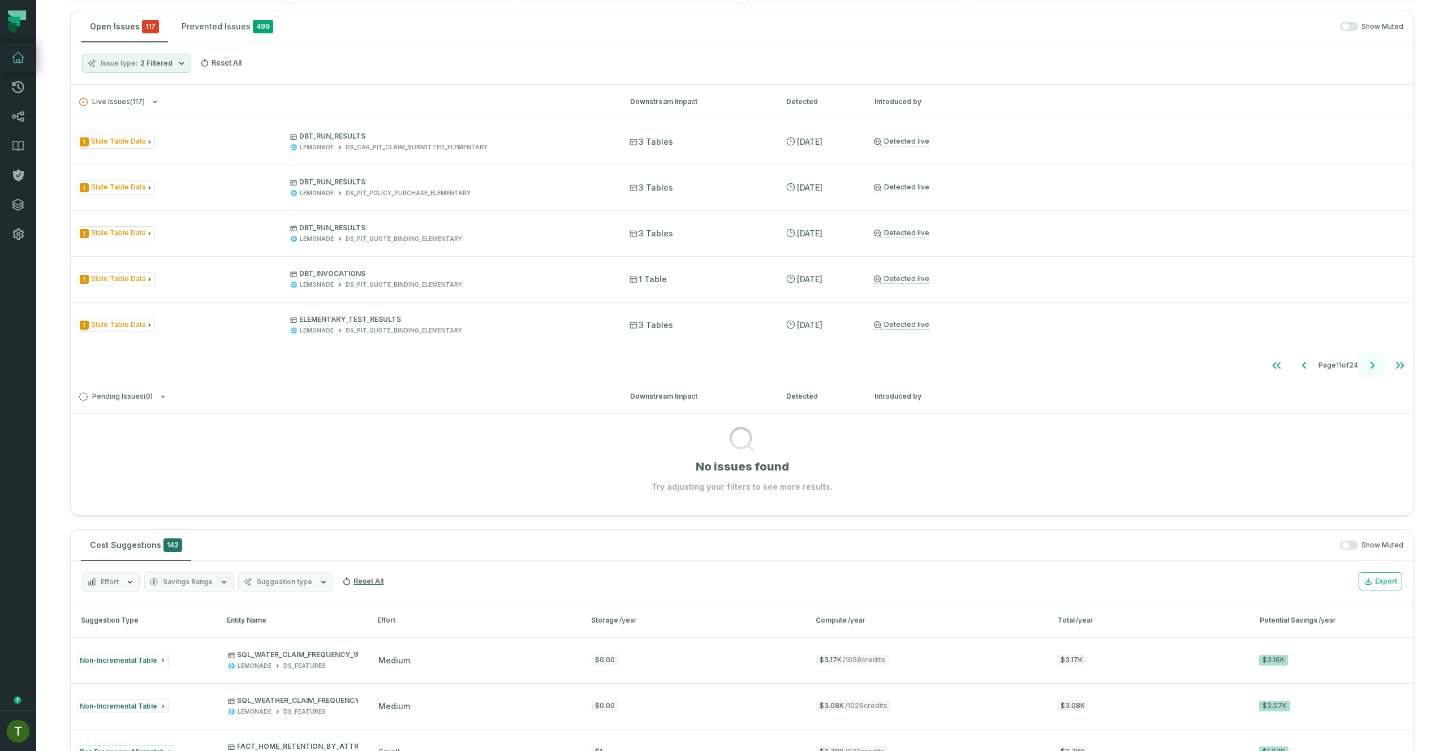
click at [1366, 362] on icon "Go to next page" at bounding box center [1373, 366] width 14 height 14
click at [1366, 363] on icon "Go to next page" at bounding box center [1373, 366] width 14 height 14
drag, startPoint x: 163, startPoint y: 81, endPoint x: 163, endPoint y: 75, distance: 6.2
click at [163, 77] on div "Issue type 2 Filtered Reset All" at bounding box center [742, 63] width 1343 height 42
click at [163, 70] on button "Issue type 2 Filtered" at bounding box center [136, 63] width 109 height 19
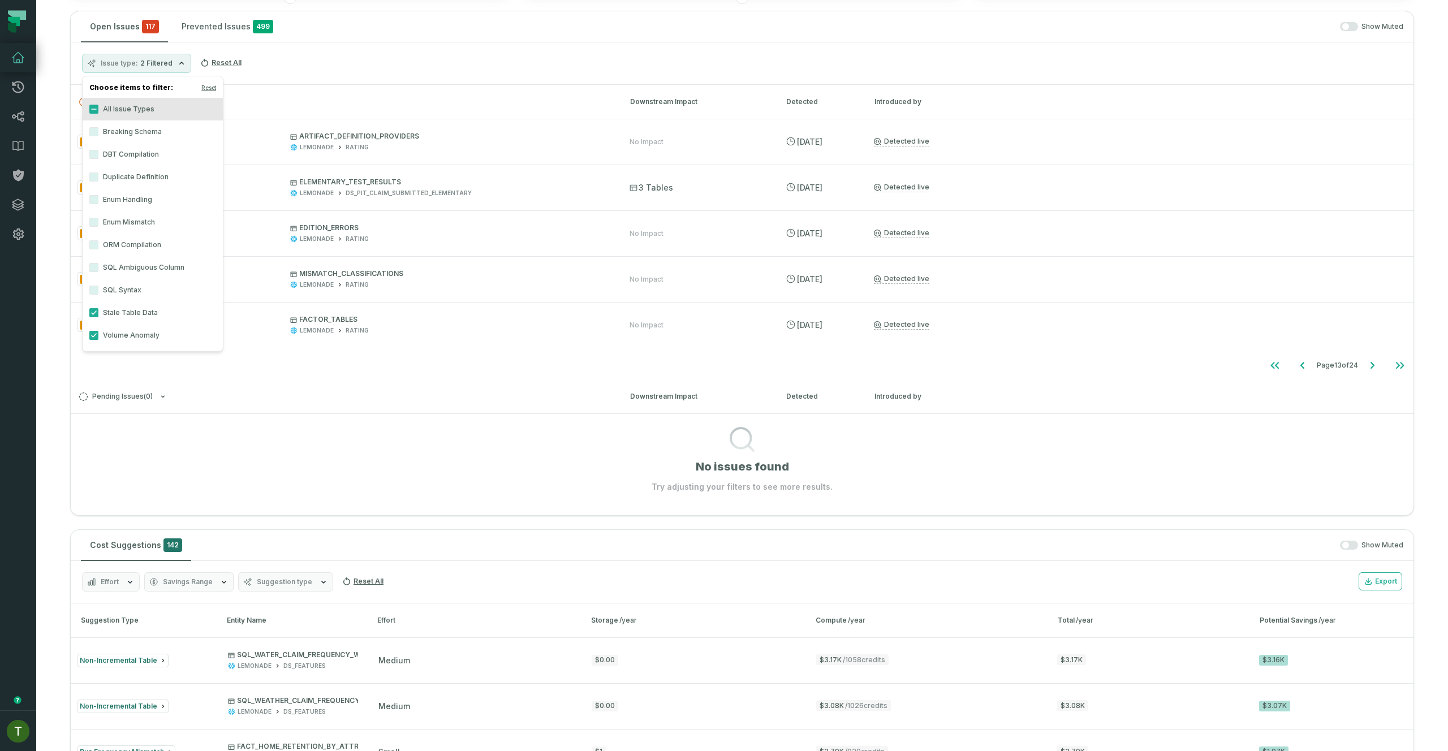
click at [145, 309] on label "Stale Table Data" at bounding box center [153, 313] width 140 height 23
click at [98, 309] on button "Stale Table Data" at bounding box center [93, 312] width 9 height 9
click at [542, 360] on nav "Page 13 of 24" at bounding box center [742, 365] width 1343 height 23
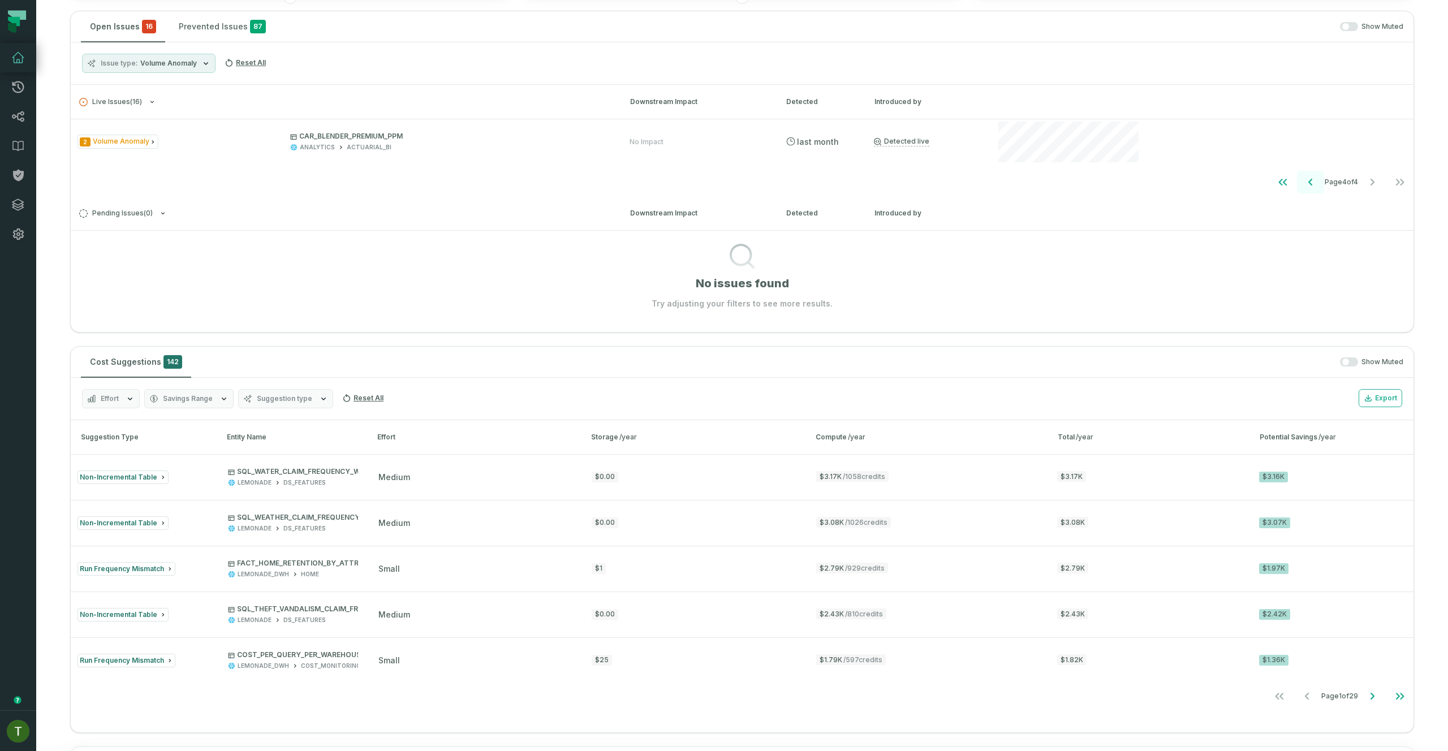
click at [1304, 185] on icon "Go to previous page" at bounding box center [1311, 182] width 14 height 14
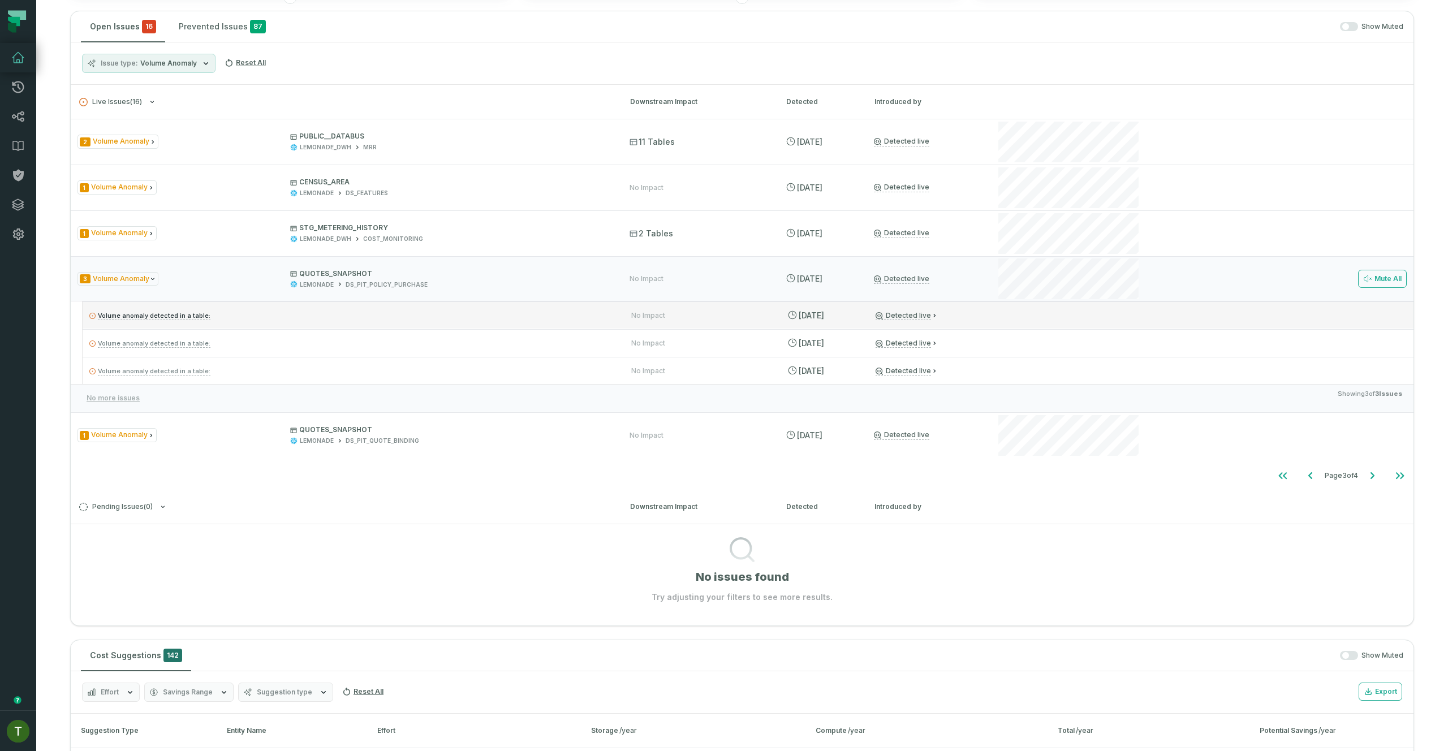
click at [1071, 326] on div "Volume anomaly detected in a table: No Impact [DATE] 1:17:36 PM Detected live" at bounding box center [748, 315] width 1331 height 27
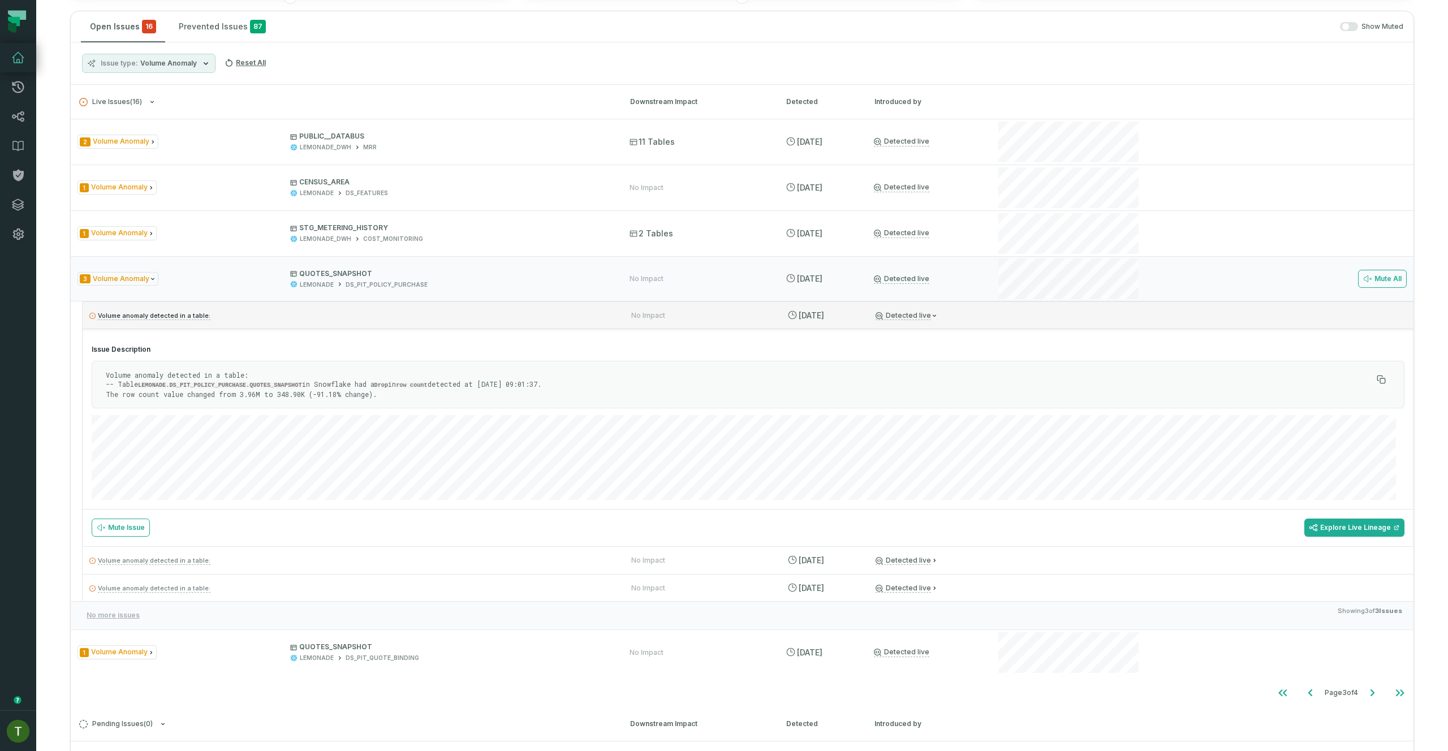
click at [1071, 326] on div "Volume anomaly detected in a table: No Impact [DATE] 1:17:36 PM Detected live" at bounding box center [748, 315] width 1331 height 27
click at [1057, 257] on div at bounding box center [1068, 278] width 145 height 45
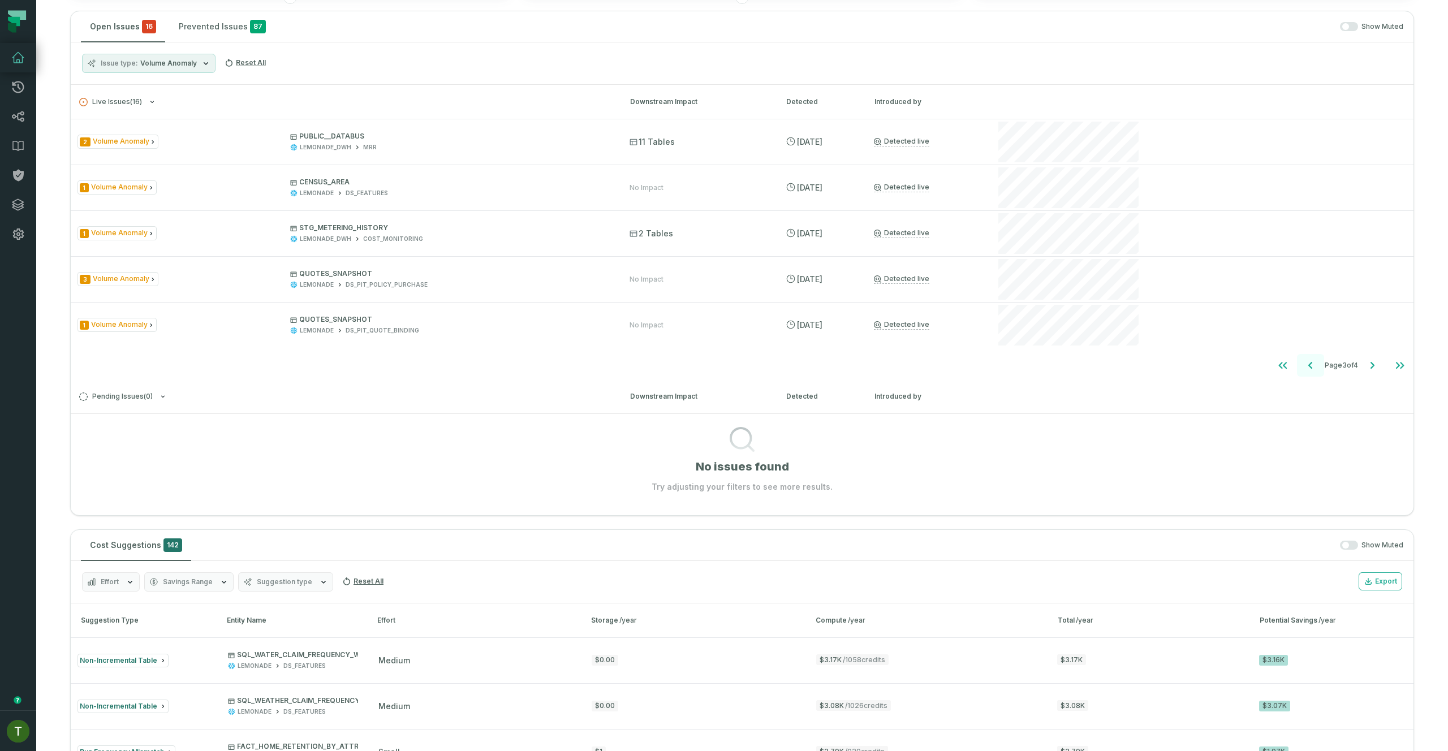
click at [1307, 369] on button "Go to previous page" at bounding box center [1310, 365] width 27 height 23
click at [1297, 367] on button "Go to previous page" at bounding box center [1310, 365] width 27 height 23
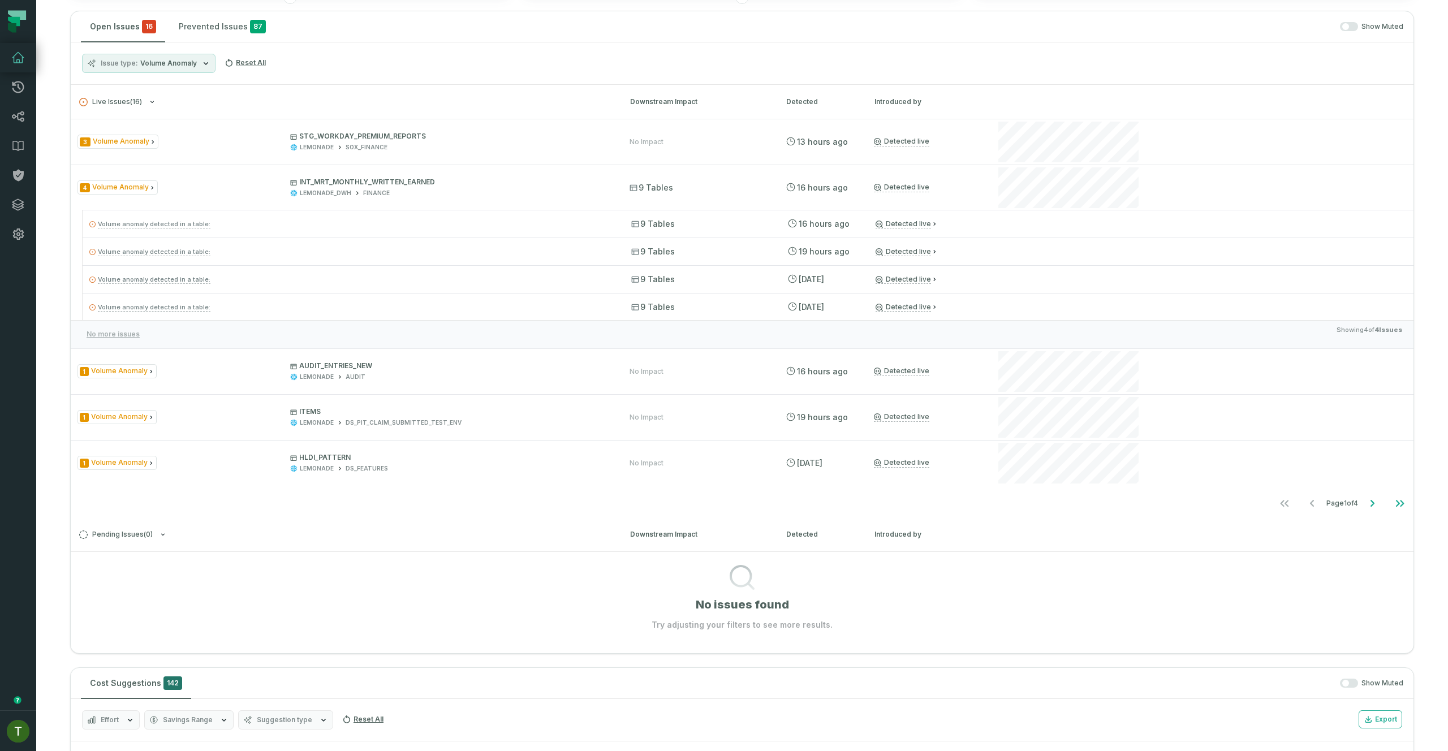
click at [1094, 118] on h3 "Live Issues ( 16 ) Downstream Impact Detected Introduced by" at bounding box center [742, 102] width 1343 height 34
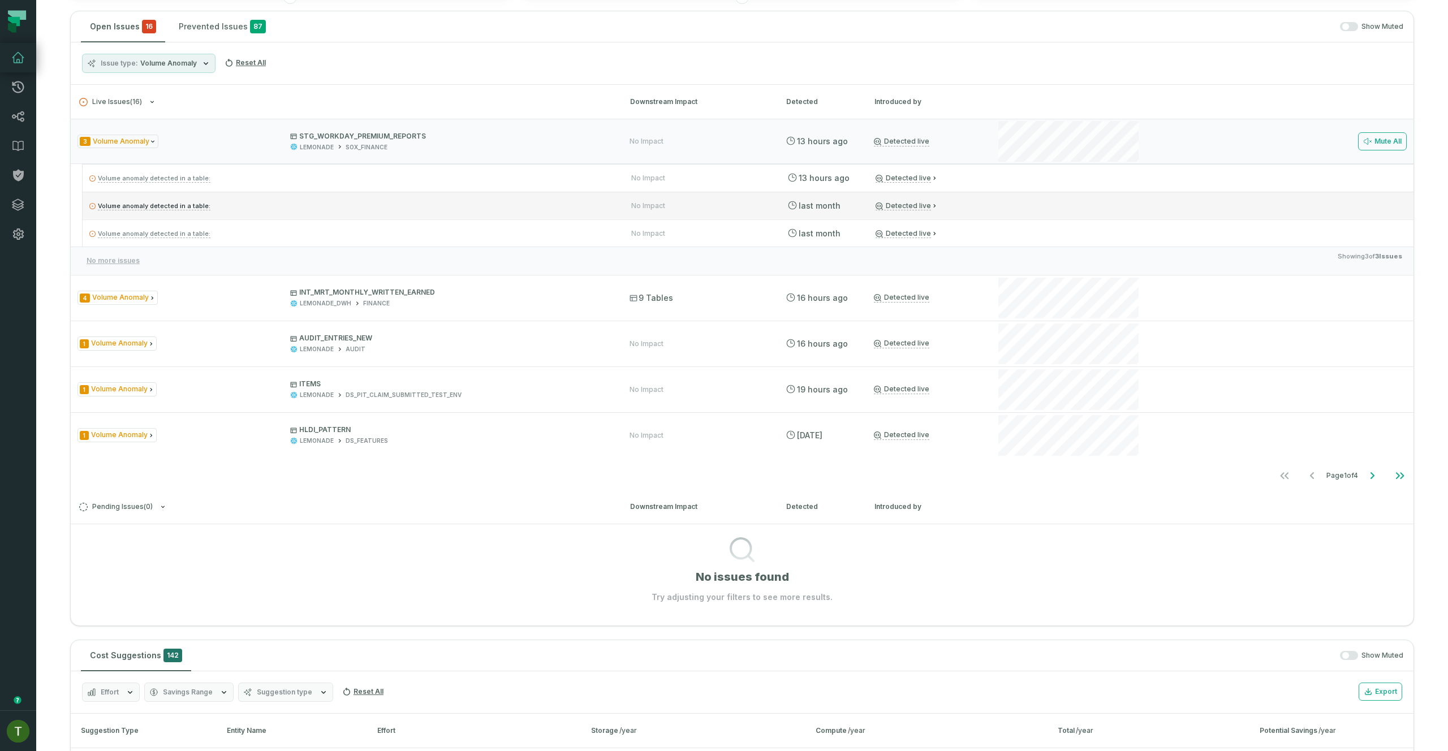
click at [1074, 213] on div "Volume anomaly detected in a table: No Impact [DATE] 10:53:36 PM Detected live" at bounding box center [748, 205] width 1331 height 27
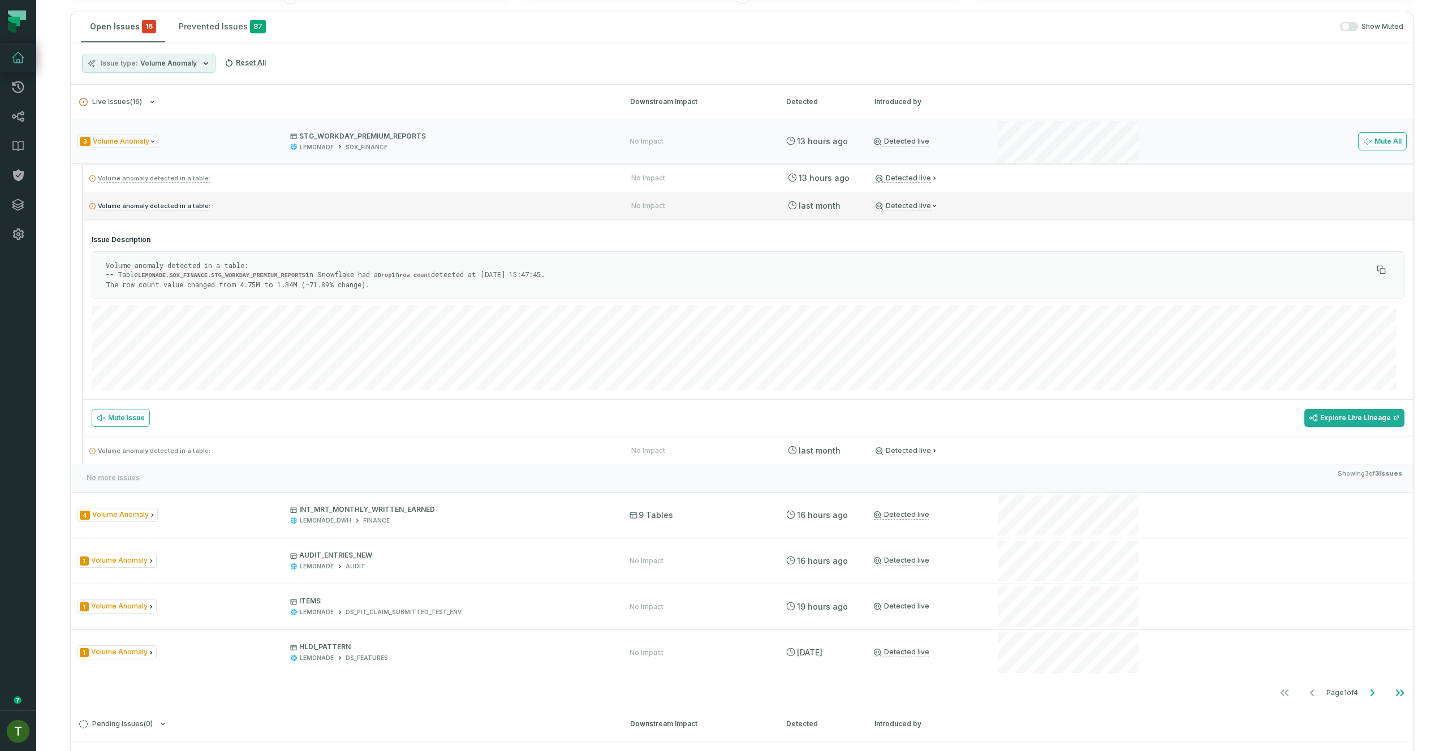
click at [1074, 206] on div "Volume anomaly detected in a table: No Impact [DATE] 10:53:36 PM Detected live" at bounding box center [748, 205] width 1331 height 27
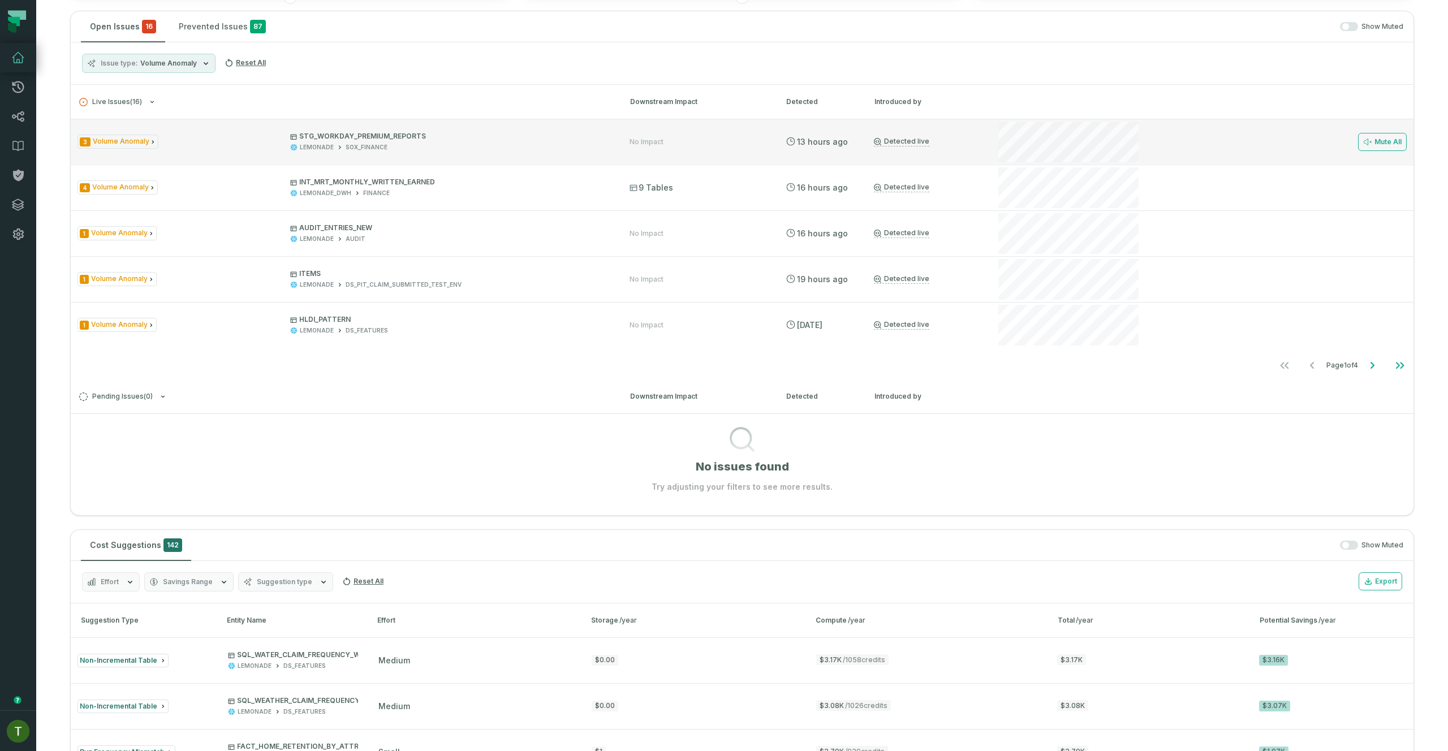
click at [1092, 119] on div at bounding box center [1068, 141] width 145 height 45
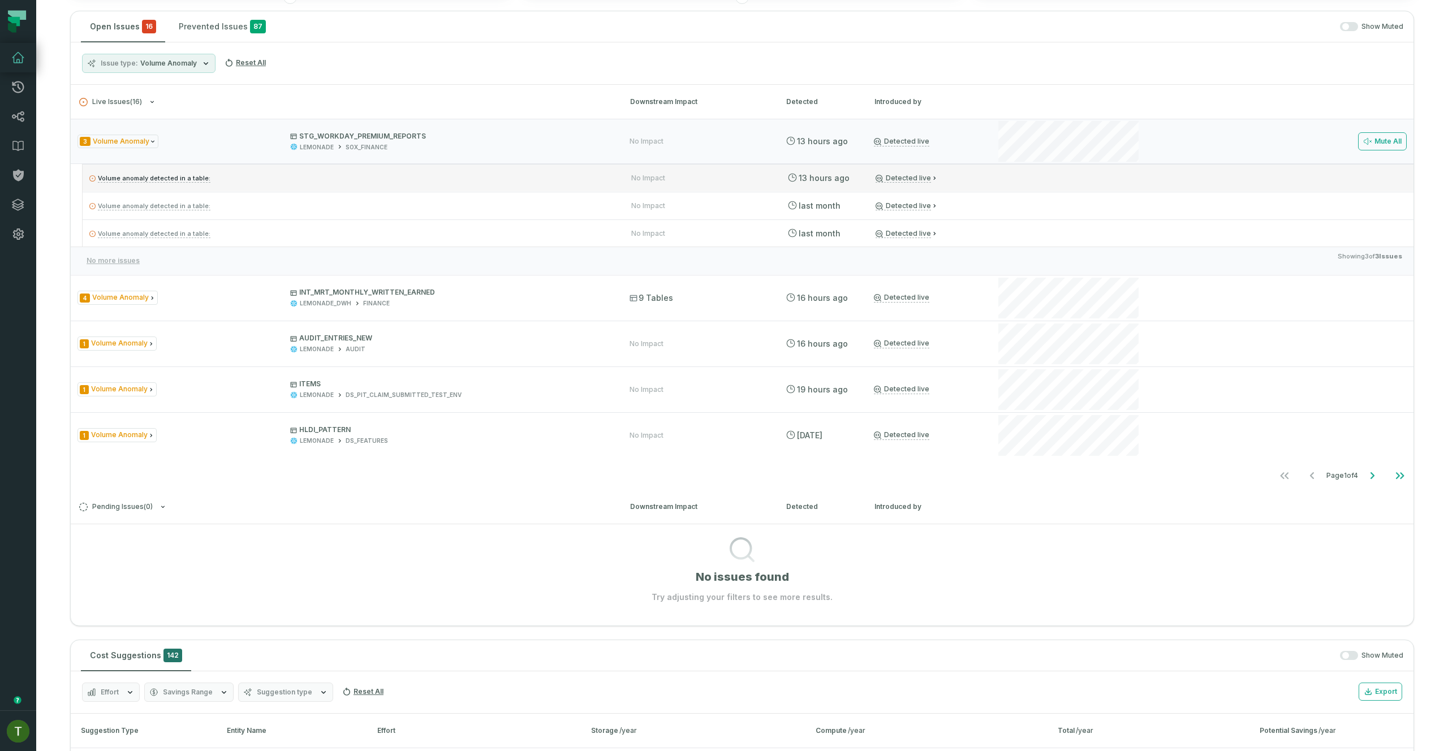
click at [1105, 173] on div "Volume anomaly detected in a table: No Impact [DATE] 1:26:32 AM Detected live" at bounding box center [748, 177] width 1331 height 27
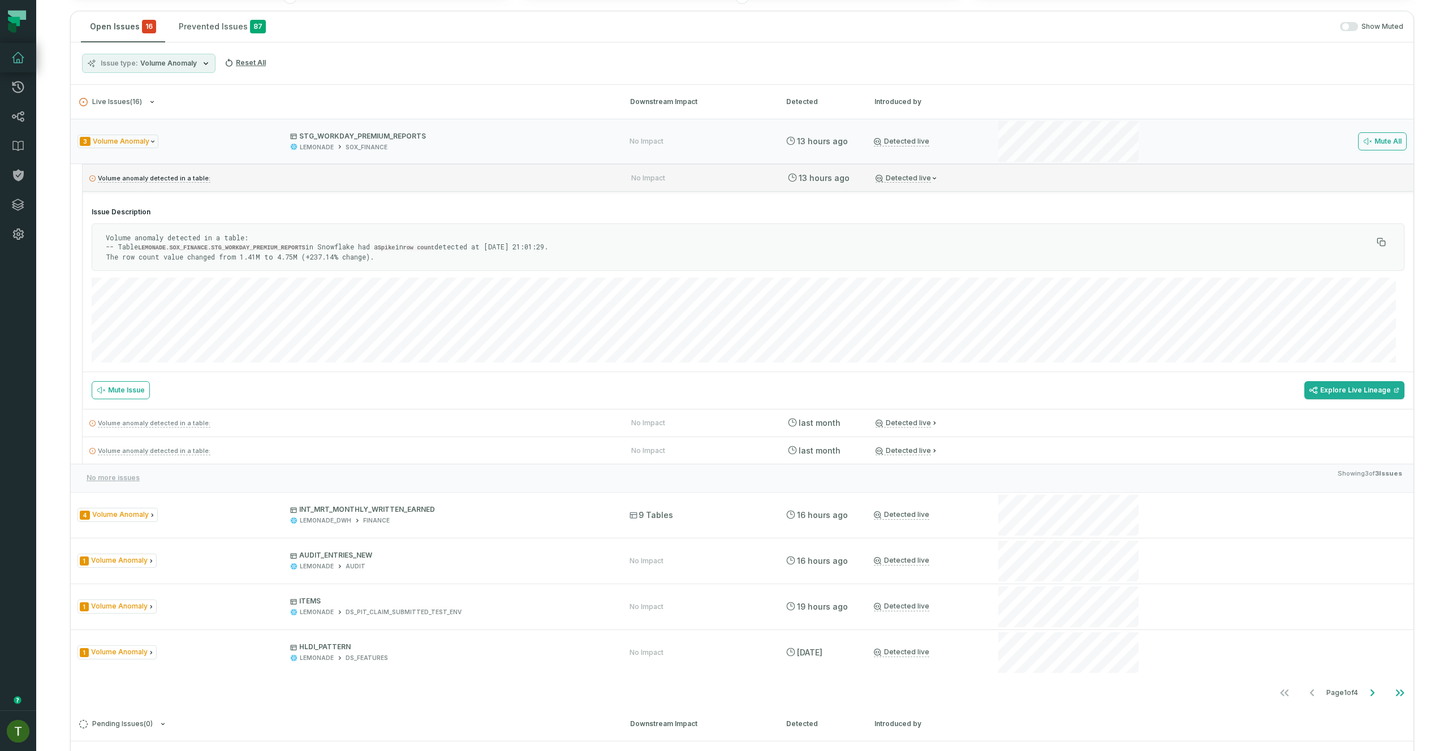
click at [1103, 179] on div "Volume anomaly detected in a table: No Impact [DATE] 1:26:32 AM Detected live" at bounding box center [748, 177] width 1331 height 27
